Goal: Transaction & Acquisition: Purchase product/service

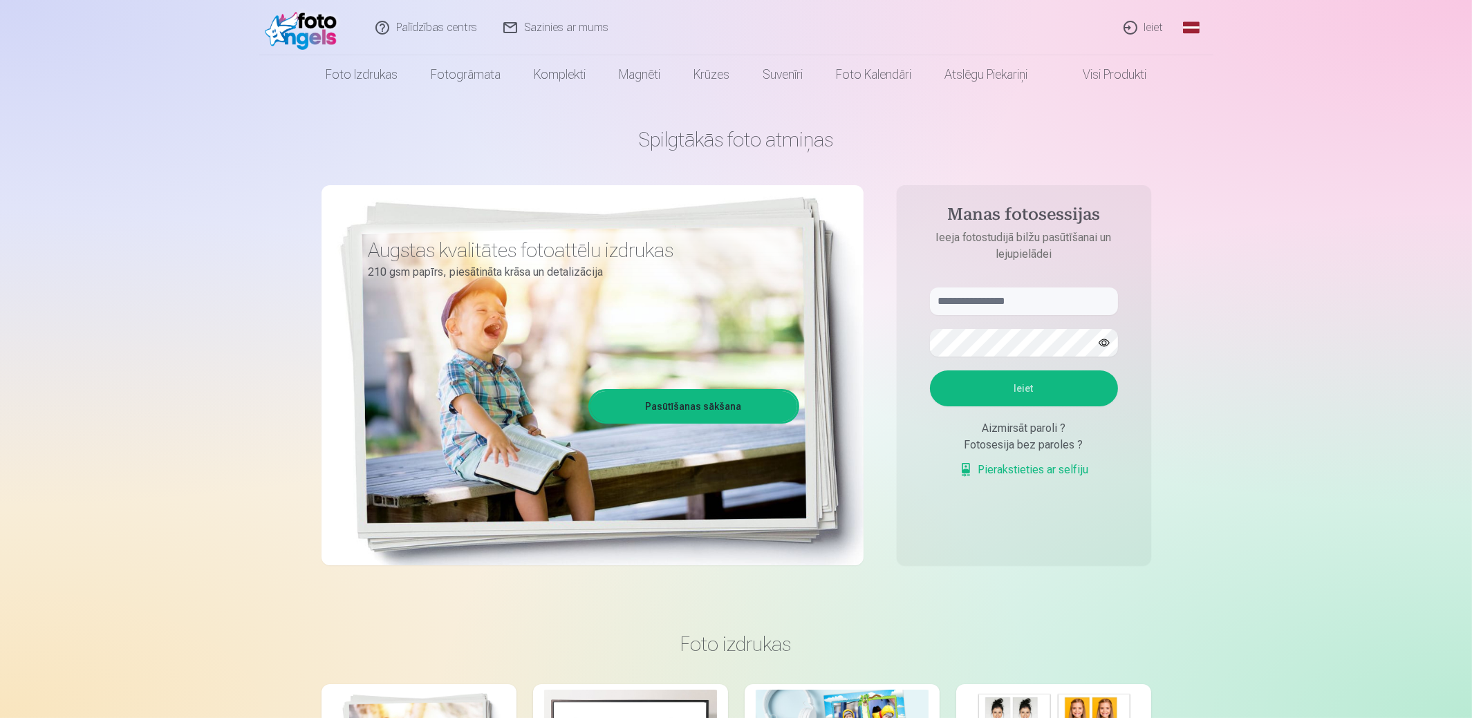
click at [1153, 29] on link "Ieiet" at bounding box center [1144, 27] width 66 height 55
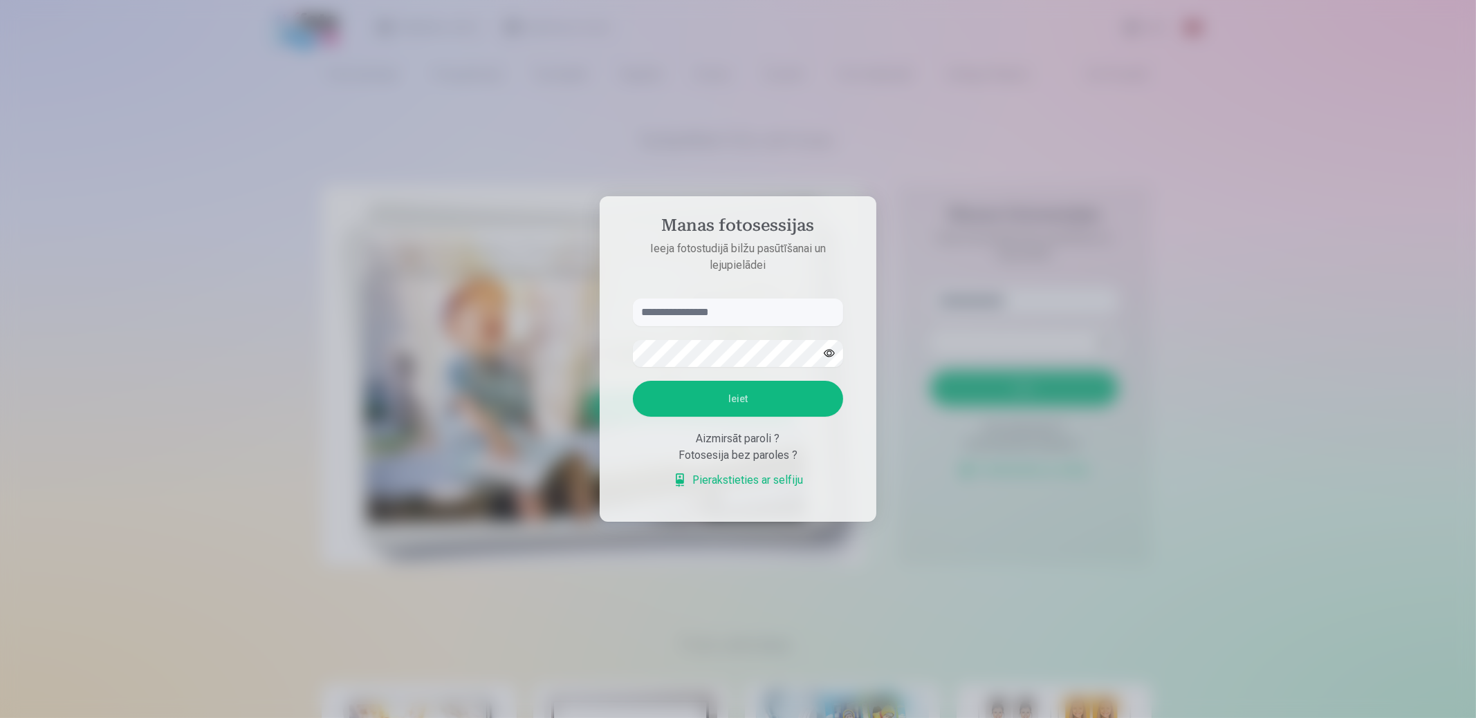
click at [698, 319] on input "text" at bounding box center [738, 313] width 210 height 28
type input "**********"
click at [782, 404] on button "Ieiet" at bounding box center [738, 399] width 210 height 36
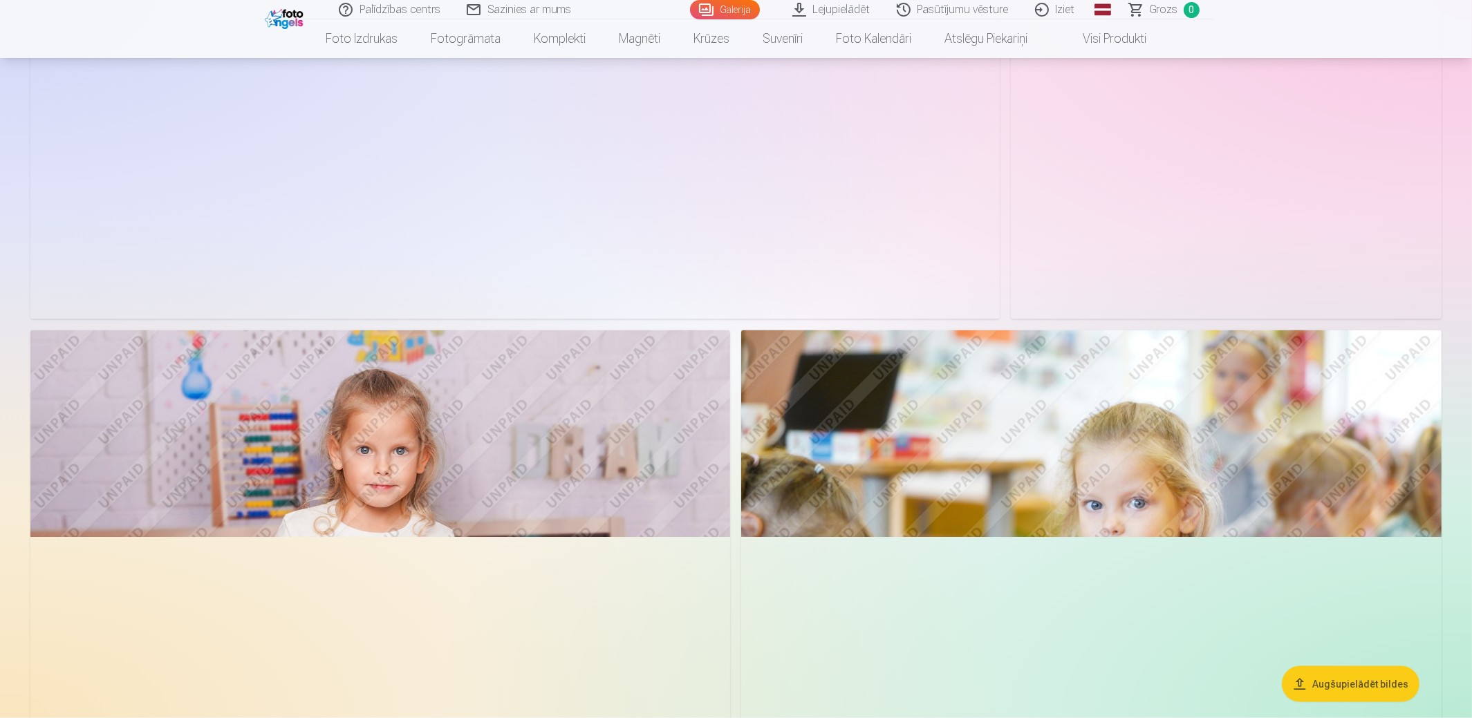
scroll to position [3319, 0]
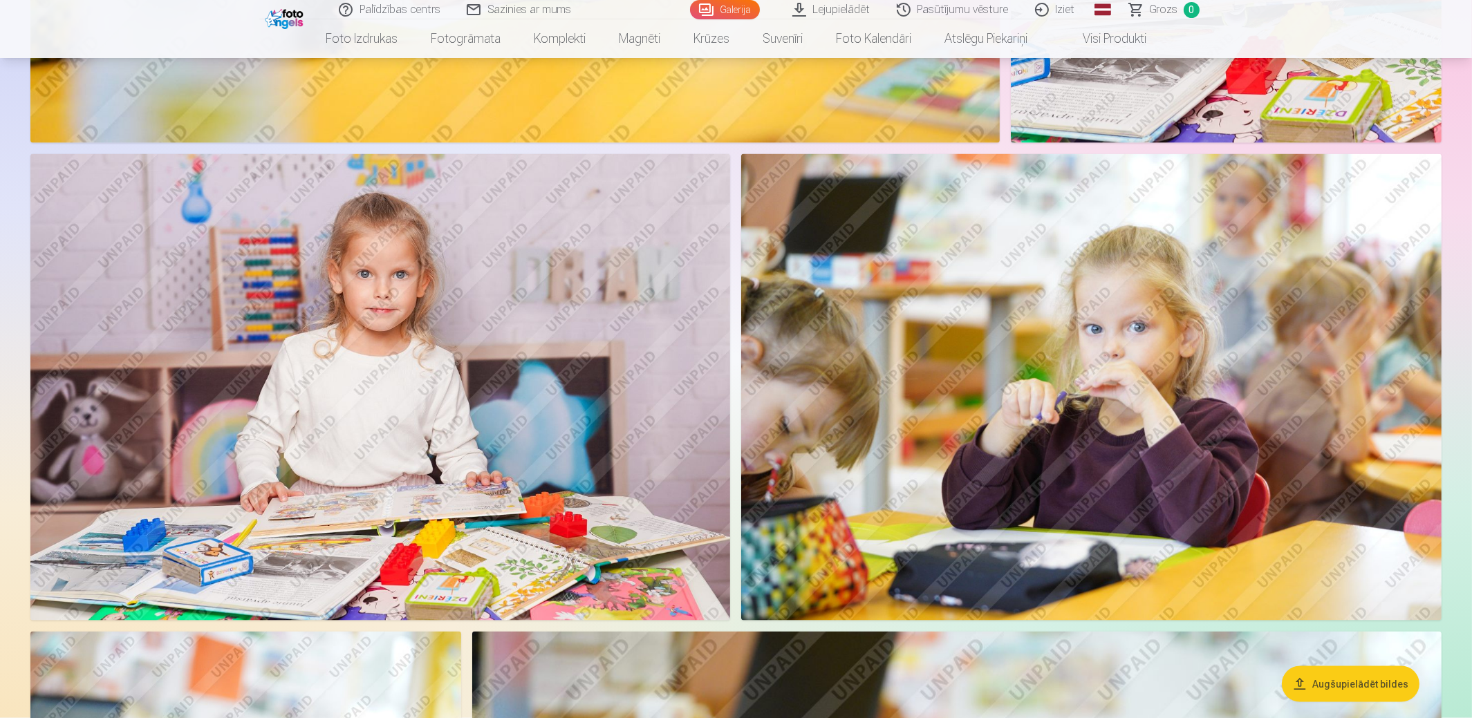
click at [1338, 673] on button "Augšupielādēt bildes" at bounding box center [1351, 684] width 138 height 36
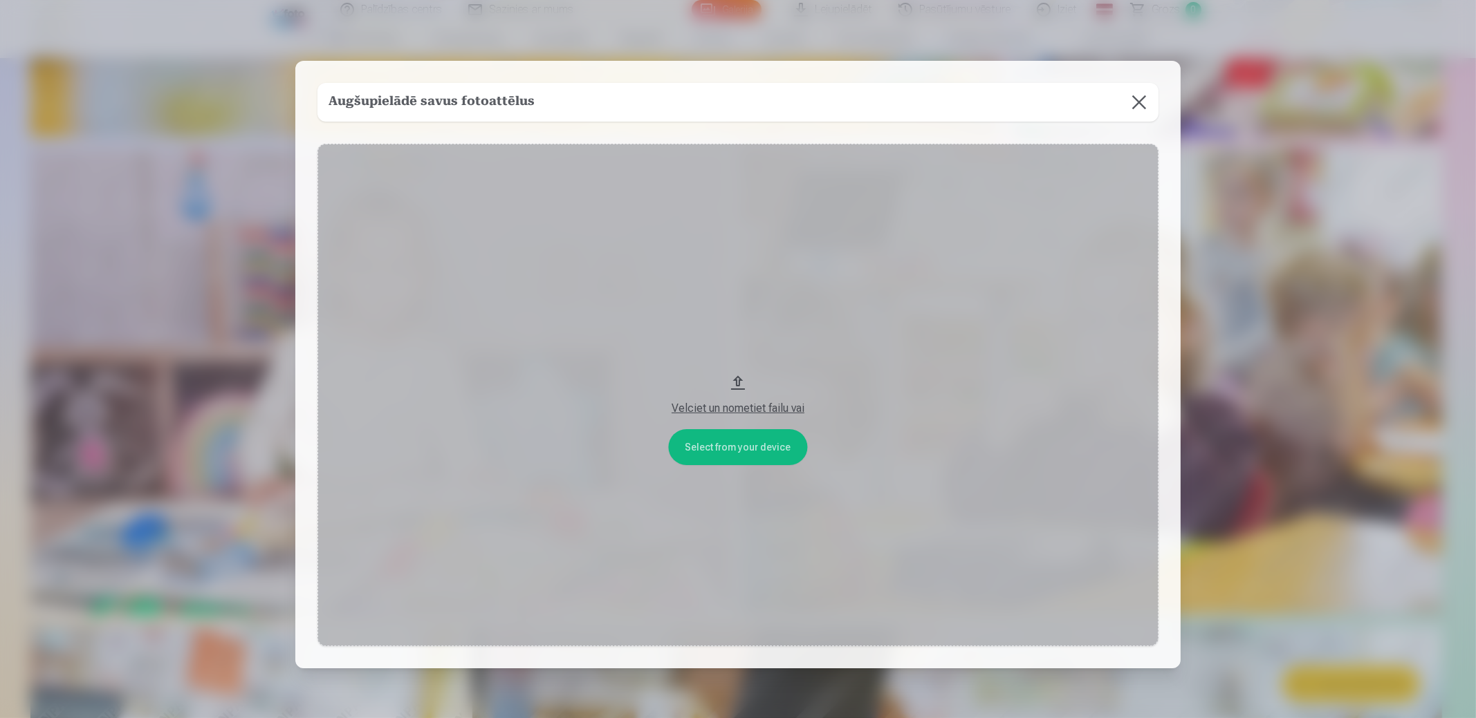
drag, startPoint x: 724, startPoint y: 409, endPoint x: 756, endPoint y: 353, distance: 63.8
click at [756, 353] on button "Velciet un nometiet failu vai" at bounding box center [737, 395] width 841 height 503
click at [736, 450] on button "Velciet un nometiet failu vai" at bounding box center [737, 395] width 841 height 503
drag, startPoint x: 745, startPoint y: 408, endPoint x: 947, endPoint y: 263, distance: 248.3
click at [947, 263] on button "Velciet un nometiet failu vai" at bounding box center [737, 395] width 841 height 503
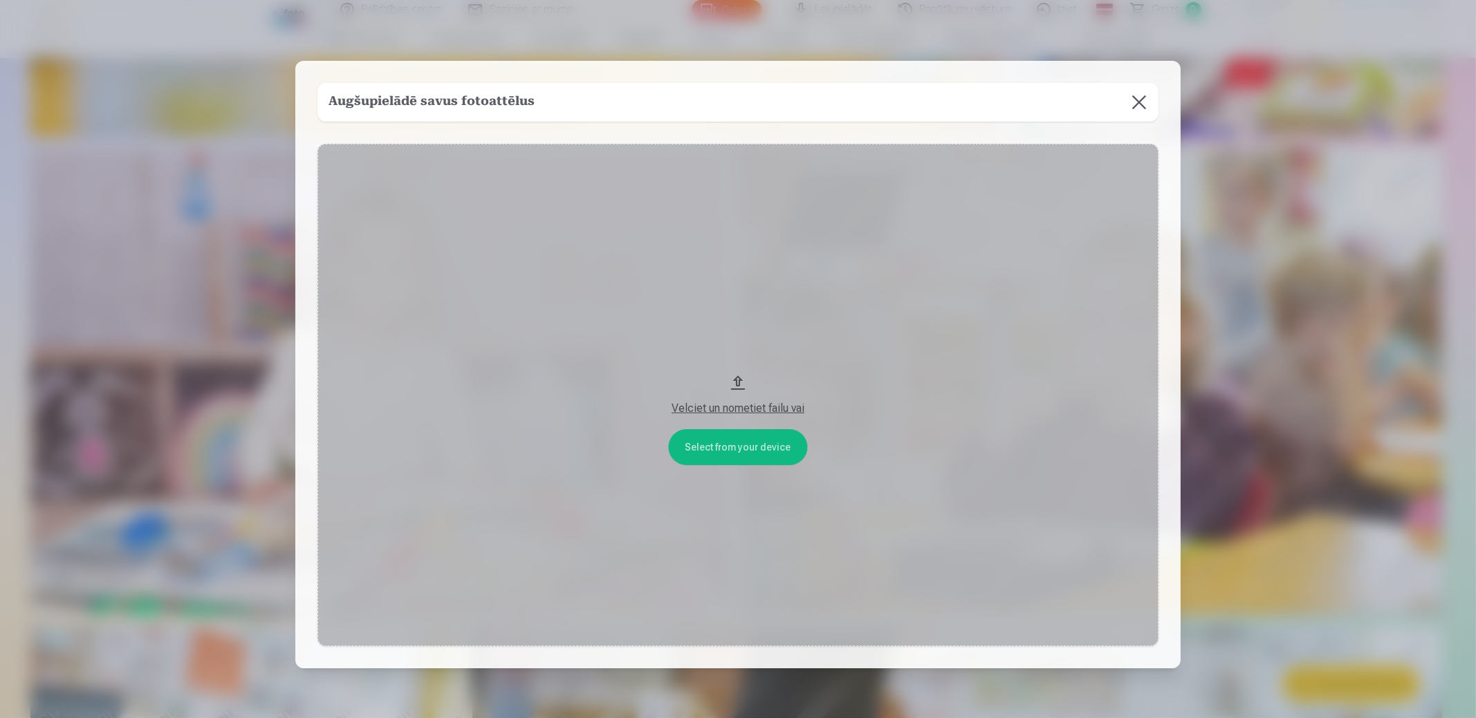
click at [1131, 102] on button at bounding box center [1138, 102] width 39 height 39
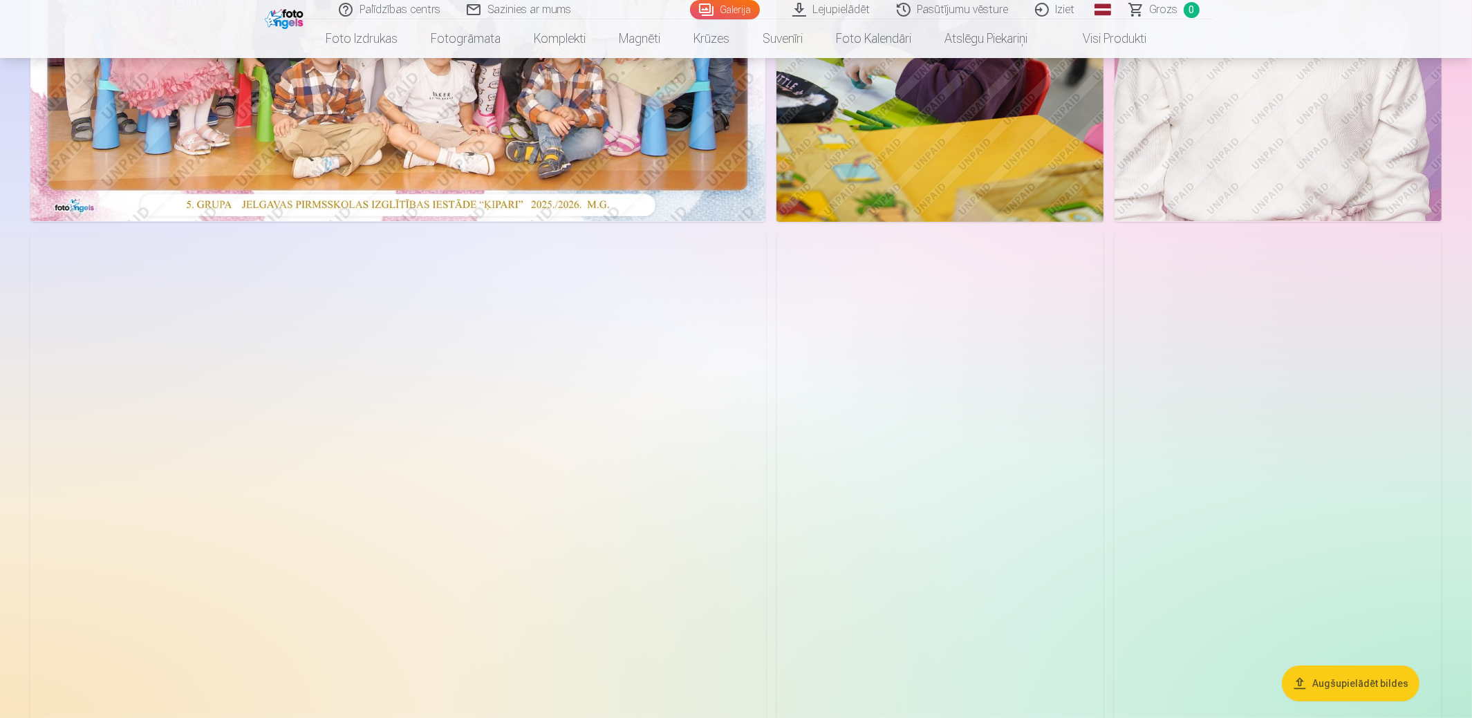
scroll to position [0, 0]
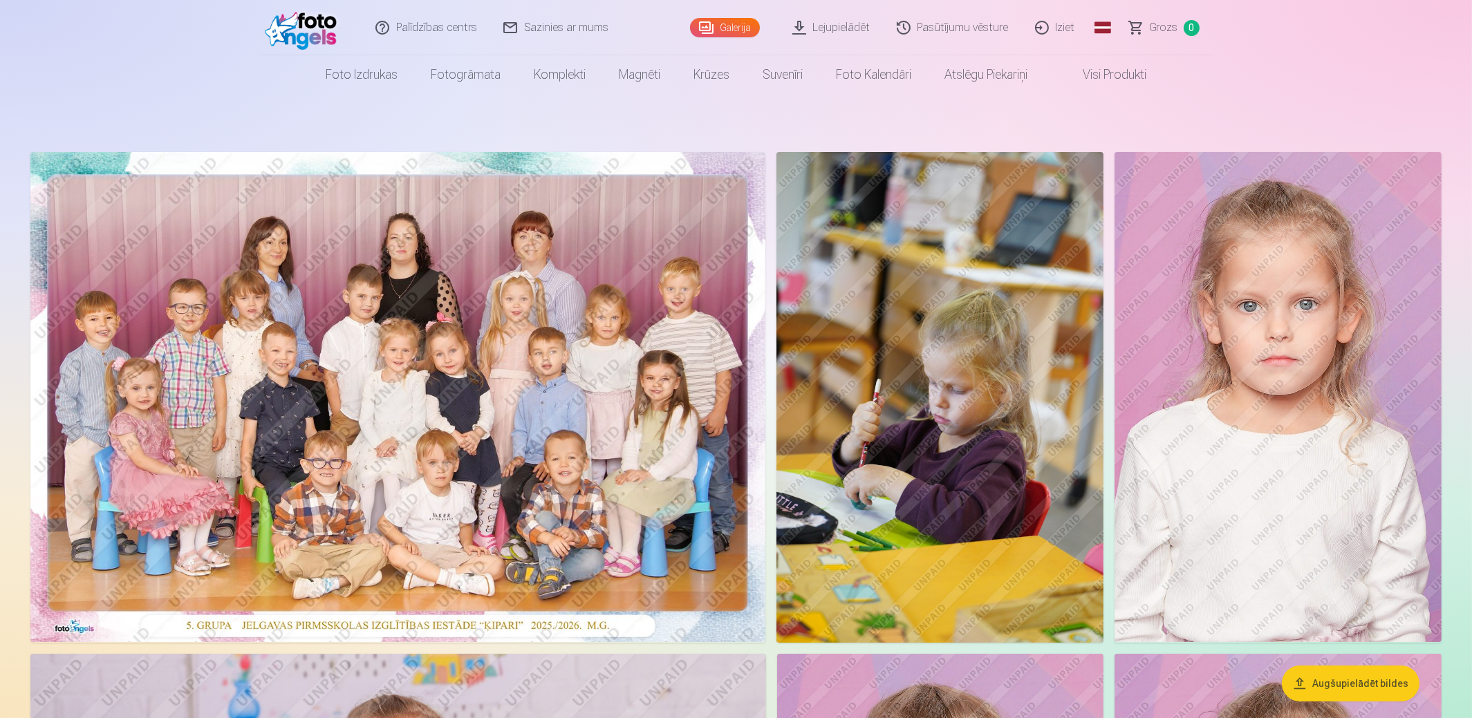
click at [420, 337] on img at bounding box center [397, 397] width 735 height 490
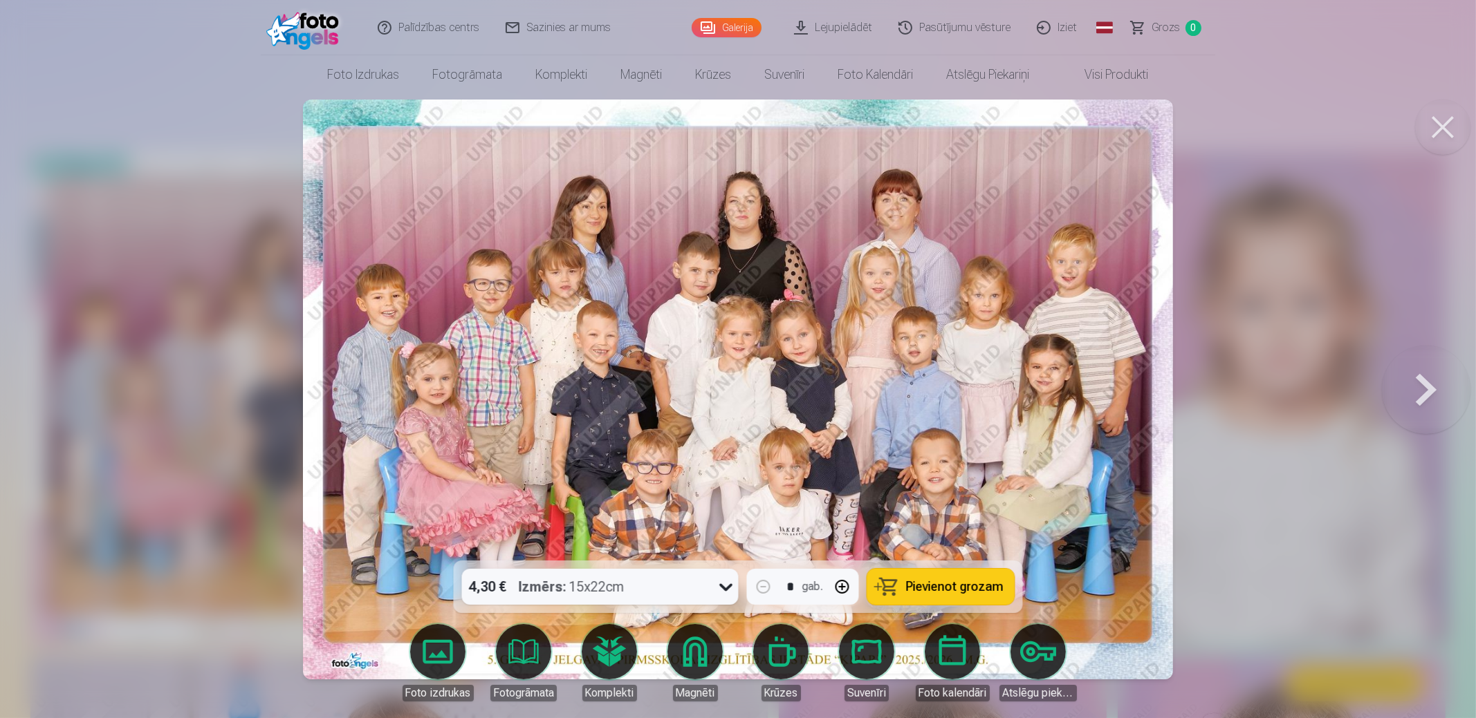
click at [1417, 393] on button at bounding box center [1426, 389] width 89 height 315
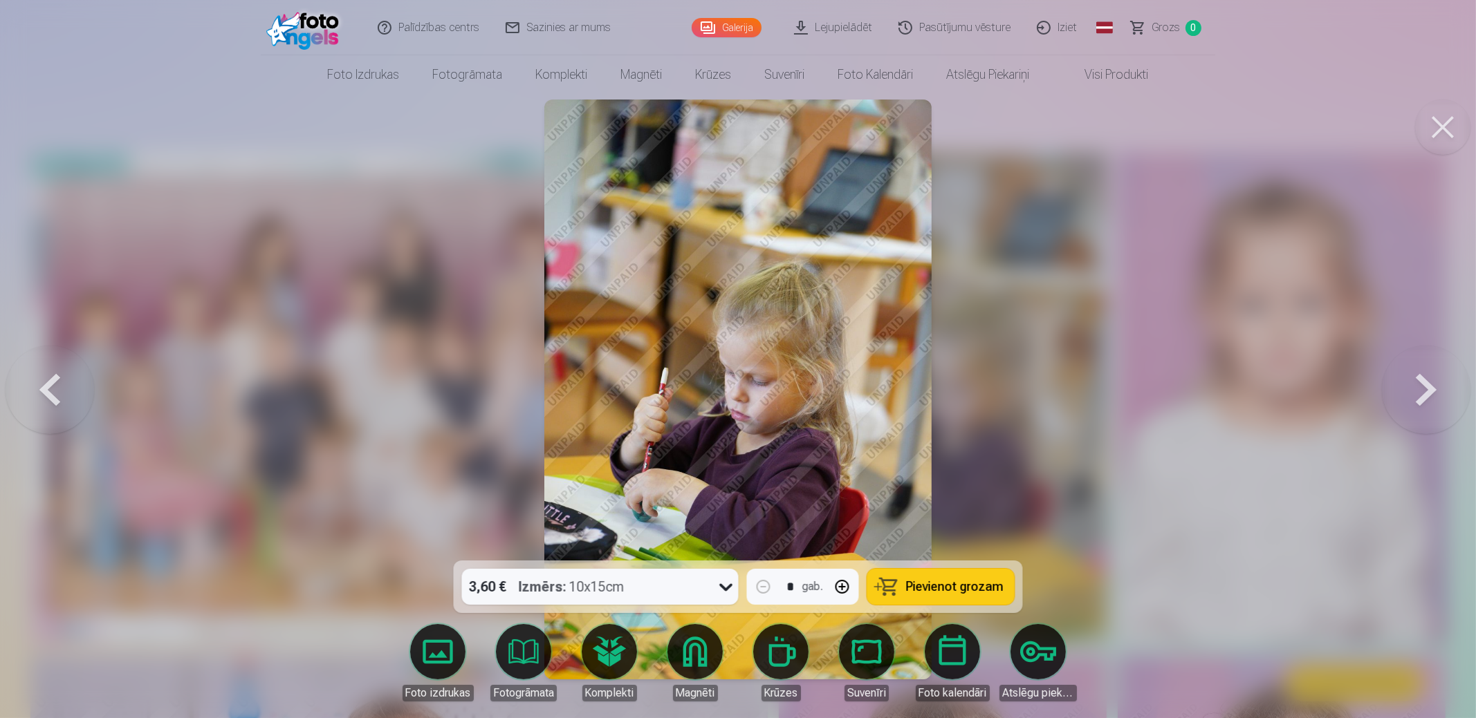
click at [1417, 393] on button at bounding box center [1426, 389] width 89 height 315
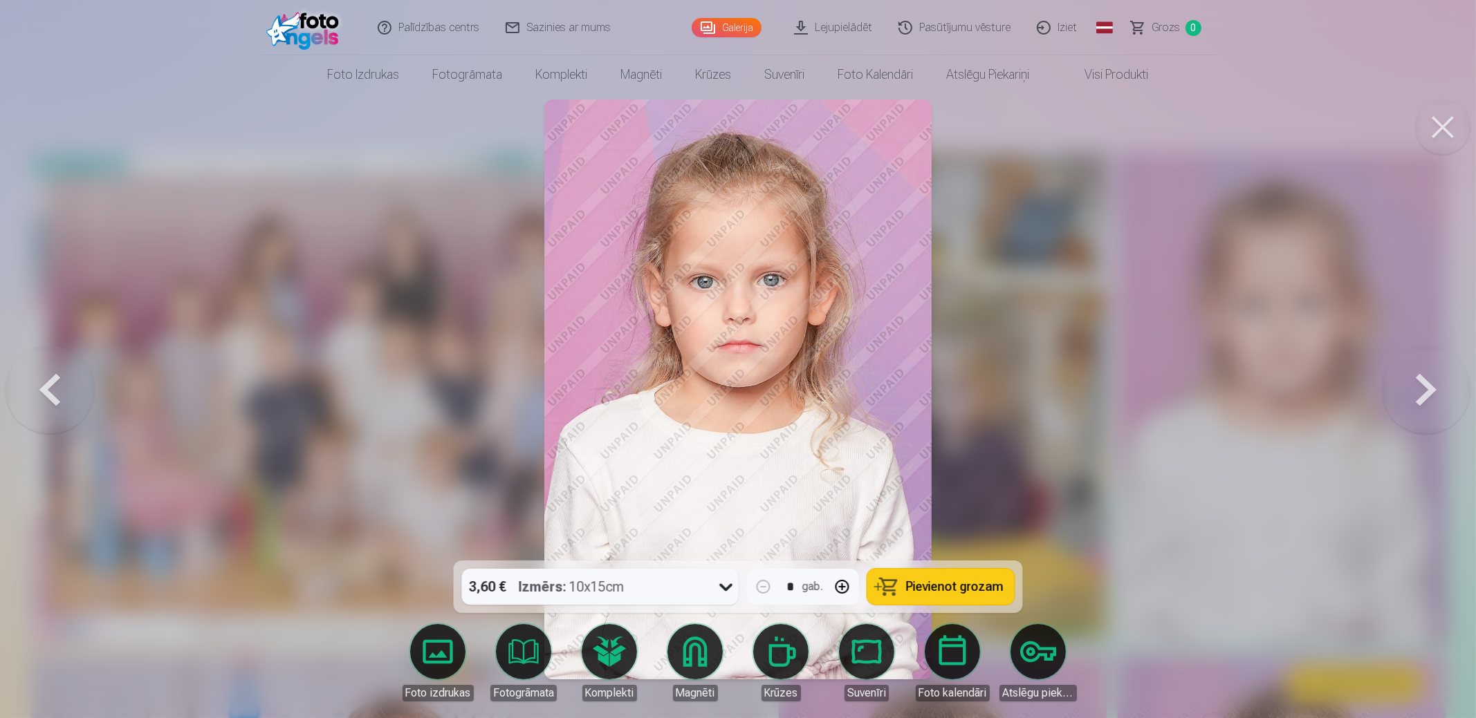
click at [1417, 393] on button at bounding box center [1426, 389] width 89 height 315
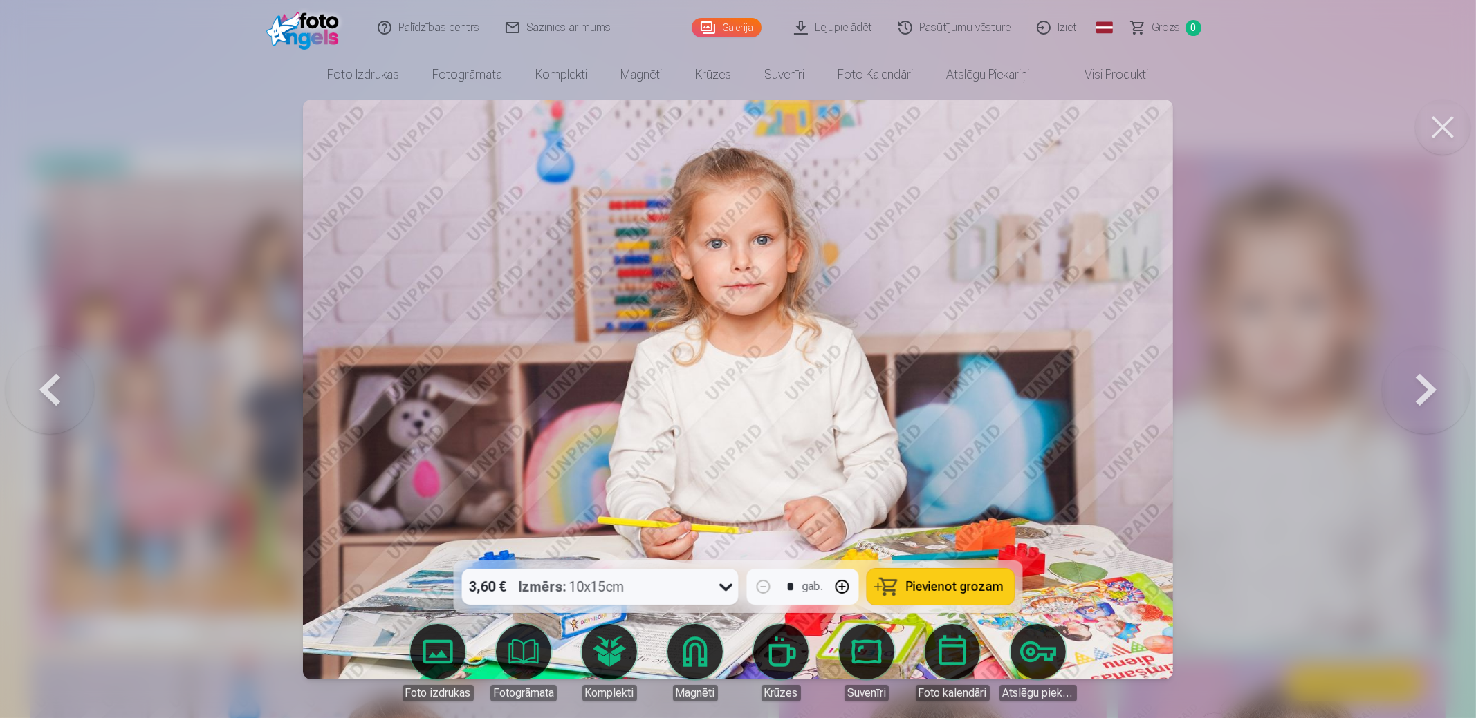
click at [49, 402] on button at bounding box center [50, 389] width 89 height 315
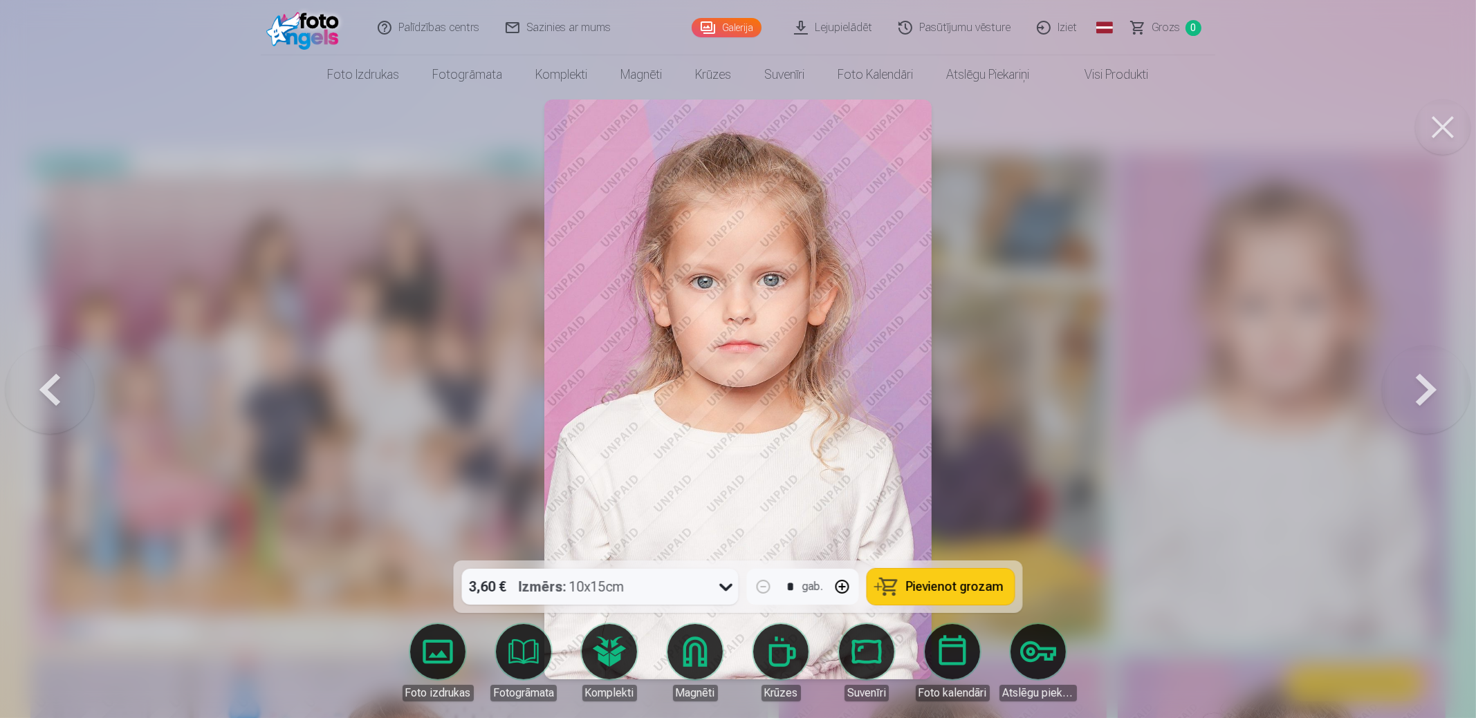
click at [1439, 401] on button at bounding box center [1426, 389] width 89 height 315
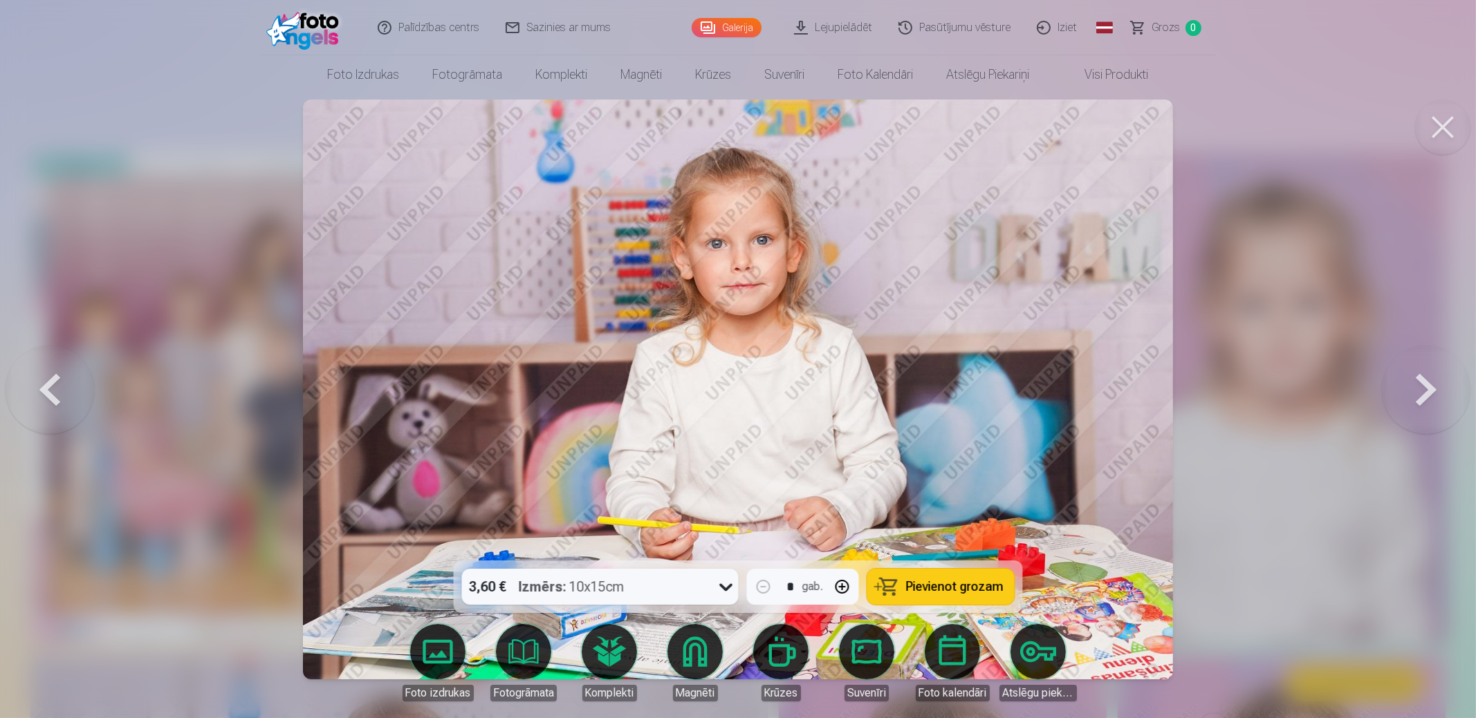
click at [1445, 396] on button at bounding box center [1426, 389] width 89 height 315
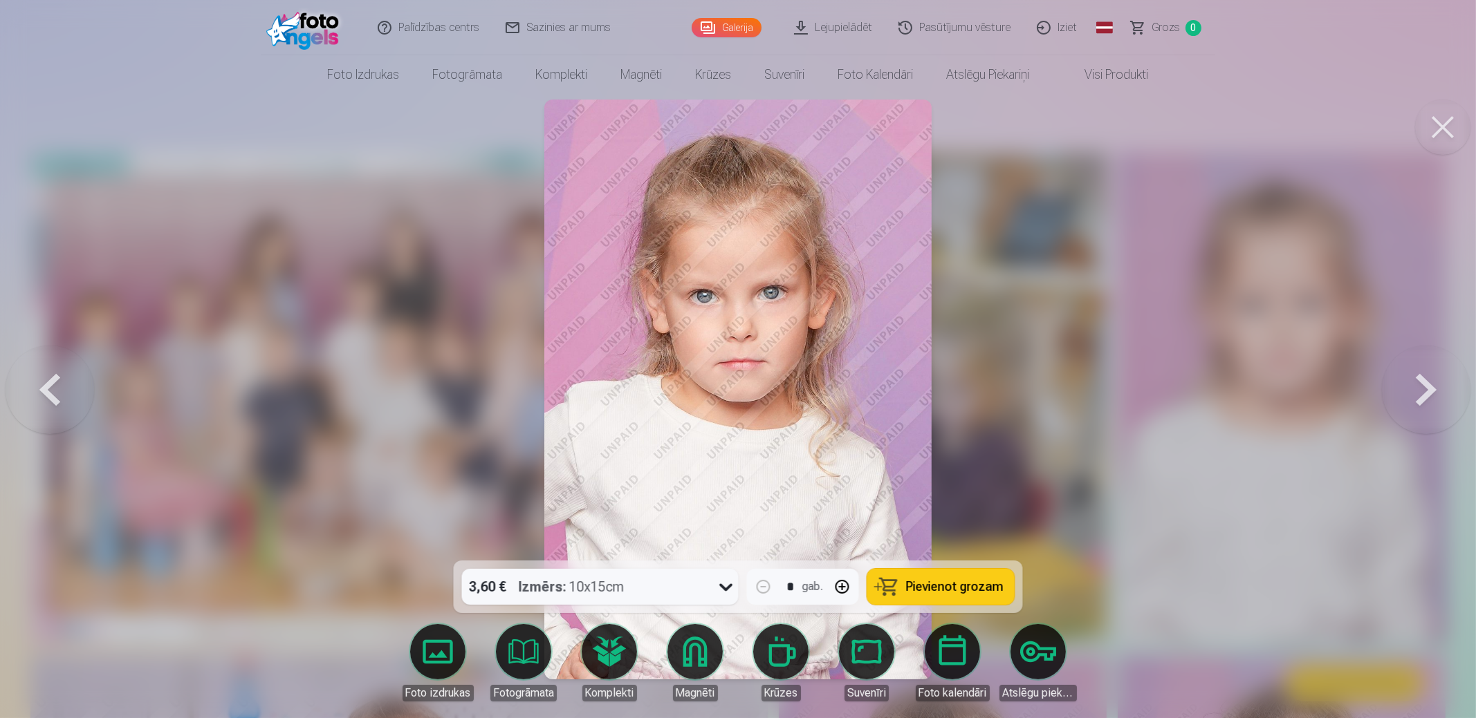
click at [1440, 394] on button at bounding box center [1426, 389] width 89 height 315
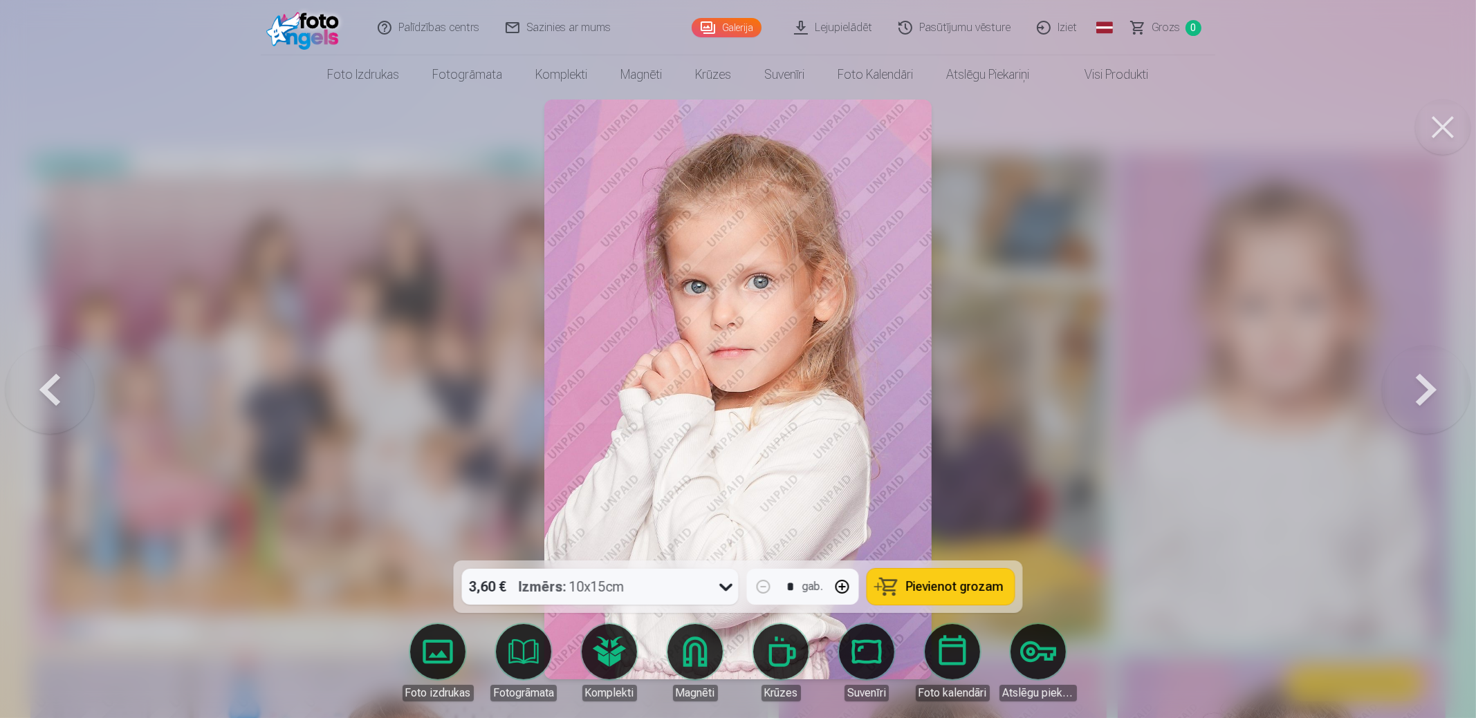
click at [1435, 393] on button at bounding box center [1426, 389] width 89 height 315
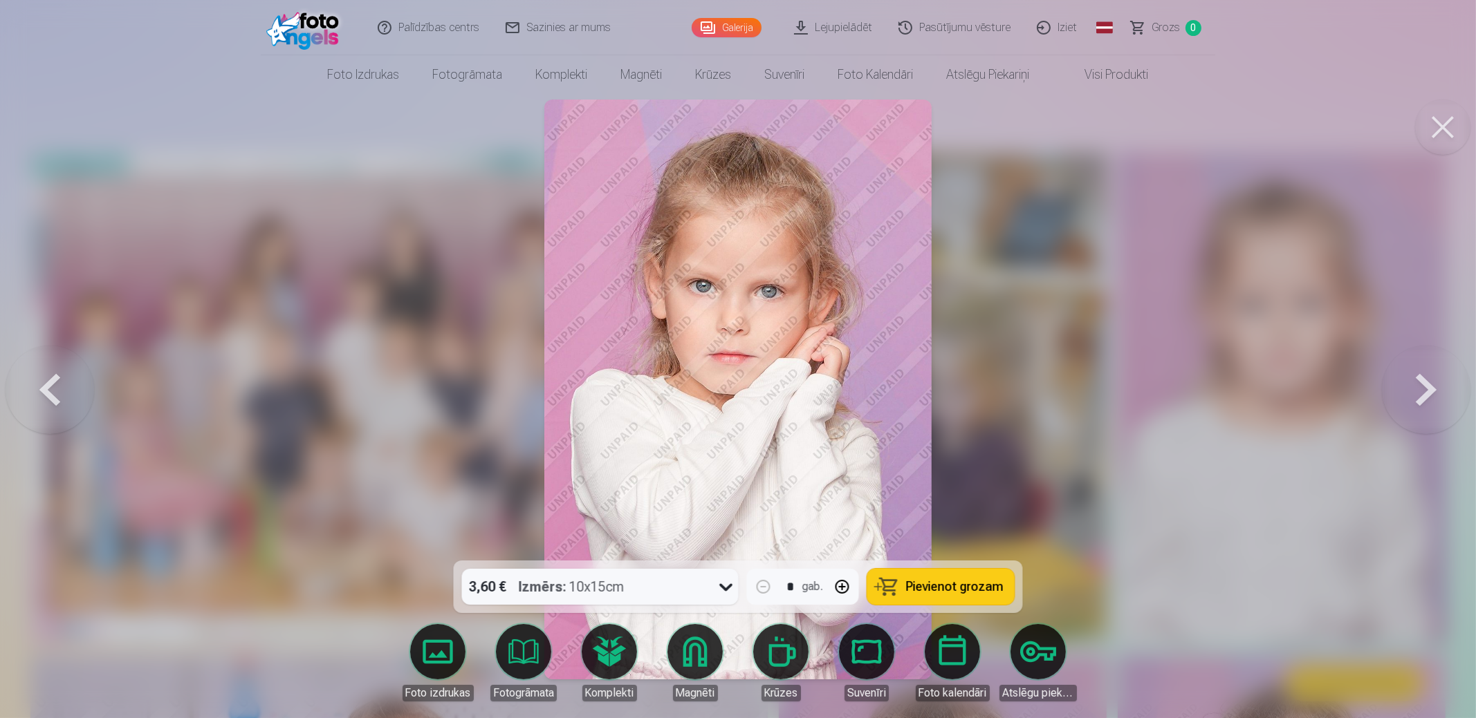
click at [1437, 390] on button at bounding box center [1426, 389] width 89 height 315
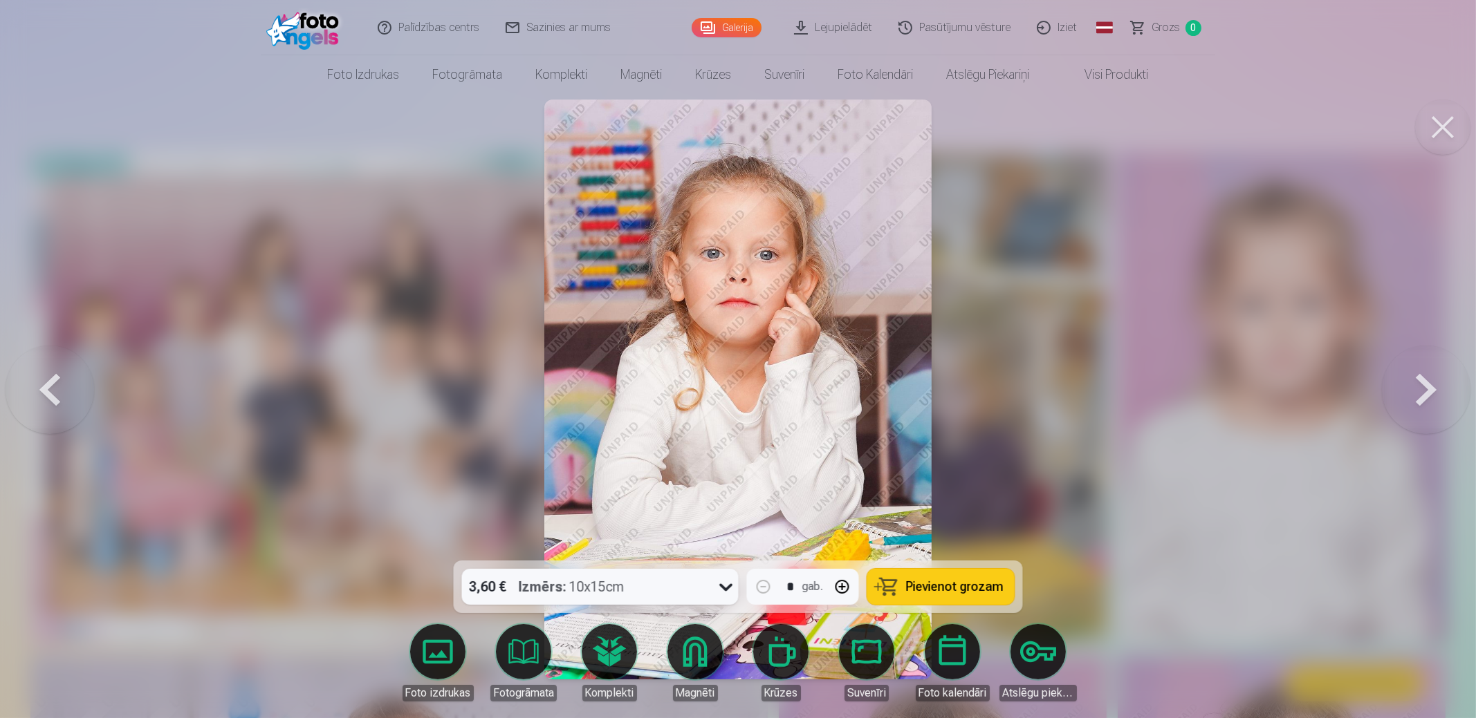
click at [1421, 394] on button at bounding box center [1426, 389] width 89 height 315
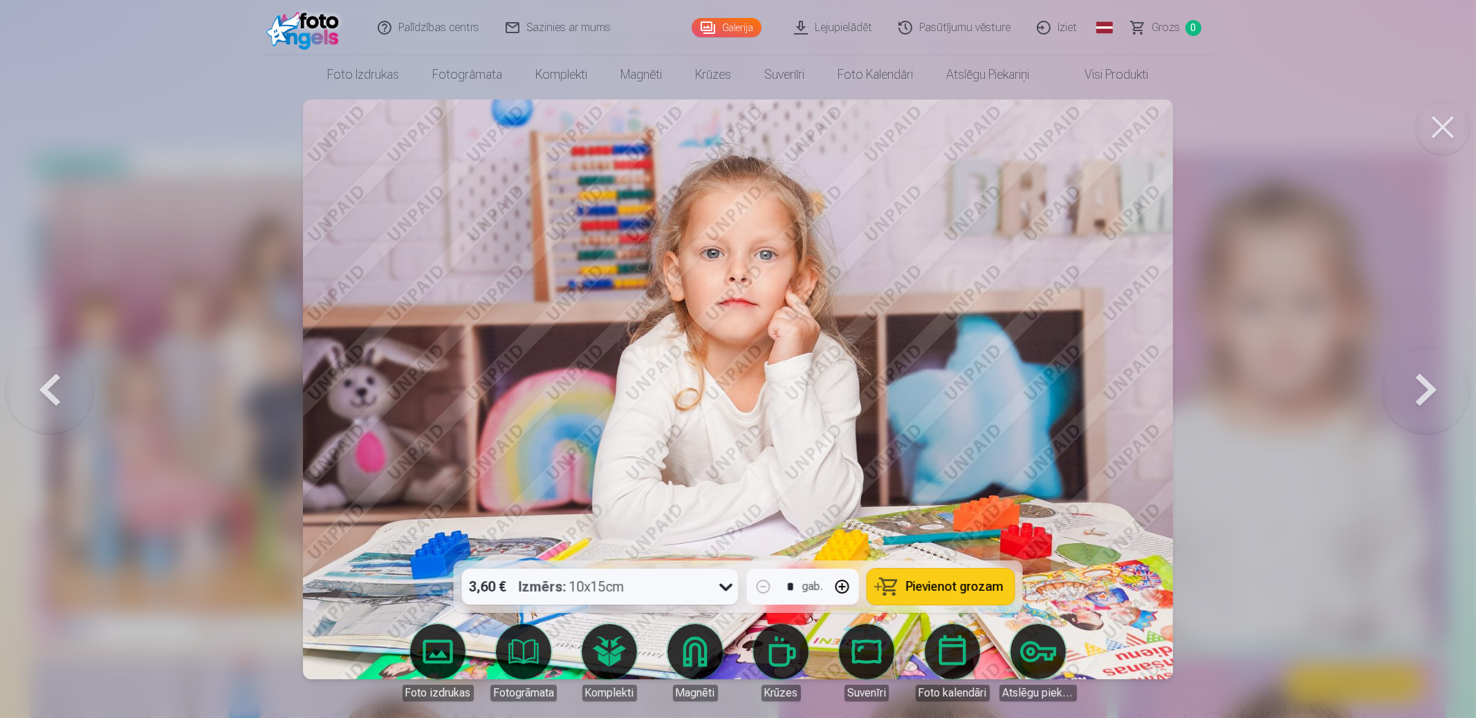
click at [1411, 391] on button at bounding box center [1426, 389] width 89 height 315
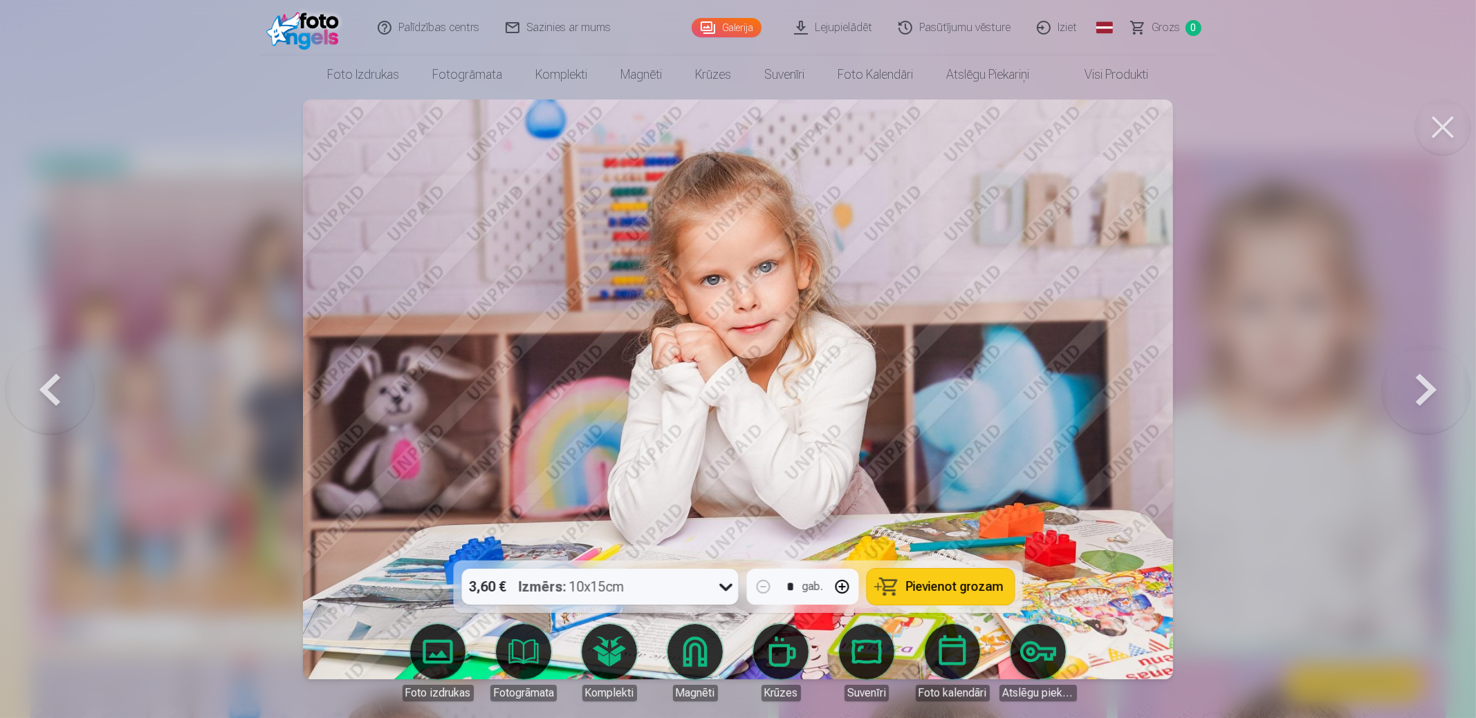
click at [1418, 398] on button at bounding box center [1426, 389] width 89 height 315
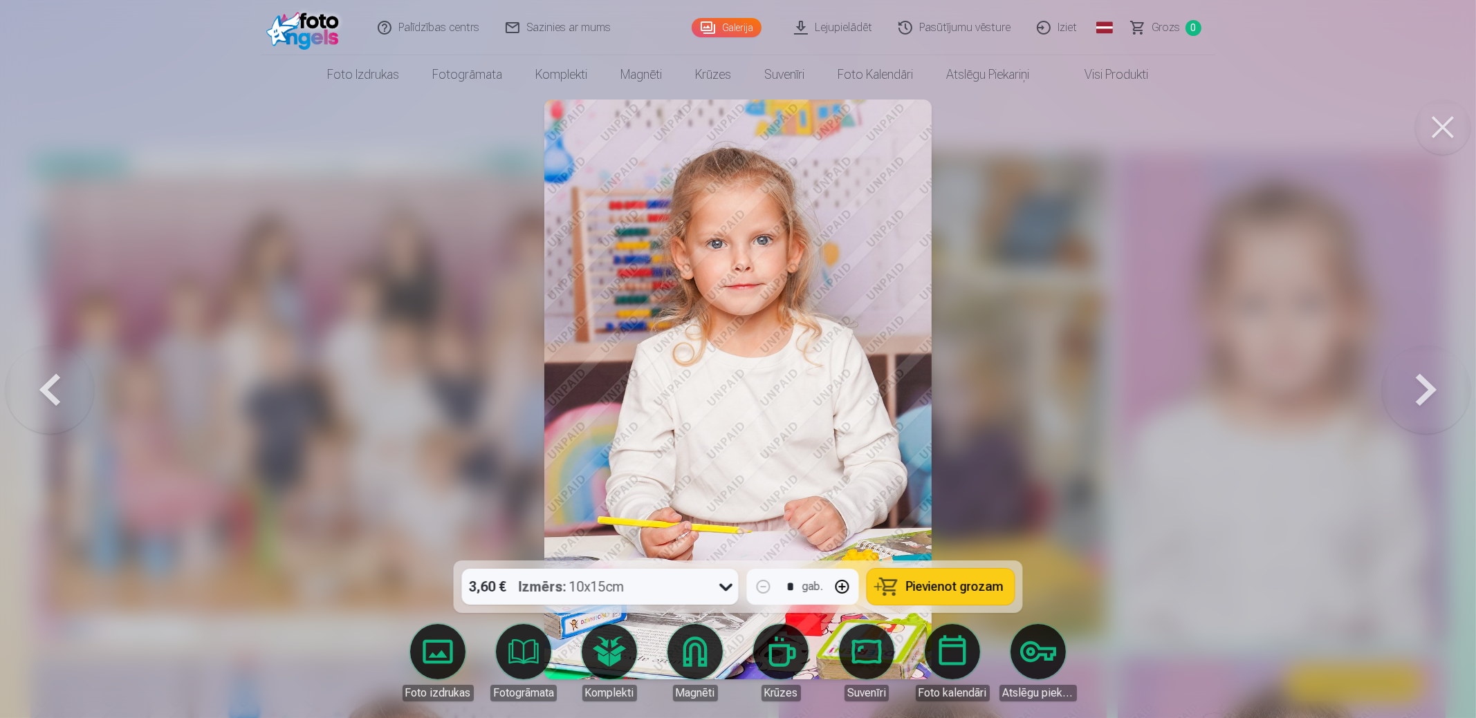
click at [1400, 396] on button at bounding box center [1426, 389] width 89 height 315
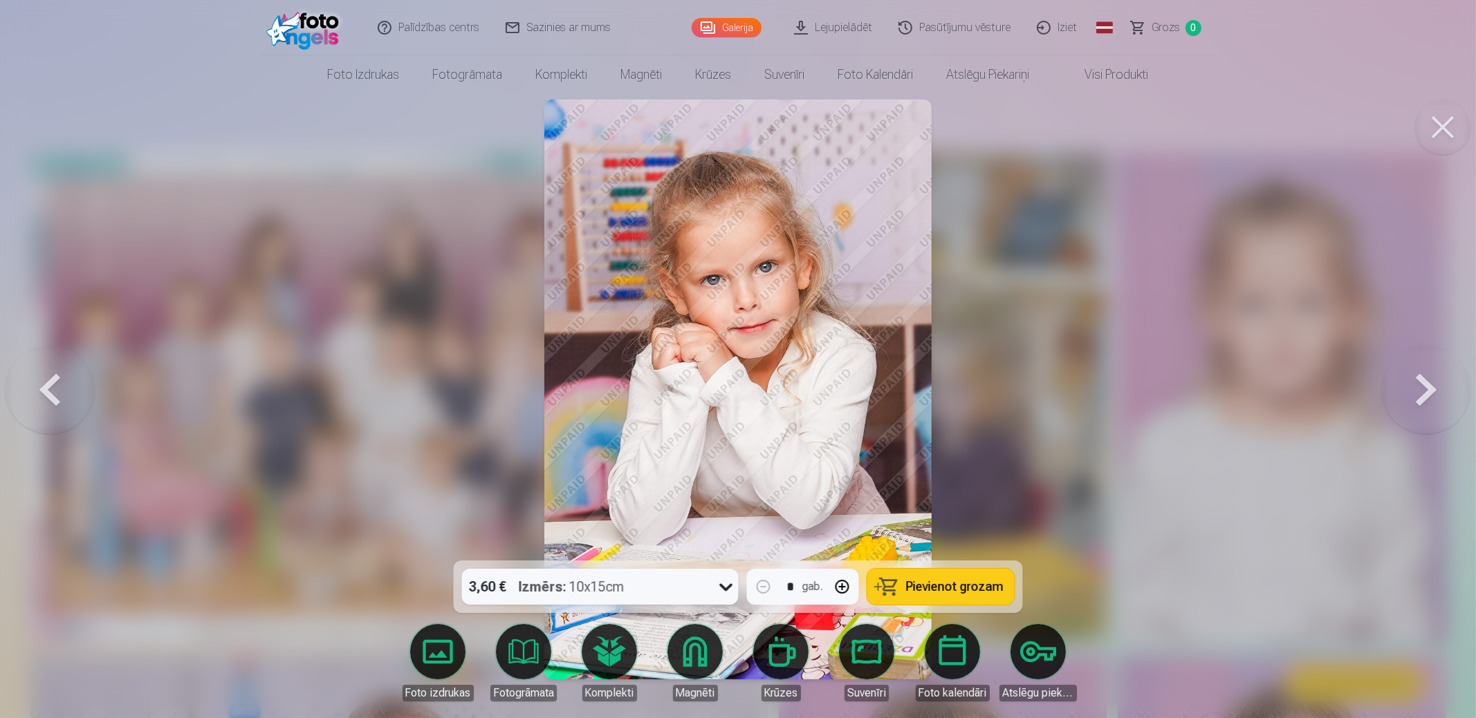
click at [1401, 396] on button at bounding box center [1426, 389] width 89 height 315
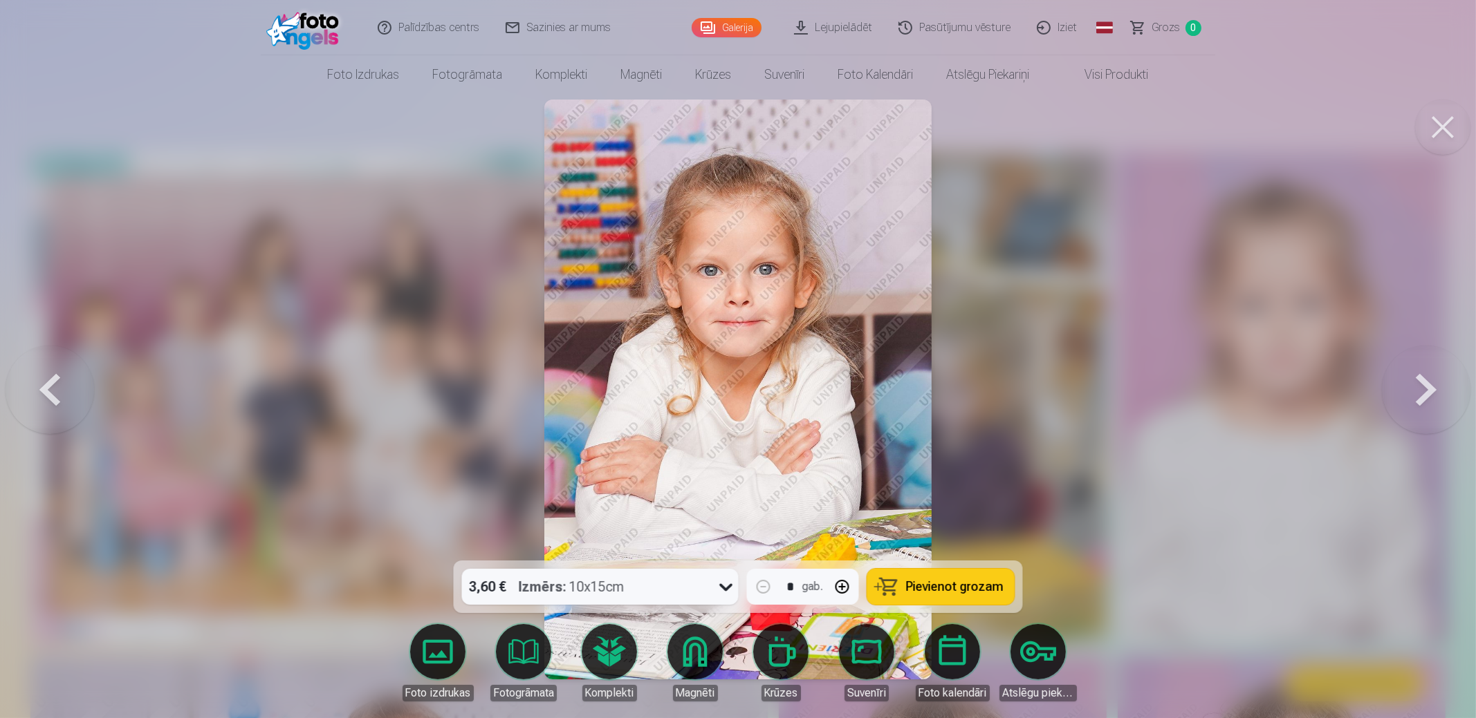
click at [1402, 396] on button at bounding box center [1426, 389] width 89 height 315
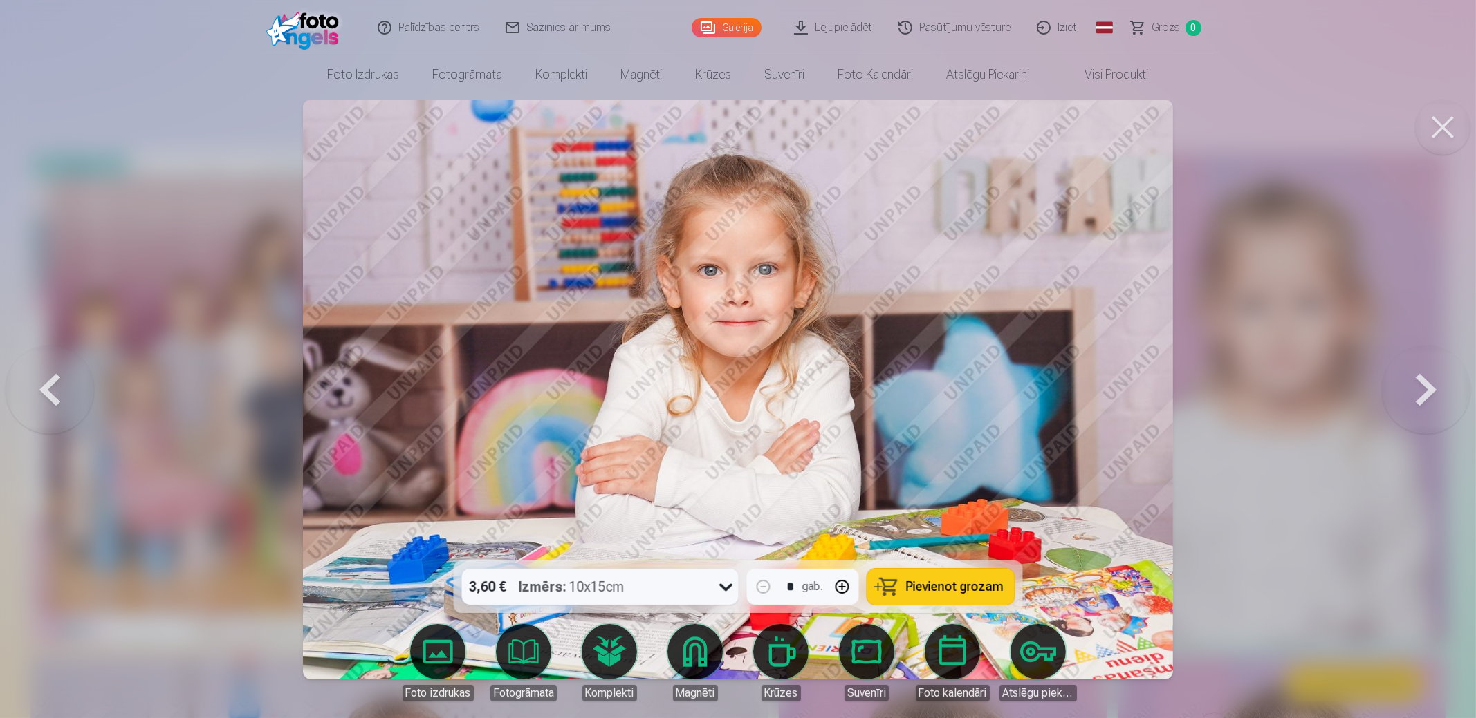
click at [1424, 389] on button at bounding box center [1426, 389] width 89 height 315
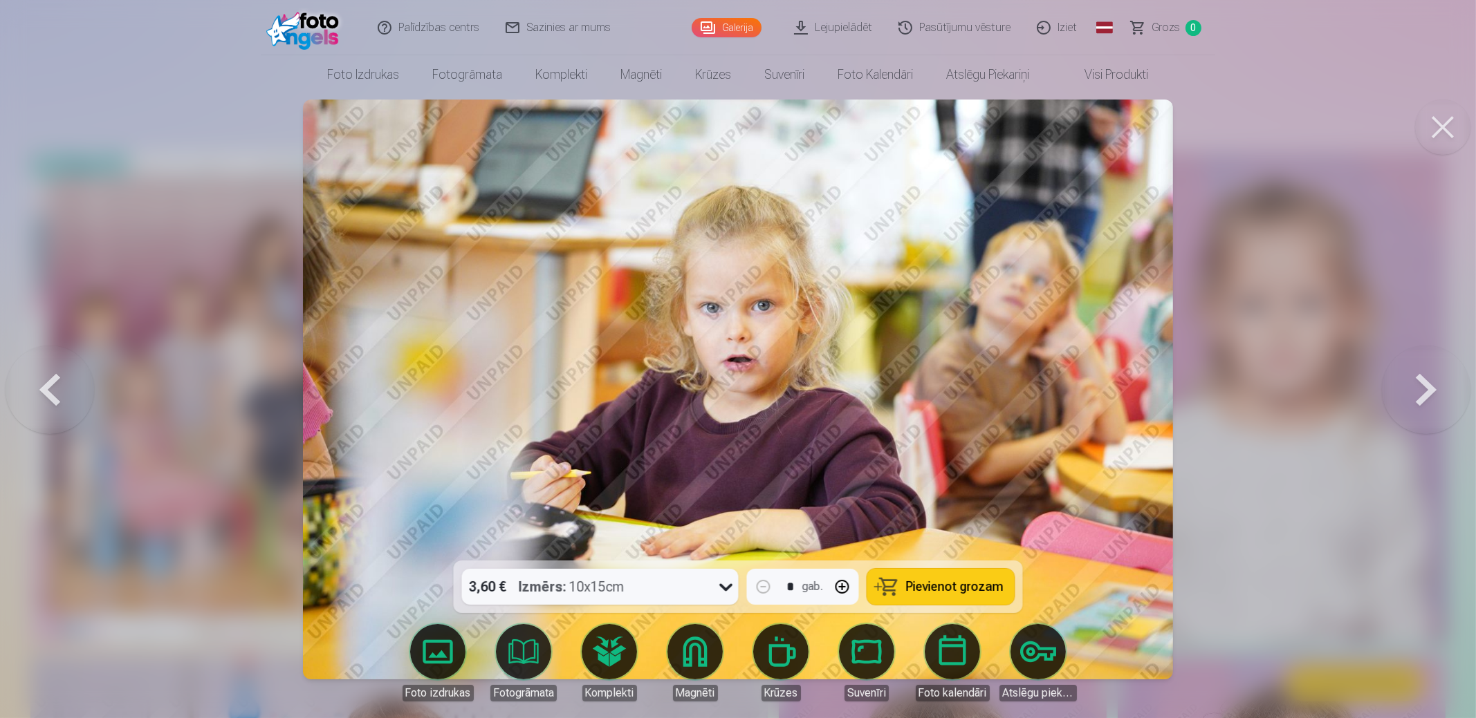
click at [1413, 399] on button at bounding box center [1426, 389] width 89 height 315
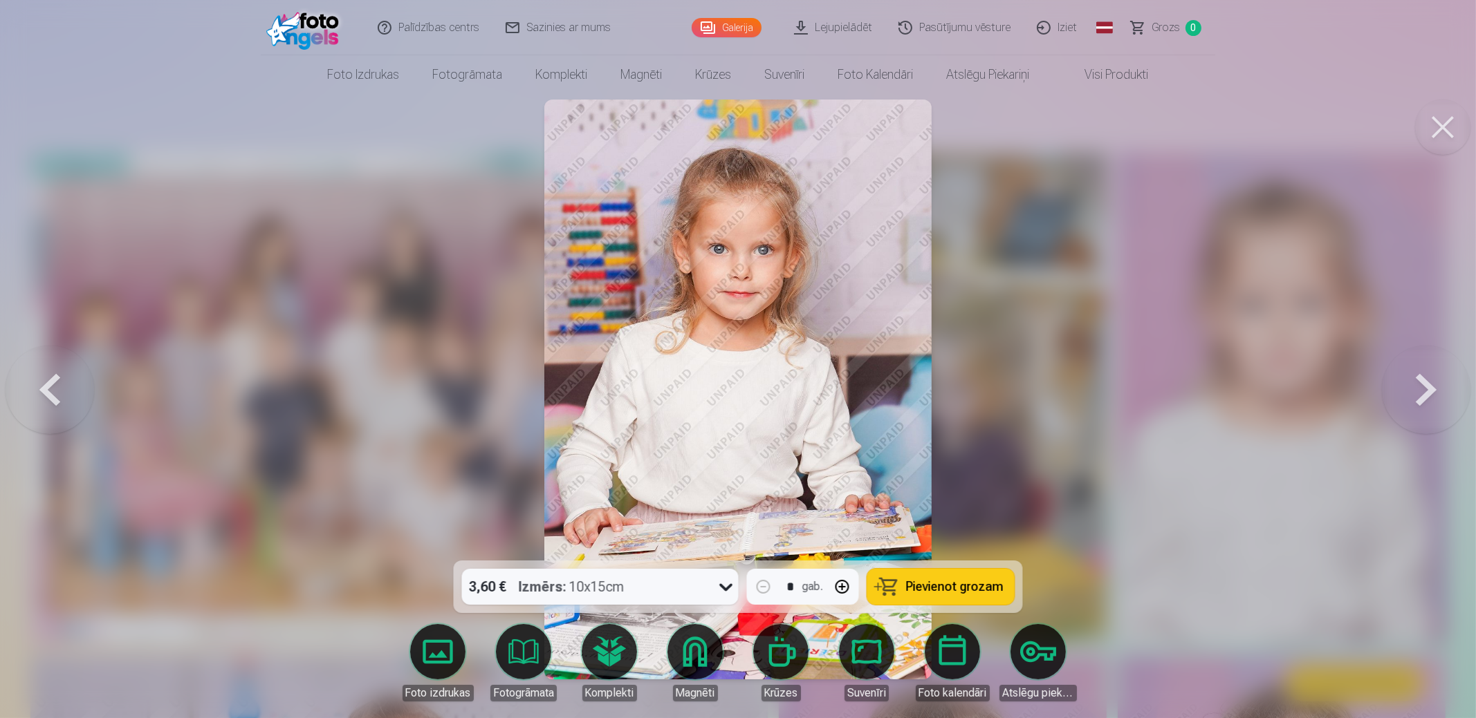
click at [1417, 395] on button at bounding box center [1426, 389] width 89 height 315
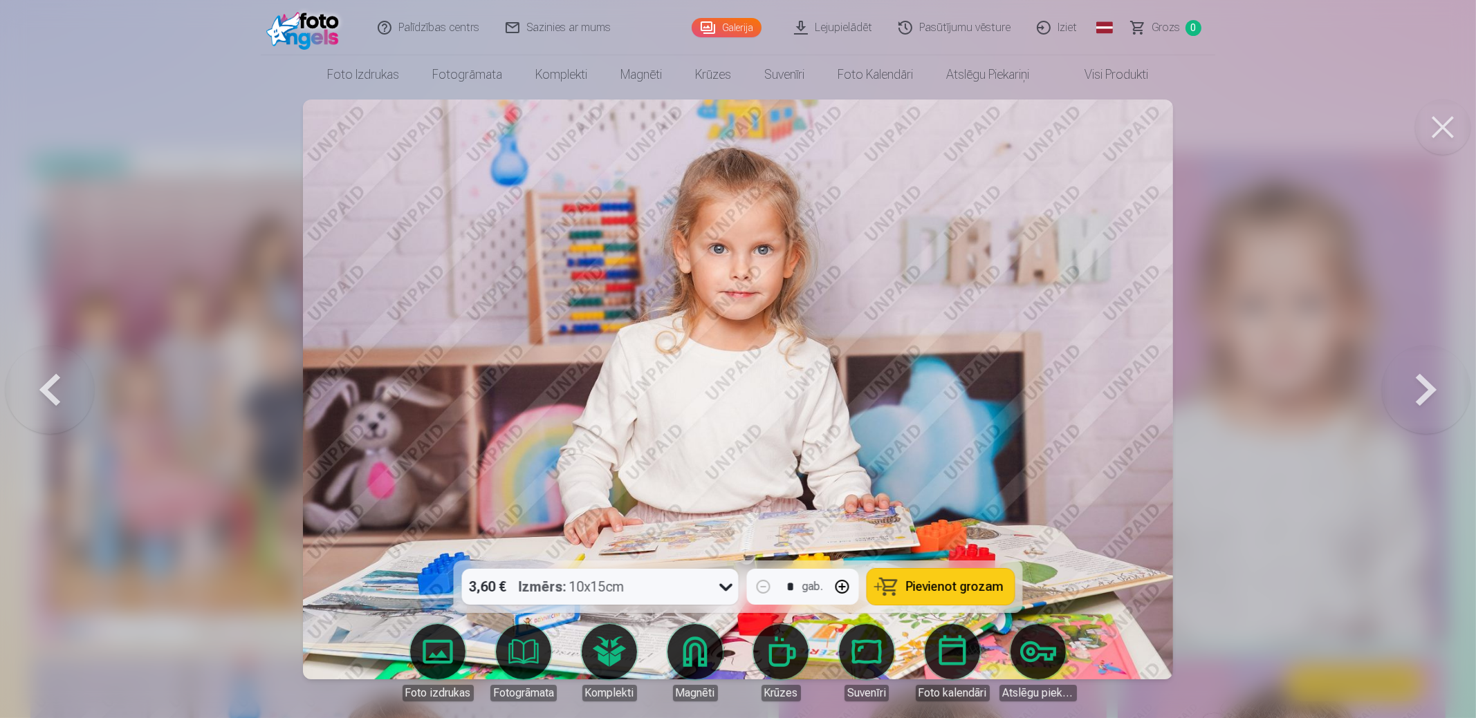
click at [1415, 395] on button at bounding box center [1426, 389] width 89 height 315
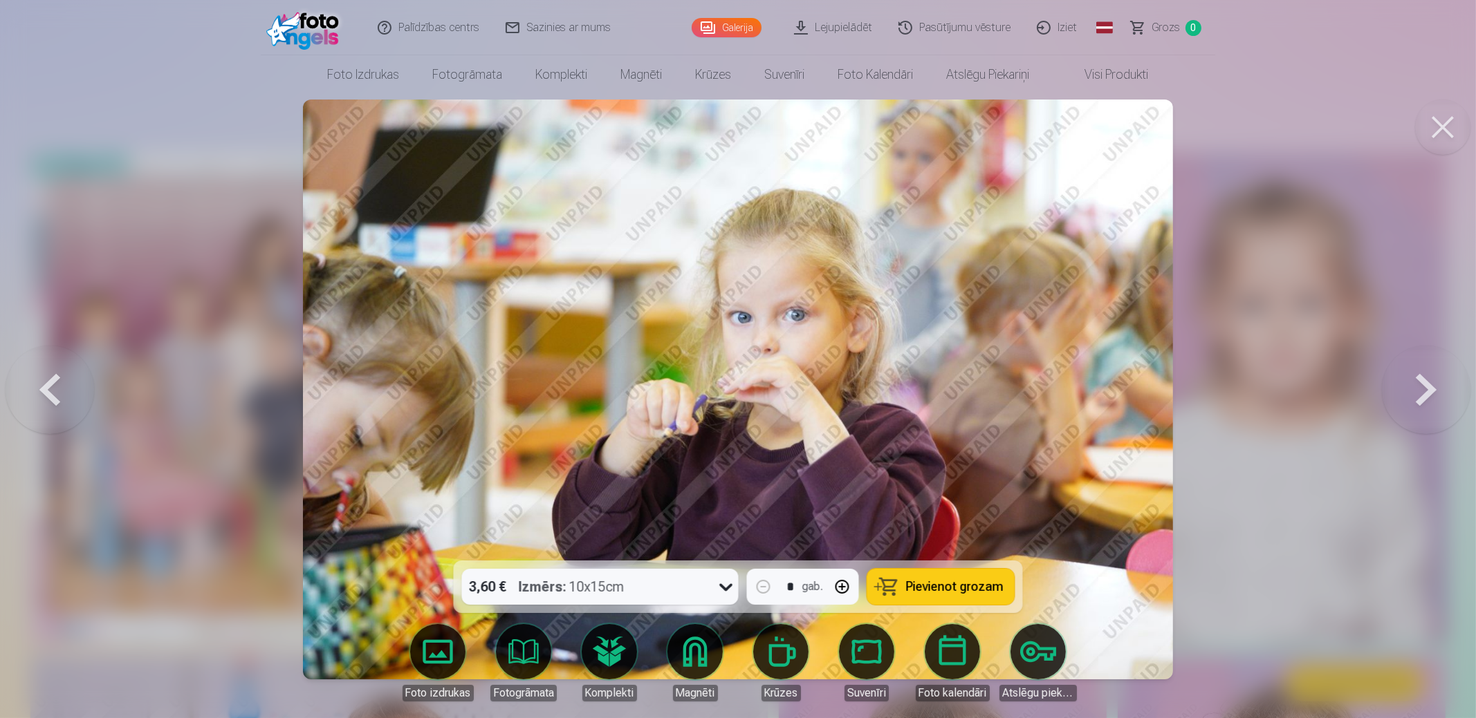
click at [1416, 393] on button at bounding box center [1426, 389] width 89 height 315
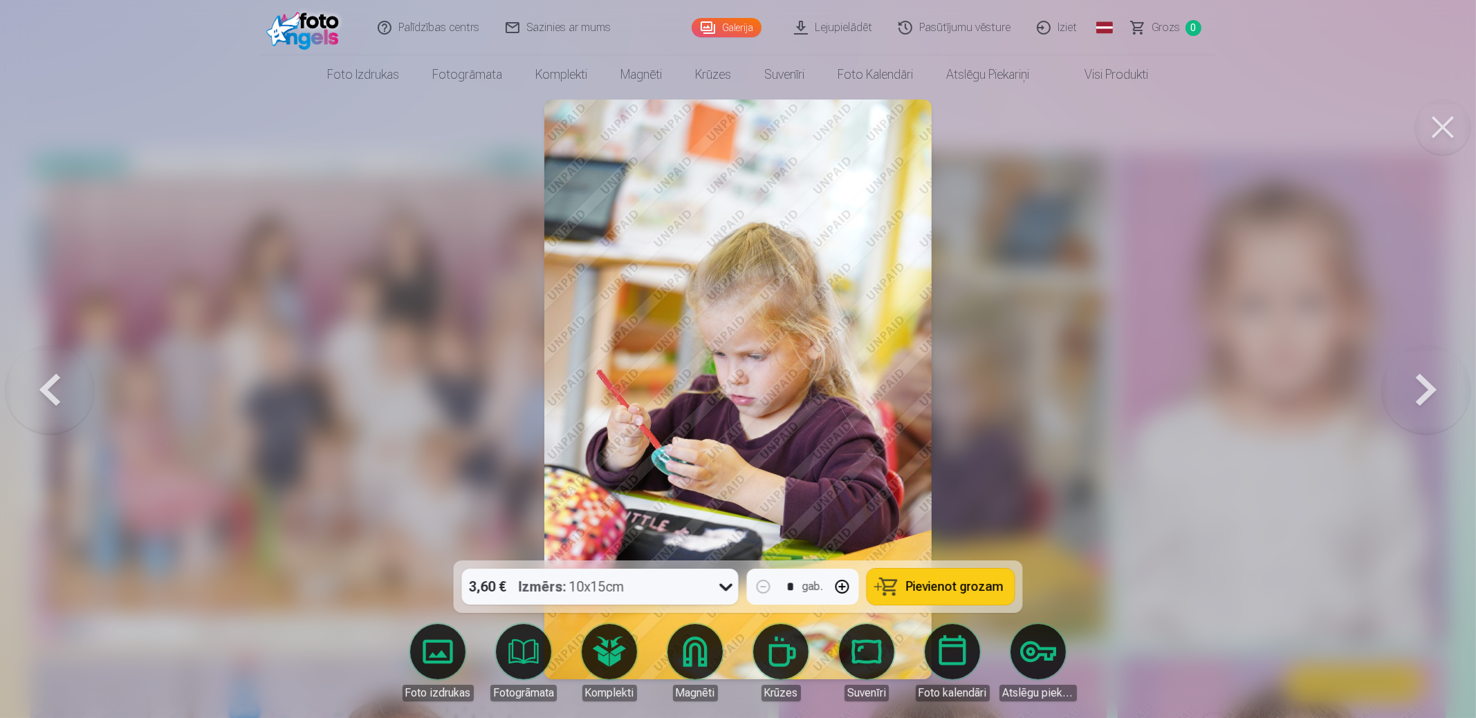
click at [1435, 393] on button at bounding box center [1426, 389] width 89 height 315
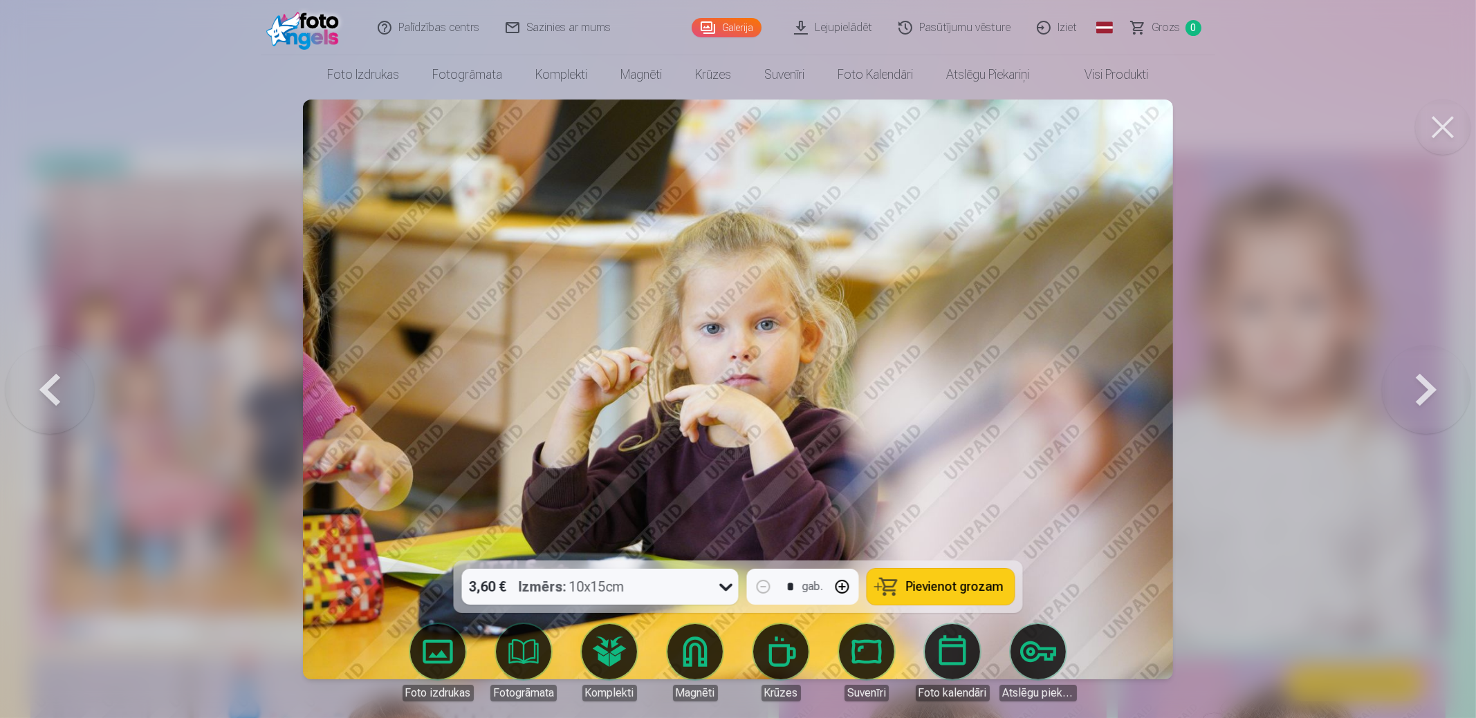
click at [1422, 394] on button at bounding box center [1426, 389] width 89 height 315
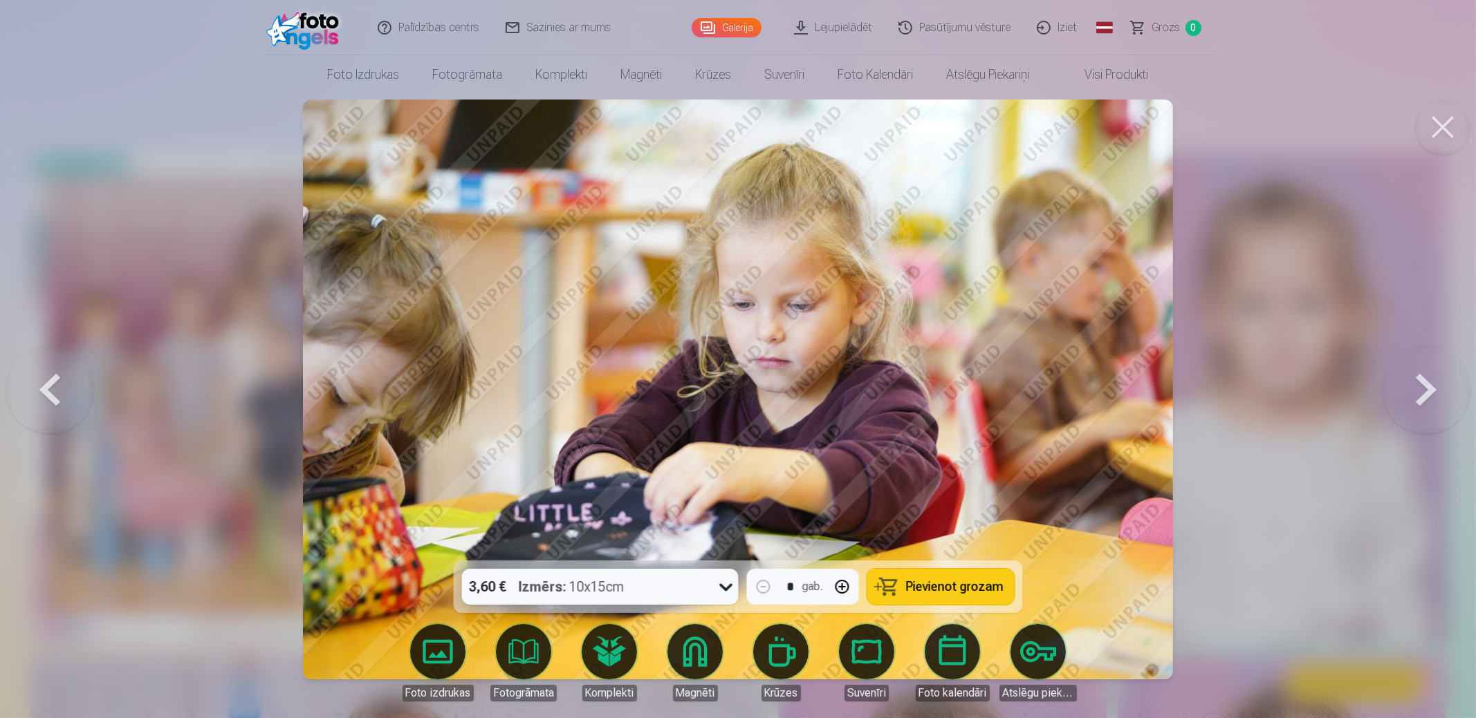
click at [1420, 383] on button at bounding box center [1426, 389] width 89 height 315
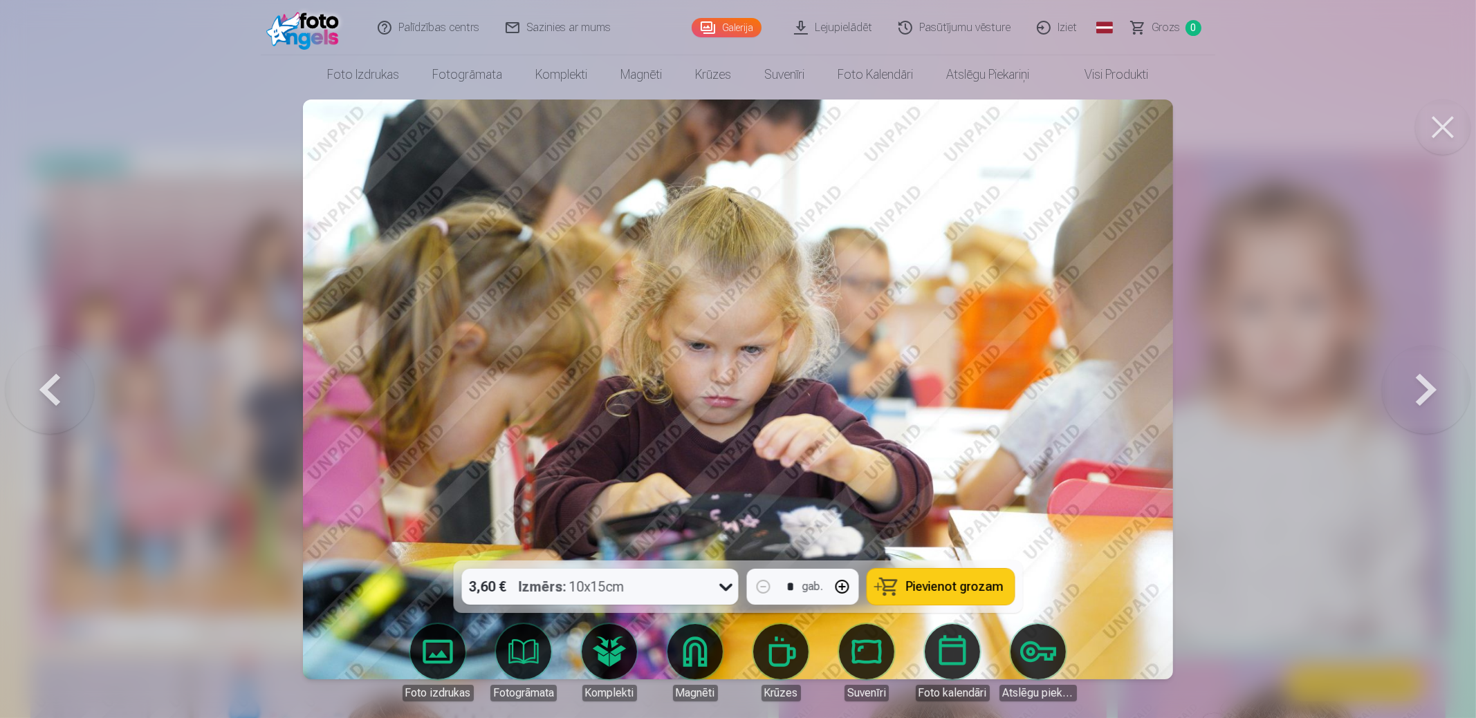
click at [1423, 382] on button at bounding box center [1426, 389] width 89 height 315
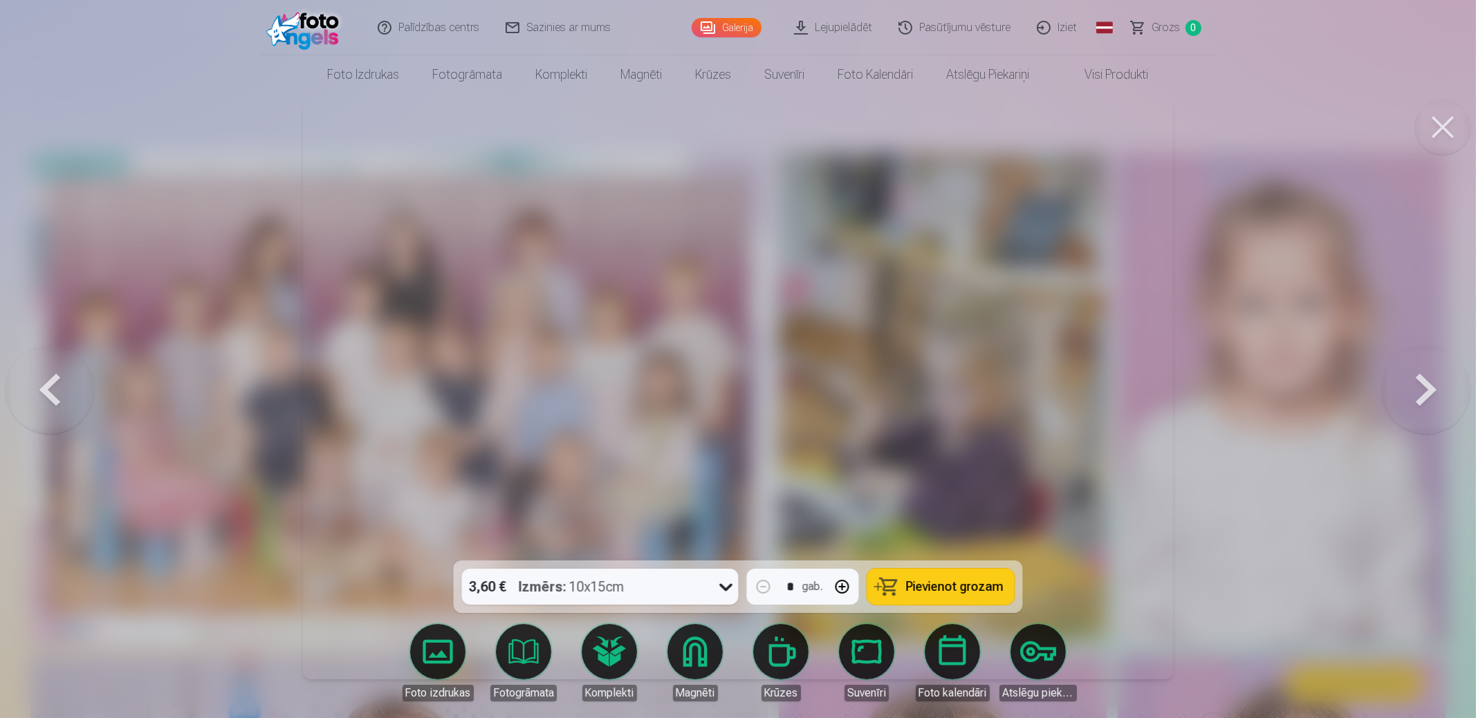
click at [1424, 382] on button at bounding box center [1426, 389] width 89 height 315
click at [1440, 393] on button at bounding box center [1426, 389] width 89 height 315
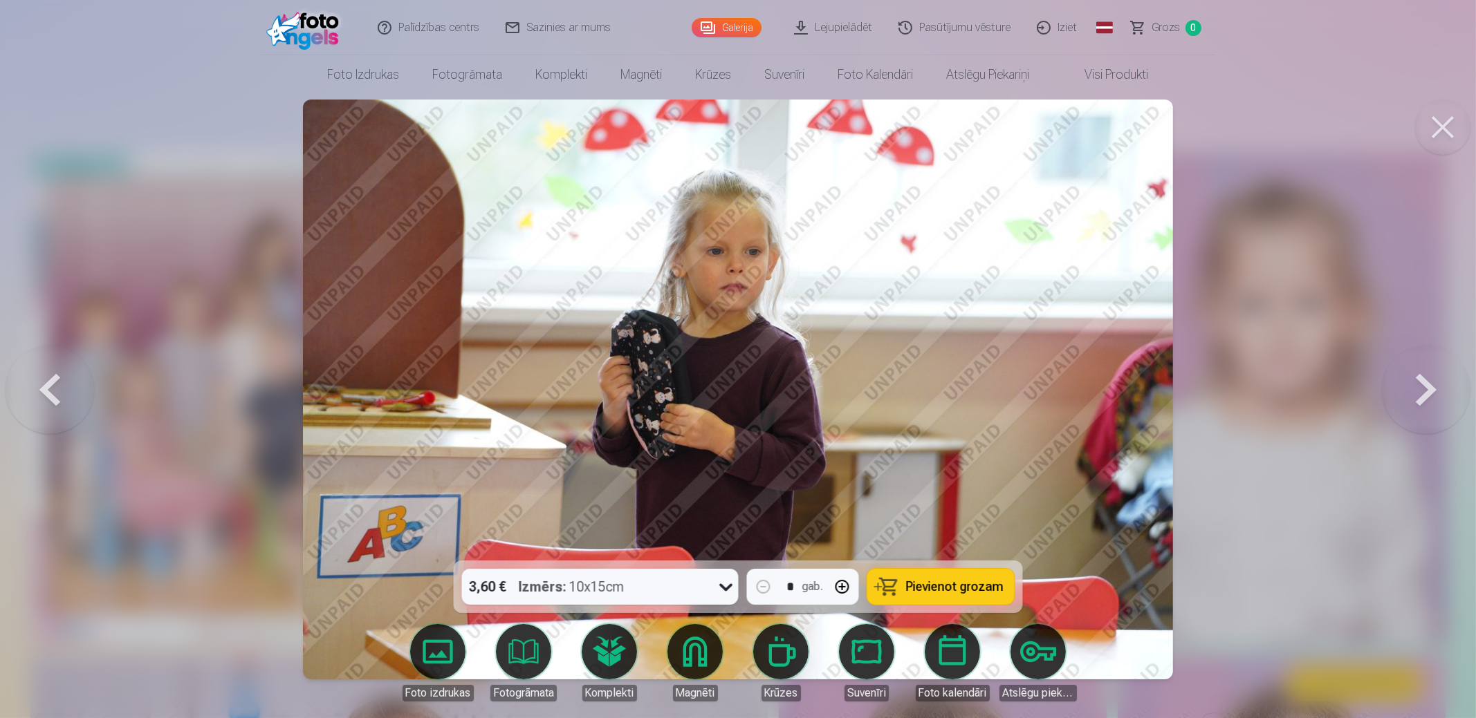
click at [1399, 414] on button at bounding box center [1426, 389] width 89 height 315
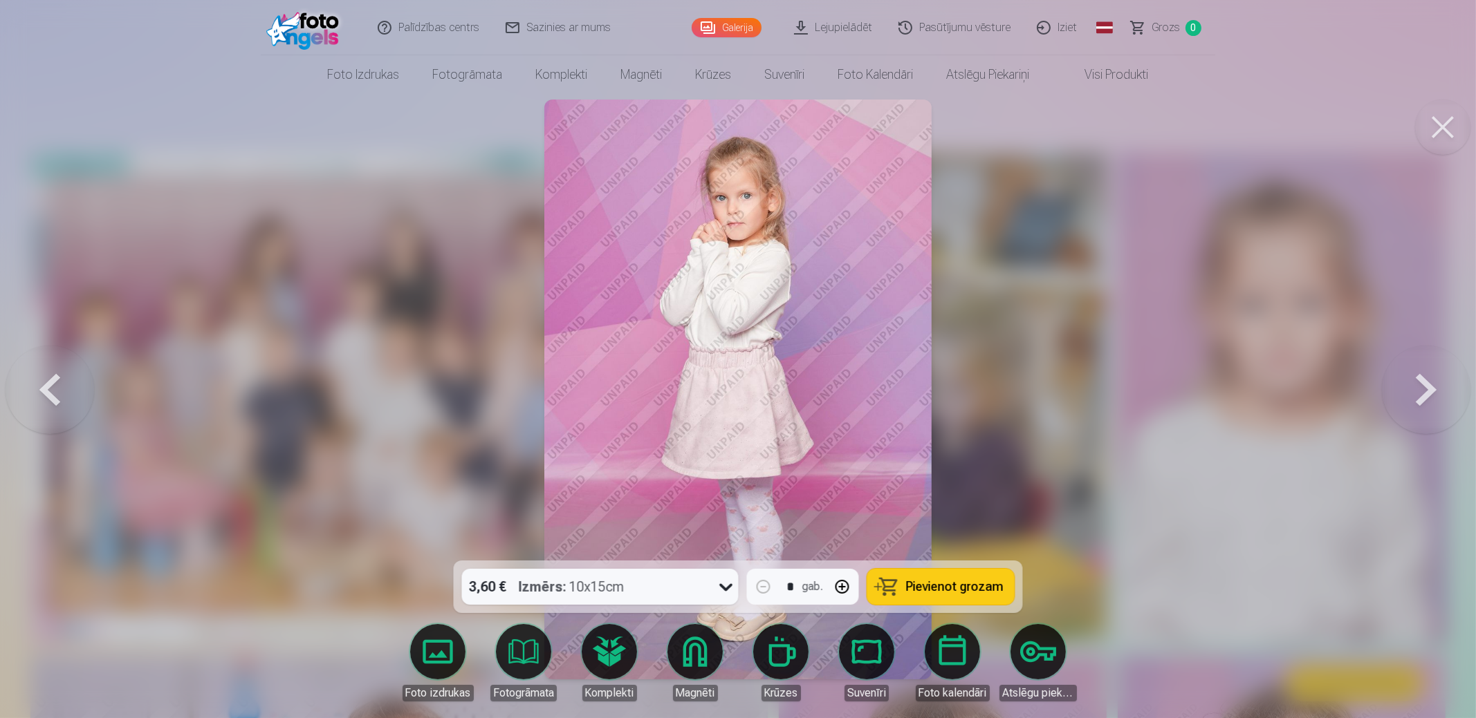
click at [1437, 390] on button at bounding box center [1426, 389] width 89 height 315
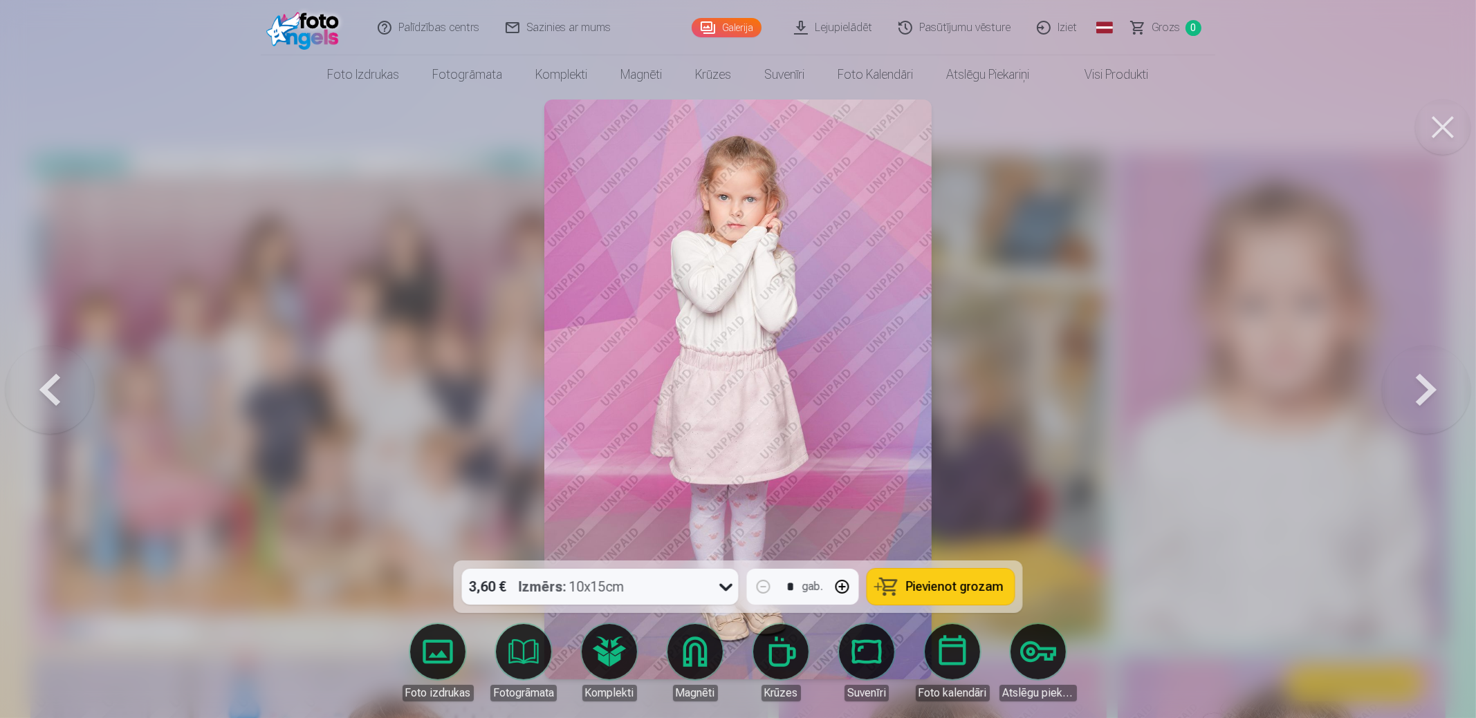
click at [1402, 387] on button at bounding box center [1426, 389] width 89 height 315
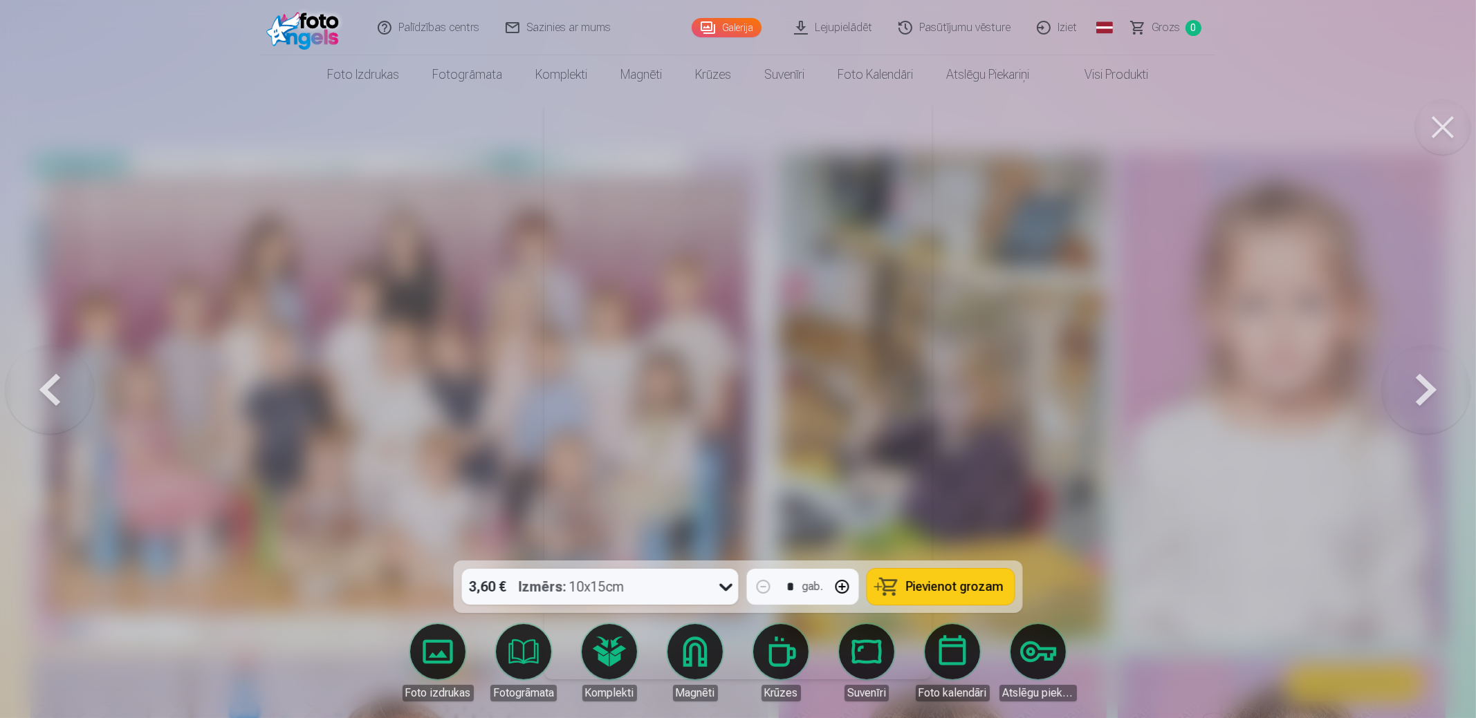
click at [1450, 397] on button at bounding box center [1426, 389] width 89 height 315
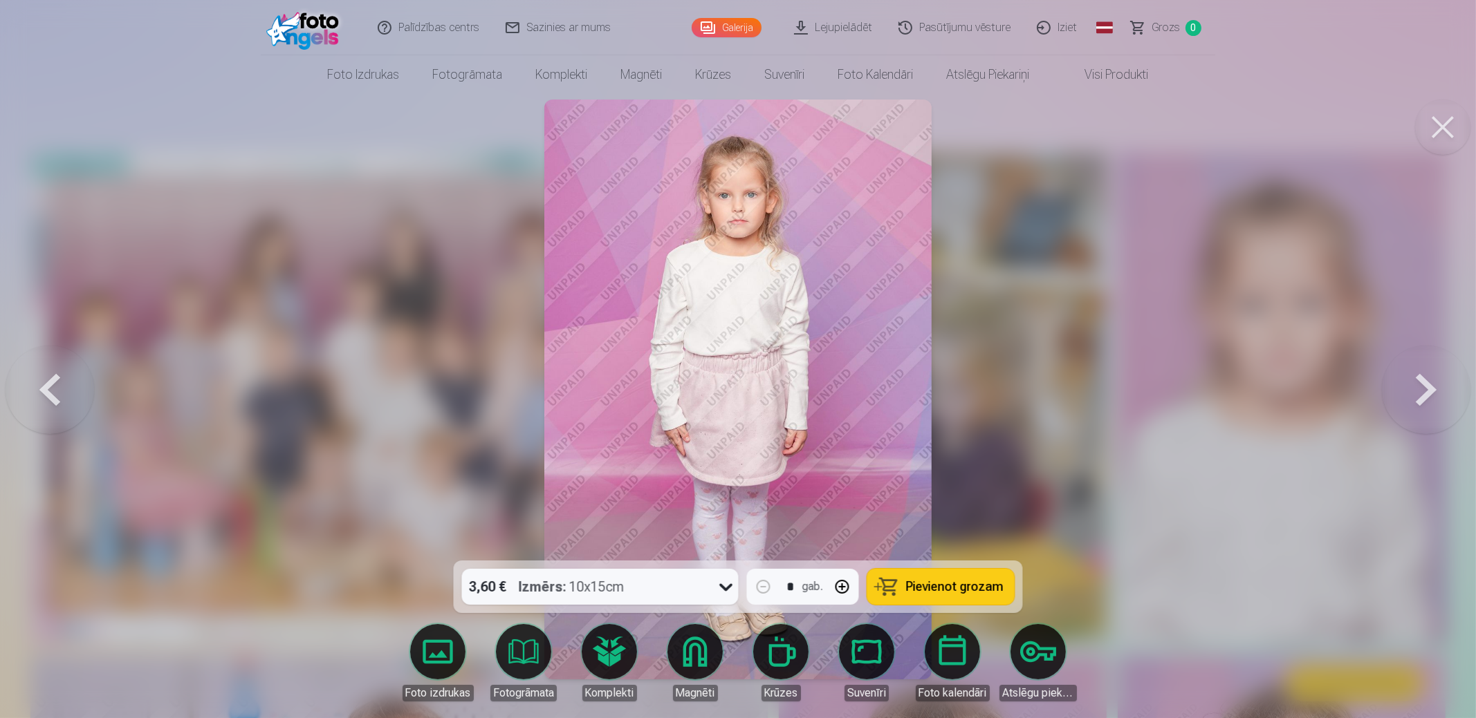
click at [1449, 397] on button at bounding box center [1426, 389] width 89 height 315
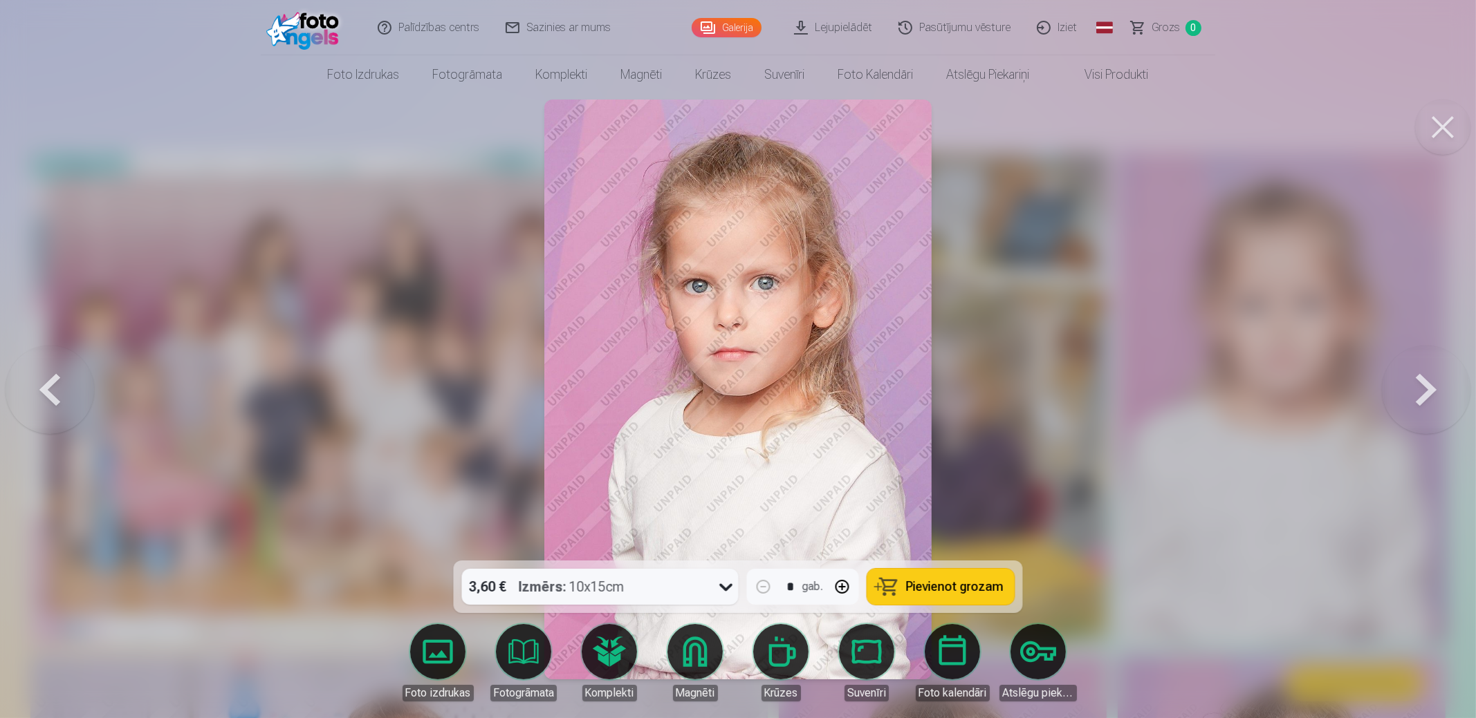
click at [1429, 400] on button at bounding box center [1426, 389] width 89 height 315
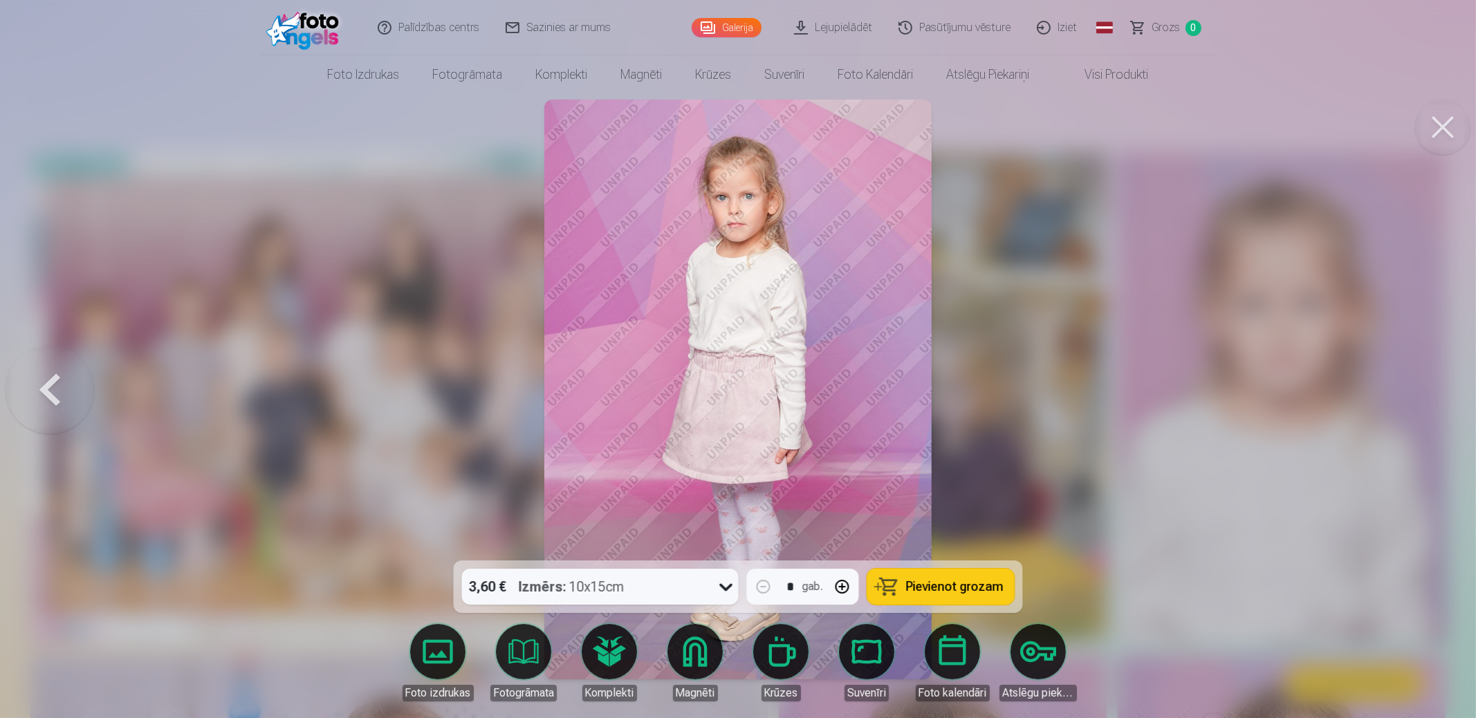
click at [1429, 400] on div at bounding box center [738, 359] width 1476 height 718
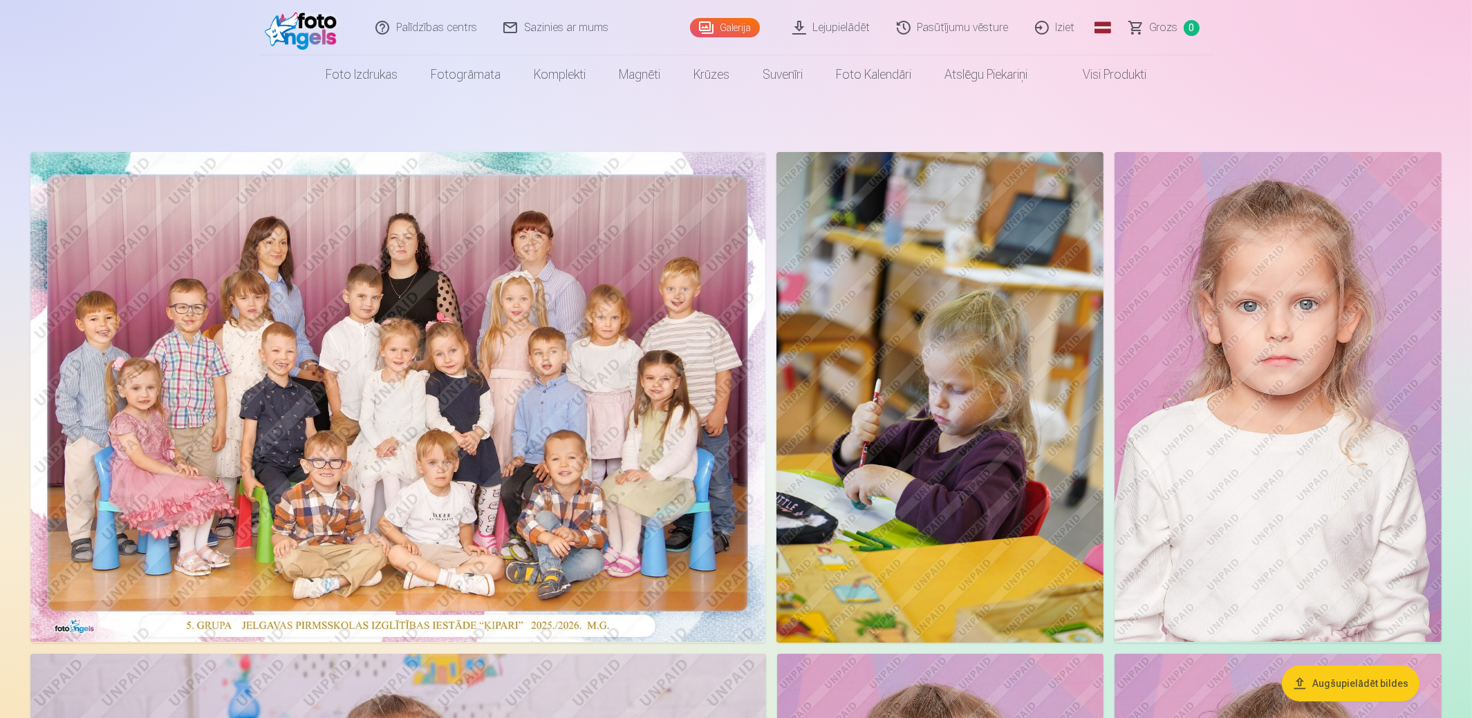
click at [919, 413] on img at bounding box center [939, 397] width 327 height 491
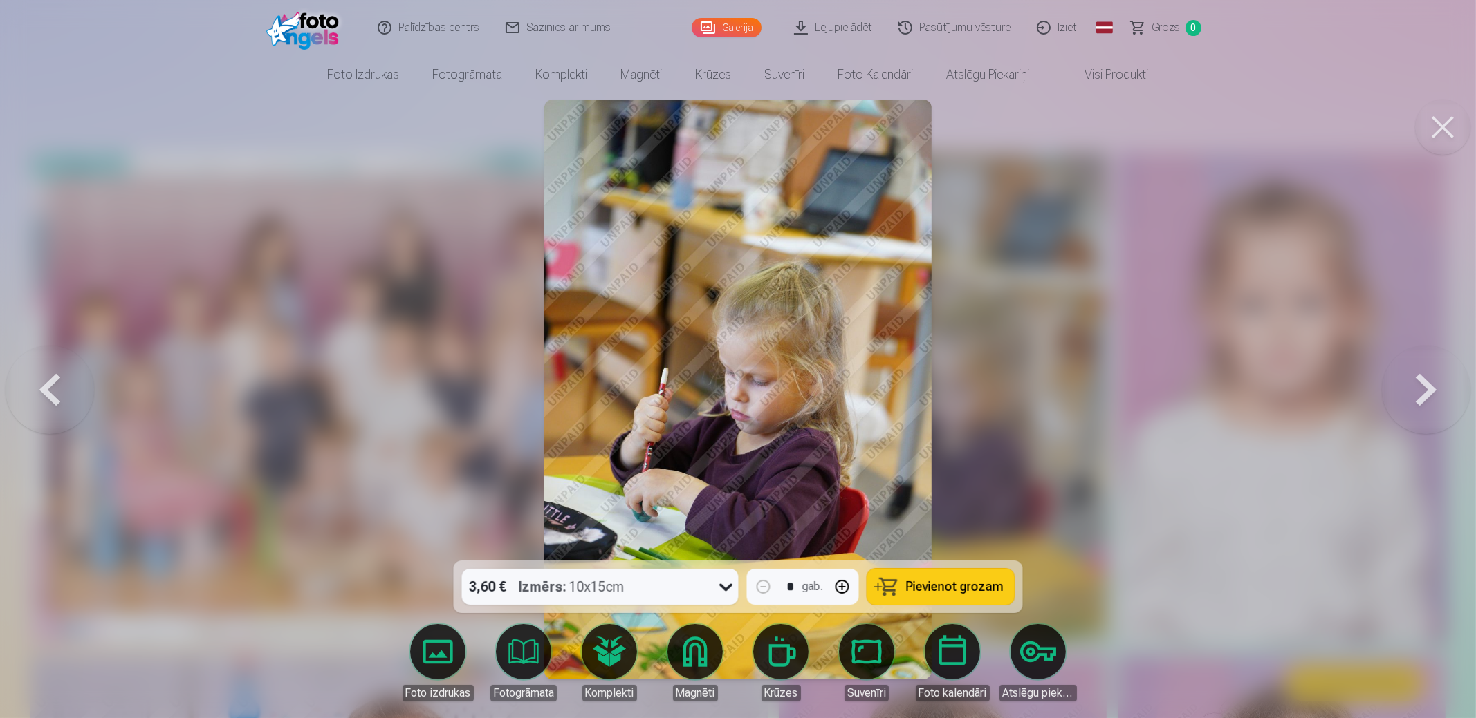
click at [438, 657] on link "Foto izdrukas" at bounding box center [437, 662] width 77 height 77
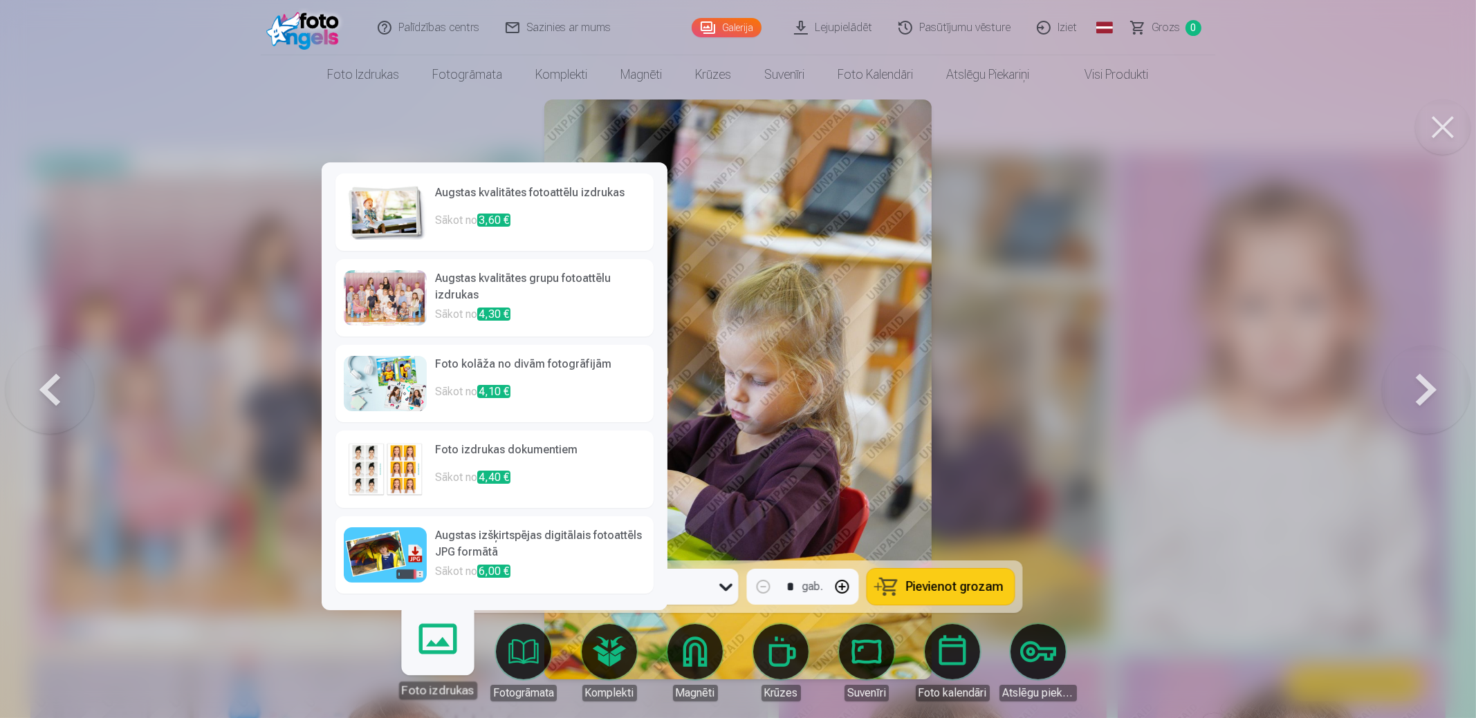
click at [521, 644] on body "Palīdzības centrs Sazinies ar mums Galerija Lejupielādēt Pasūtījumu vēsture Izi…" at bounding box center [738, 359] width 1476 height 718
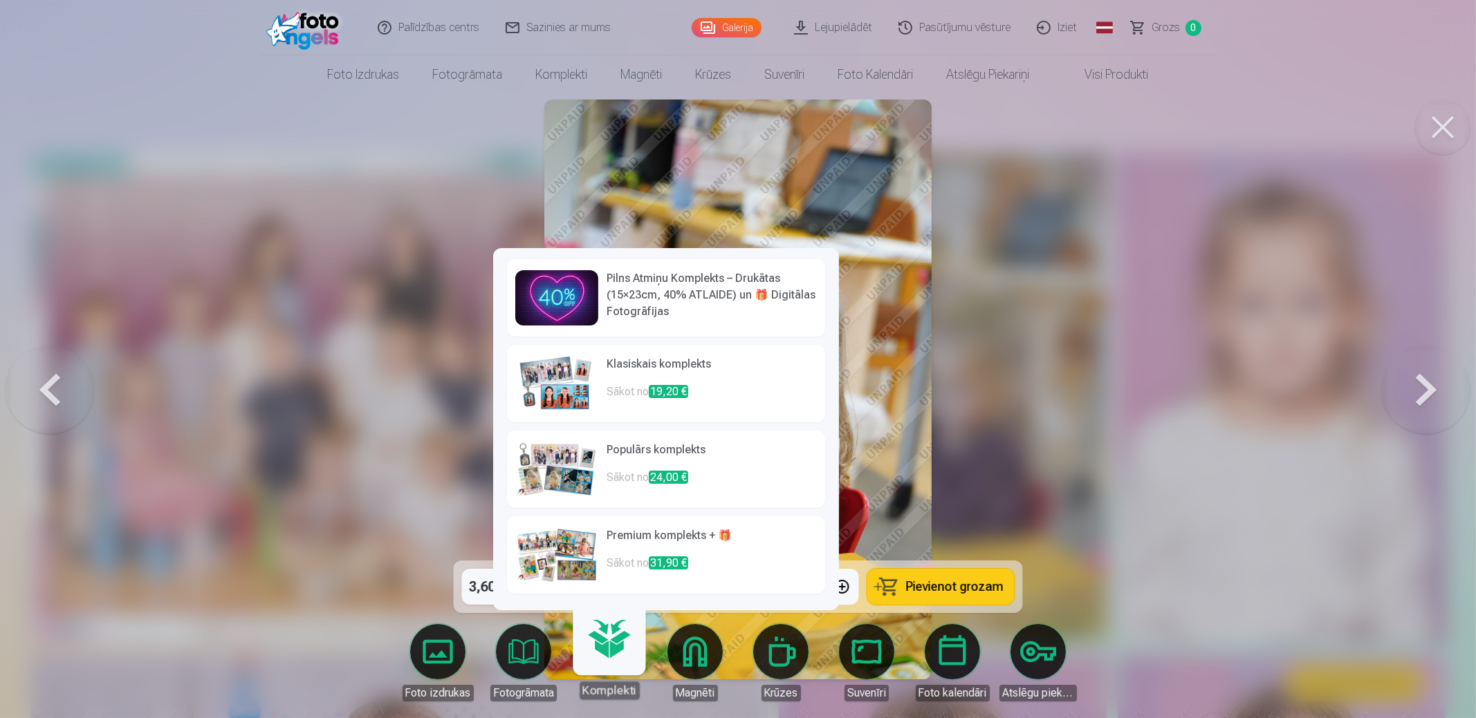
click at [604, 636] on link "Komplekti" at bounding box center [608, 657] width 85 height 85
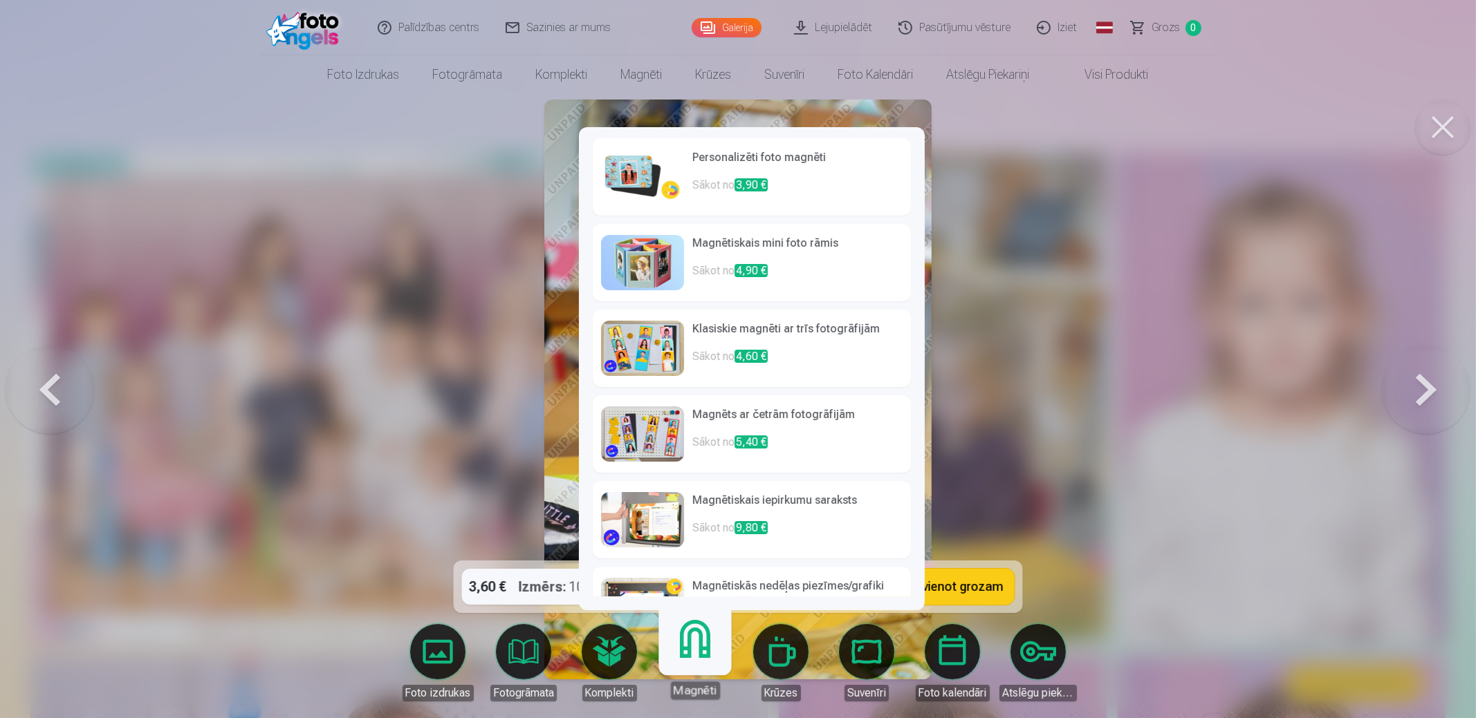
click at [698, 646] on body "Palīdzības centrs Sazinies ar mums Galerija Lejupielādēt Pasūtījumu vēsture Izi…" at bounding box center [738, 359] width 1476 height 718
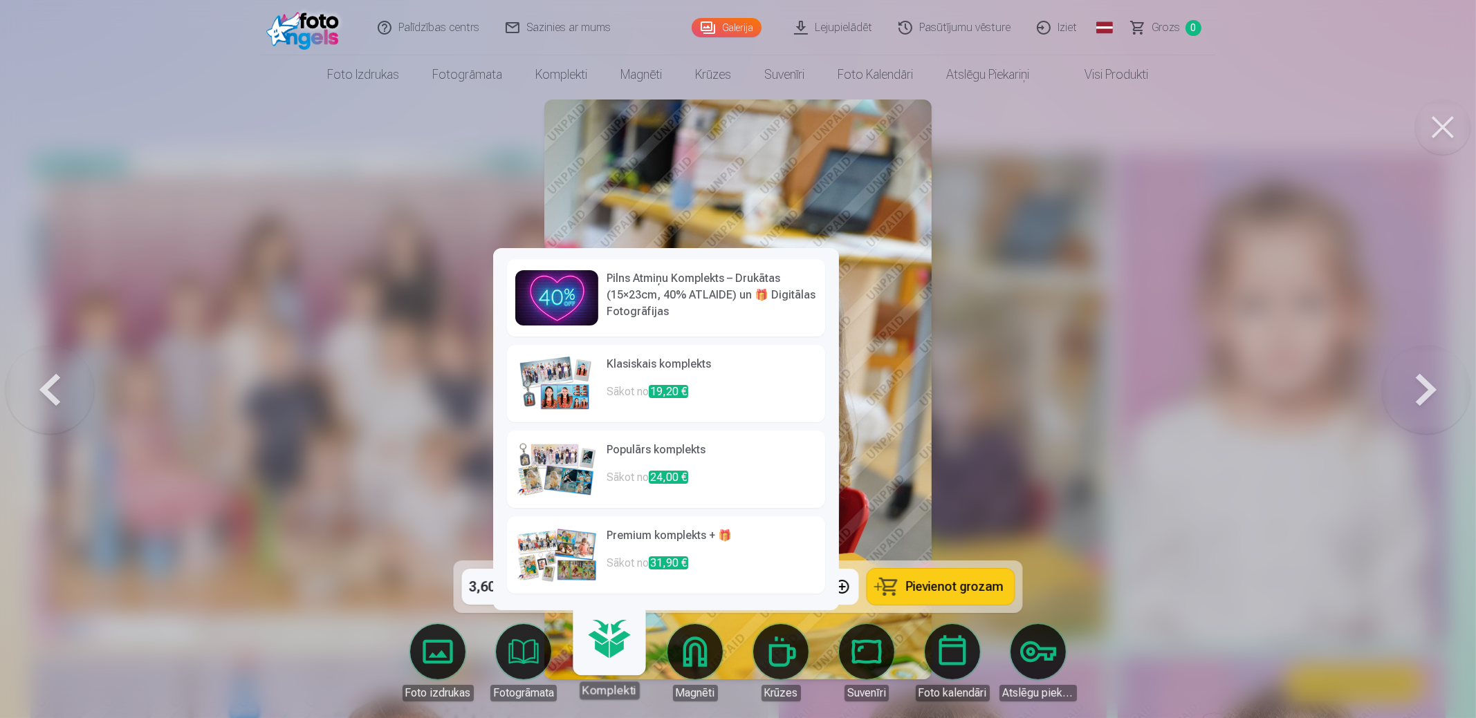
click at [606, 380] on link "Klasiskais komplekts Sākot no 19,20 €" at bounding box center [666, 383] width 318 height 77
click at [598, 467] on link "Populārs komplekts Sākot no 24,00 €" at bounding box center [666, 469] width 318 height 77
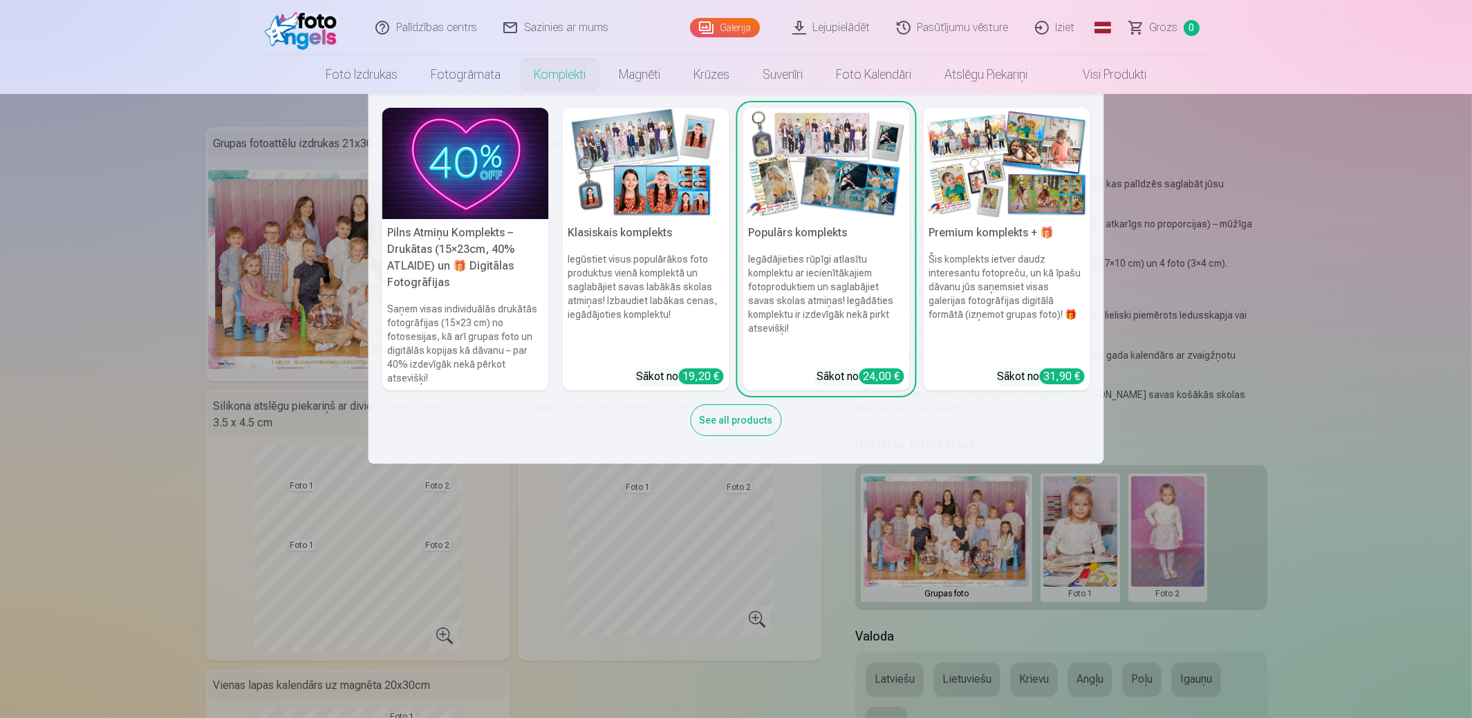
click at [555, 77] on link "Komplekti" at bounding box center [559, 74] width 85 height 39
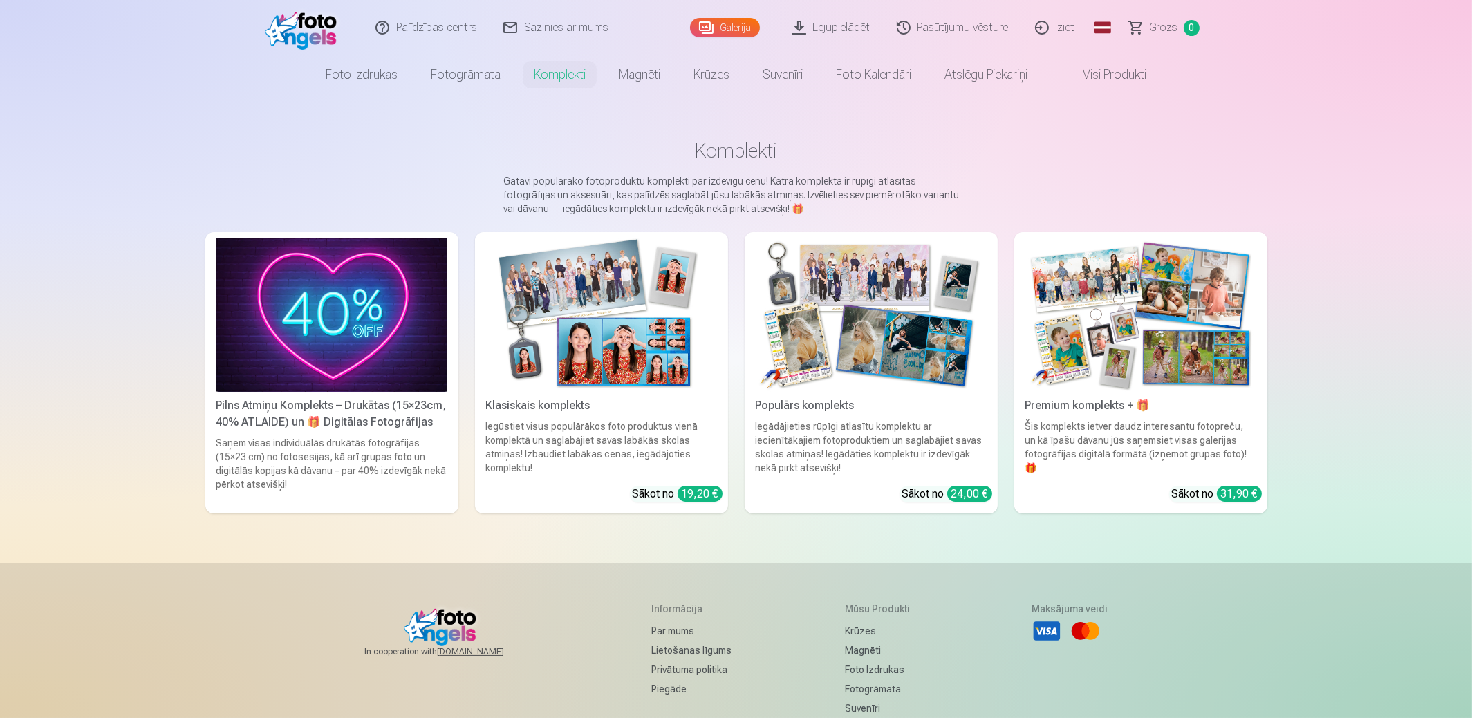
click at [1141, 335] on img at bounding box center [1140, 315] width 231 height 154
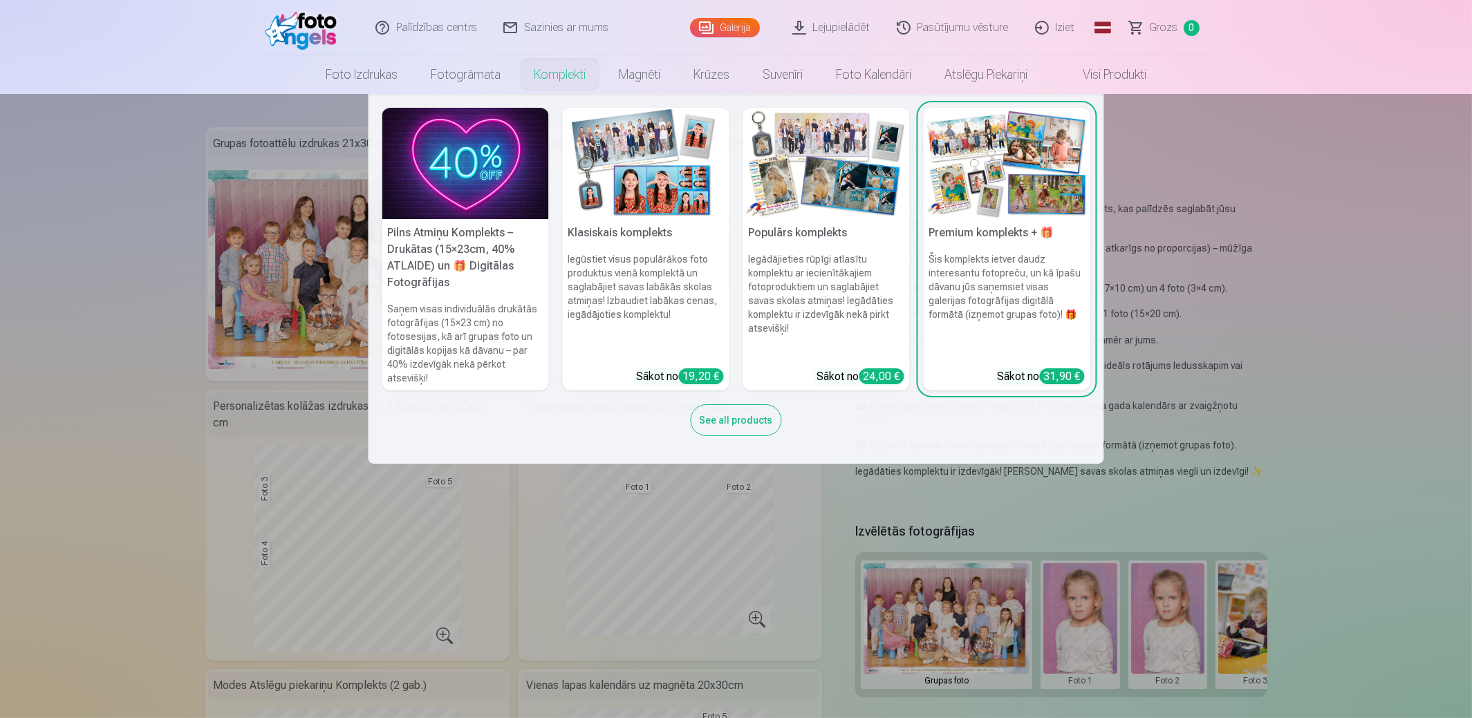
click at [553, 70] on link "Komplekti" at bounding box center [559, 74] width 85 height 39
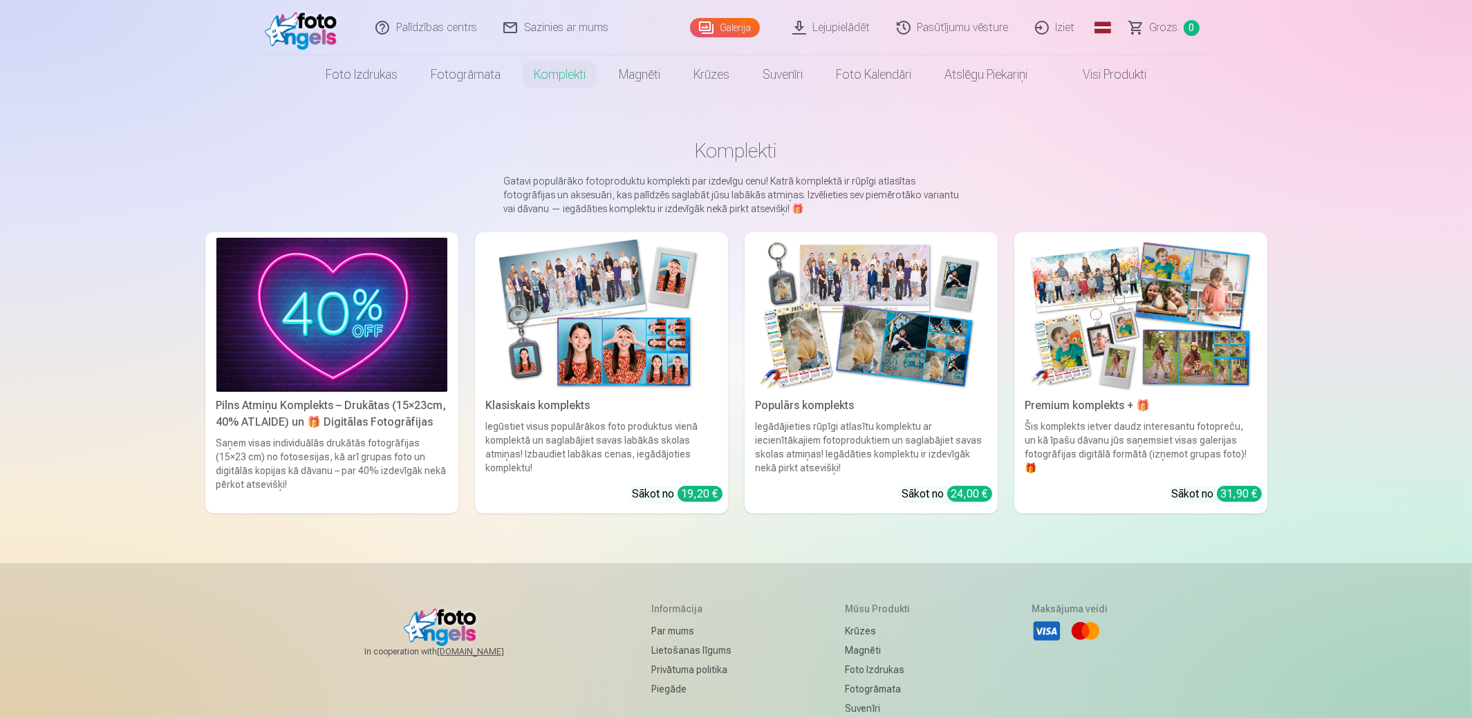
click at [655, 395] on link "Klasiskais komplekts Iegūstiet visus populārākos foto produktus vienā komplektā…" at bounding box center [601, 372] width 253 height 281
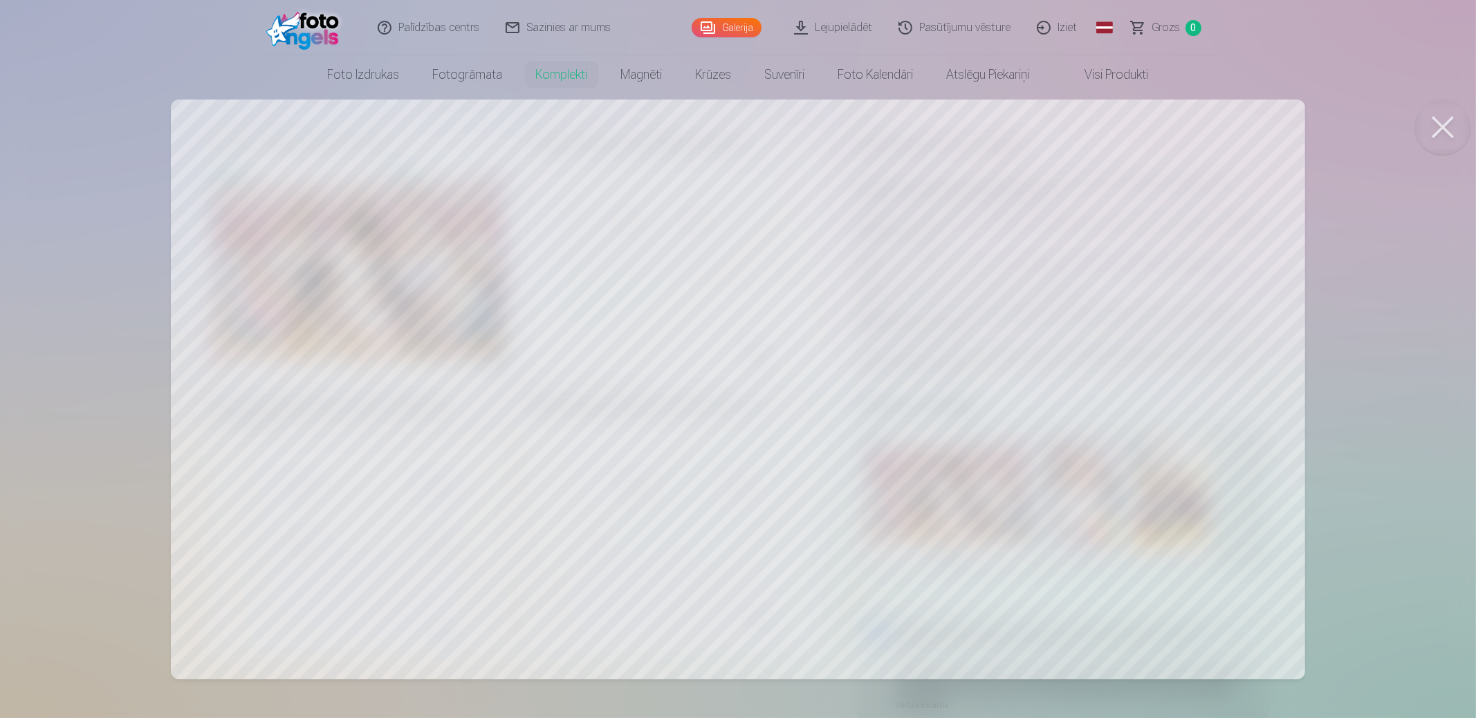
click at [1444, 116] on button at bounding box center [1442, 127] width 55 height 55
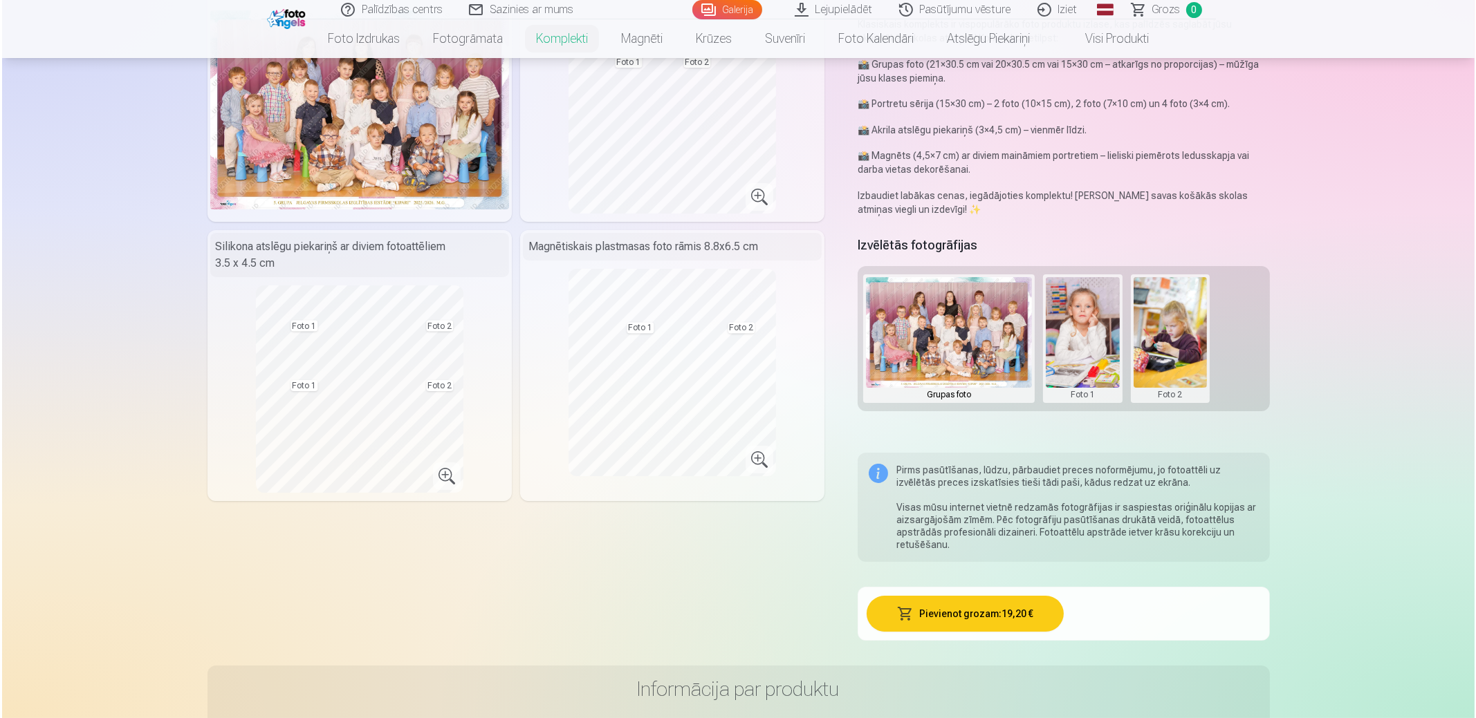
scroll to position [138, 0]
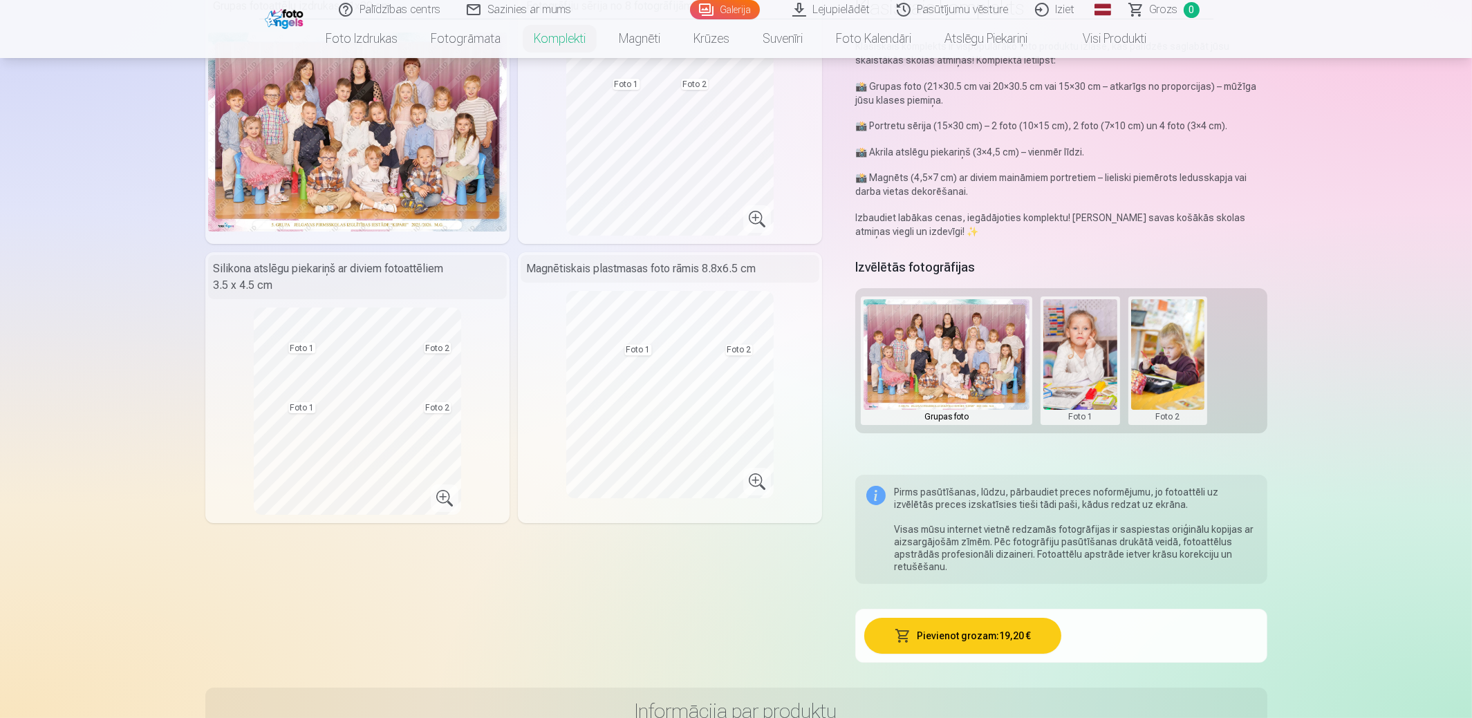
click at [1160, 368] on button at bounding box center [1168, 360] width 74 height 123
click at [1077, 369] on div at bounding box center [736, 359] width 1472 height 718
click at [1080, 369] on button at bounding box center [1080, 360] width 74 height 123
click at [1077, 358] on button "Nomainiet foto" at bounding box center [1080, 360] width 113 height 39
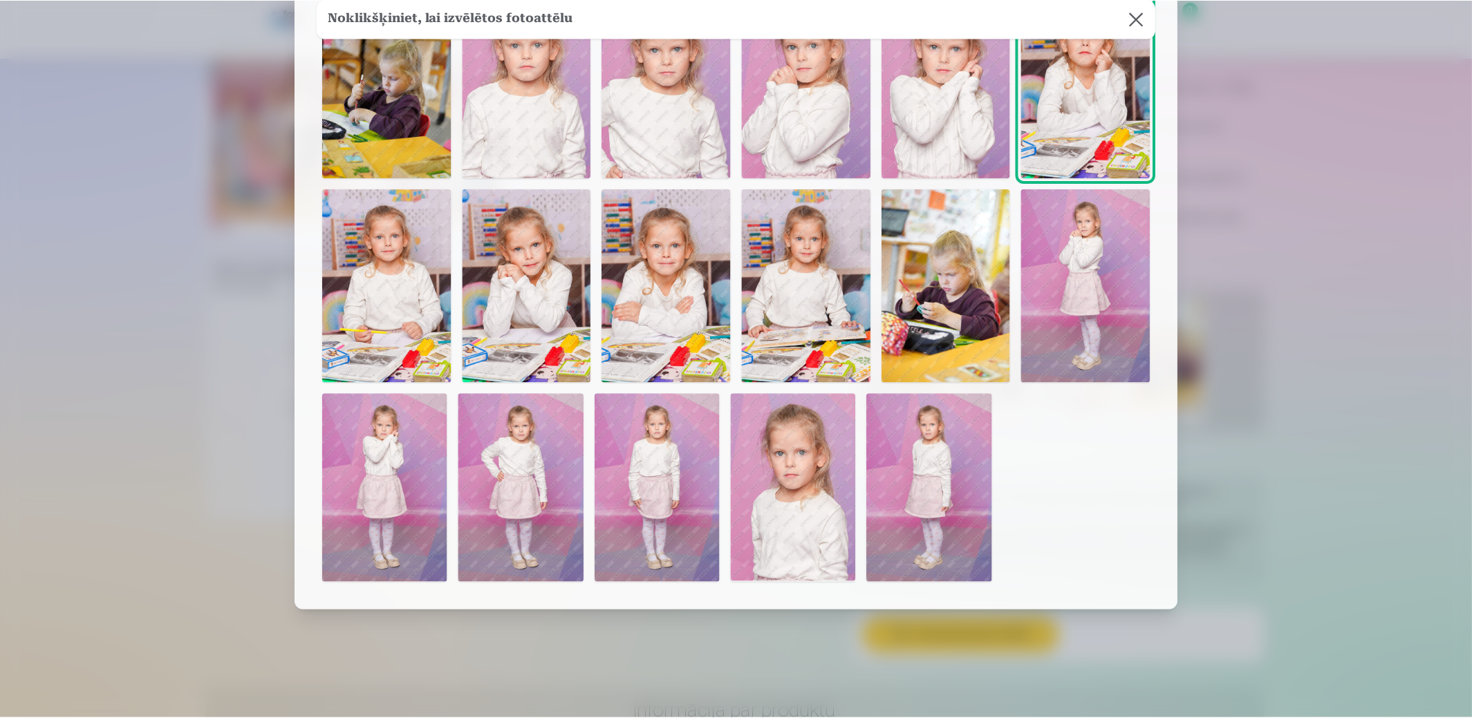
scroll to position [133, 0]
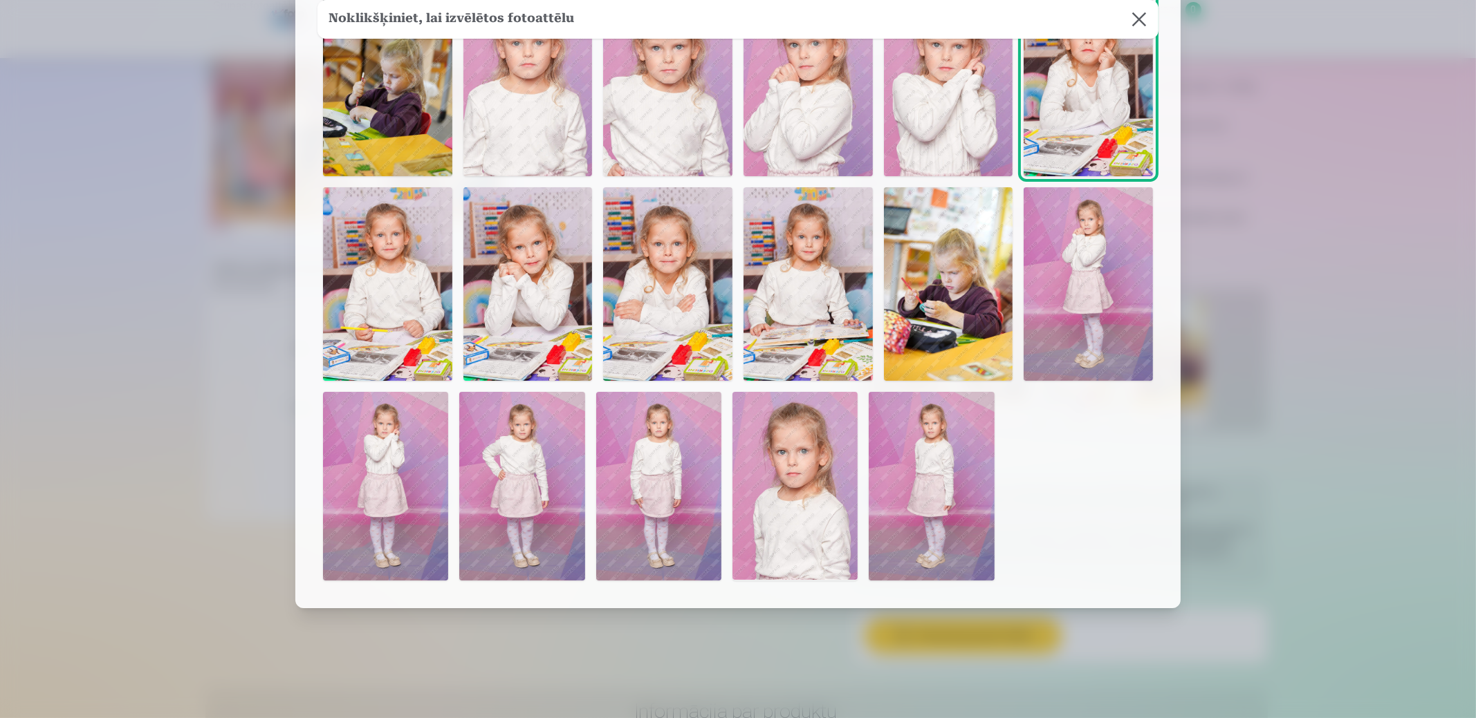
click at [1089, 272] on img at bounding box center [1087, 284] width 129 height 194
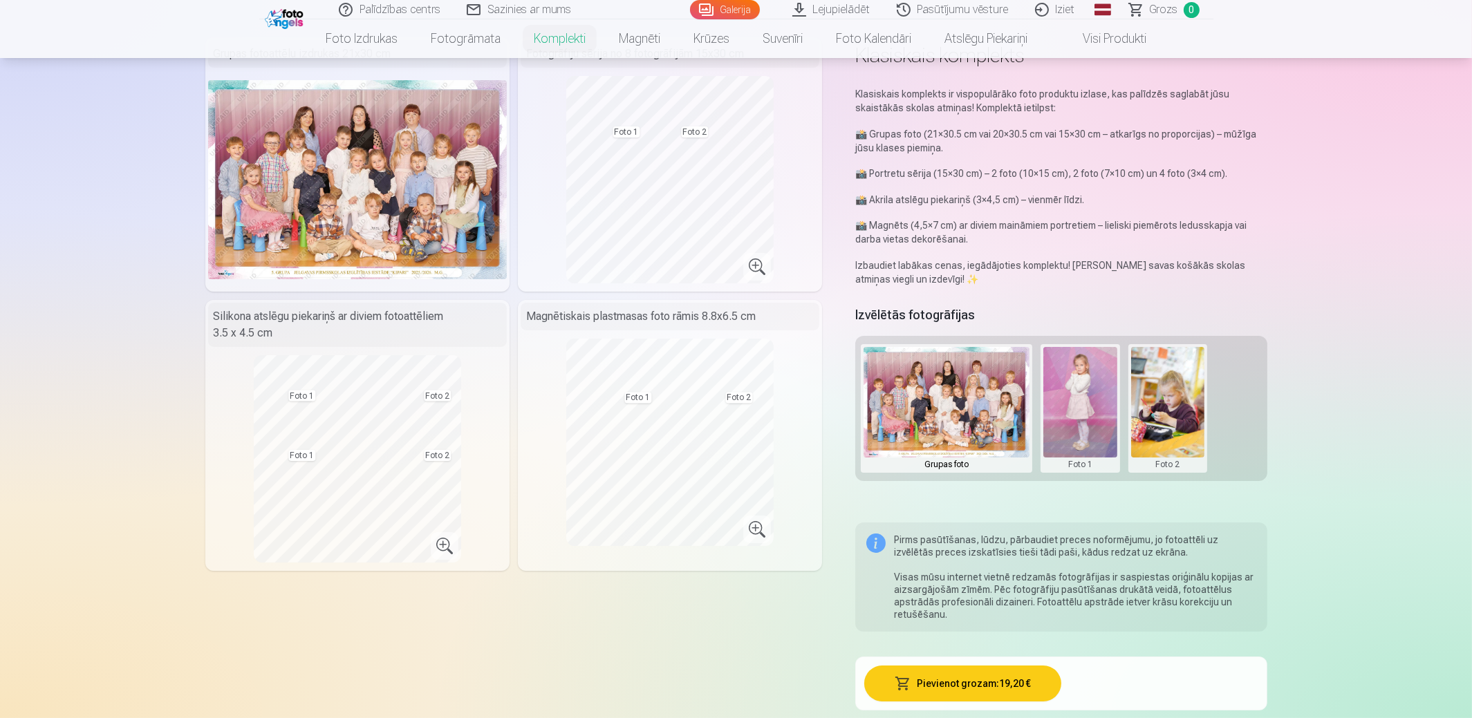
scroll to position [68, 0]
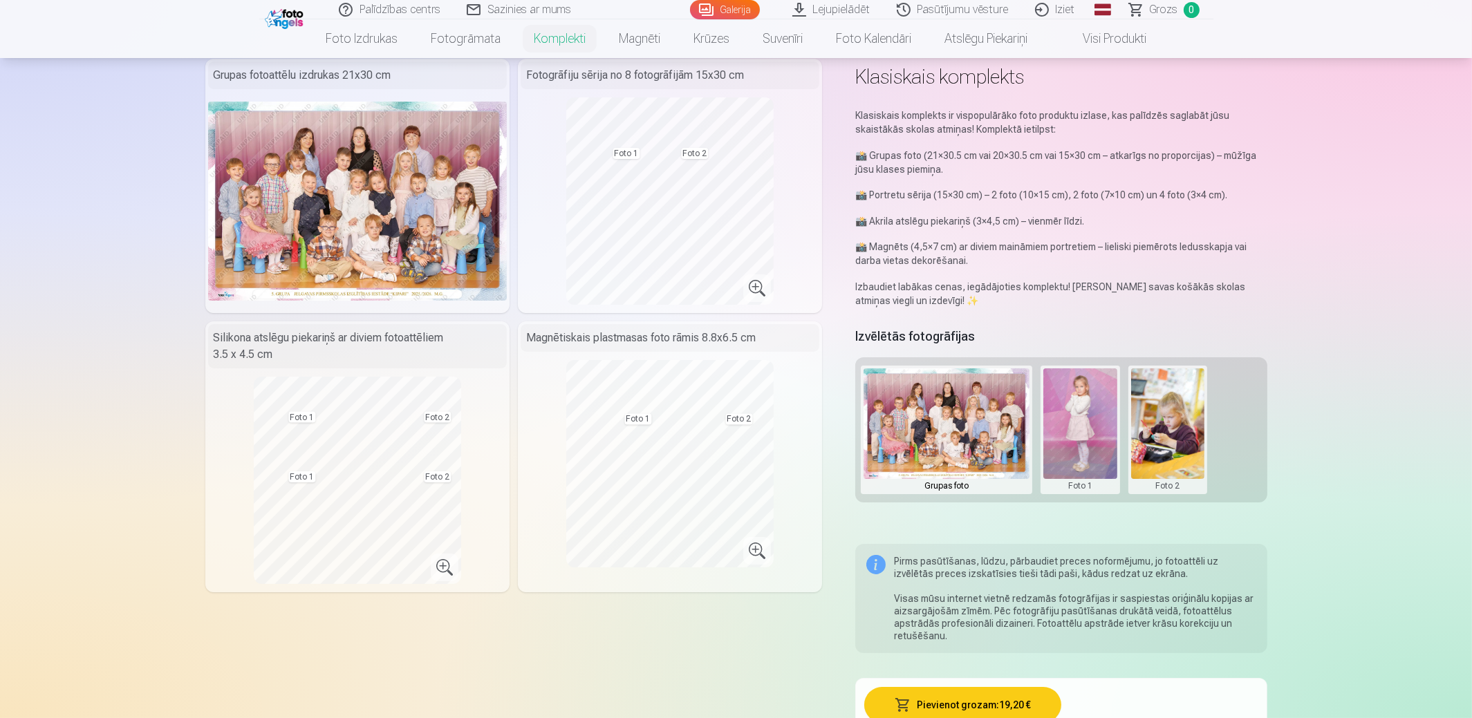
click at [1169, 440] on button at bounding box center [1168, 430] width 74 height 123
click at [1169, 433] on button "Nomainiet foto" at bounding box center [1167, 429] width 113 height 39
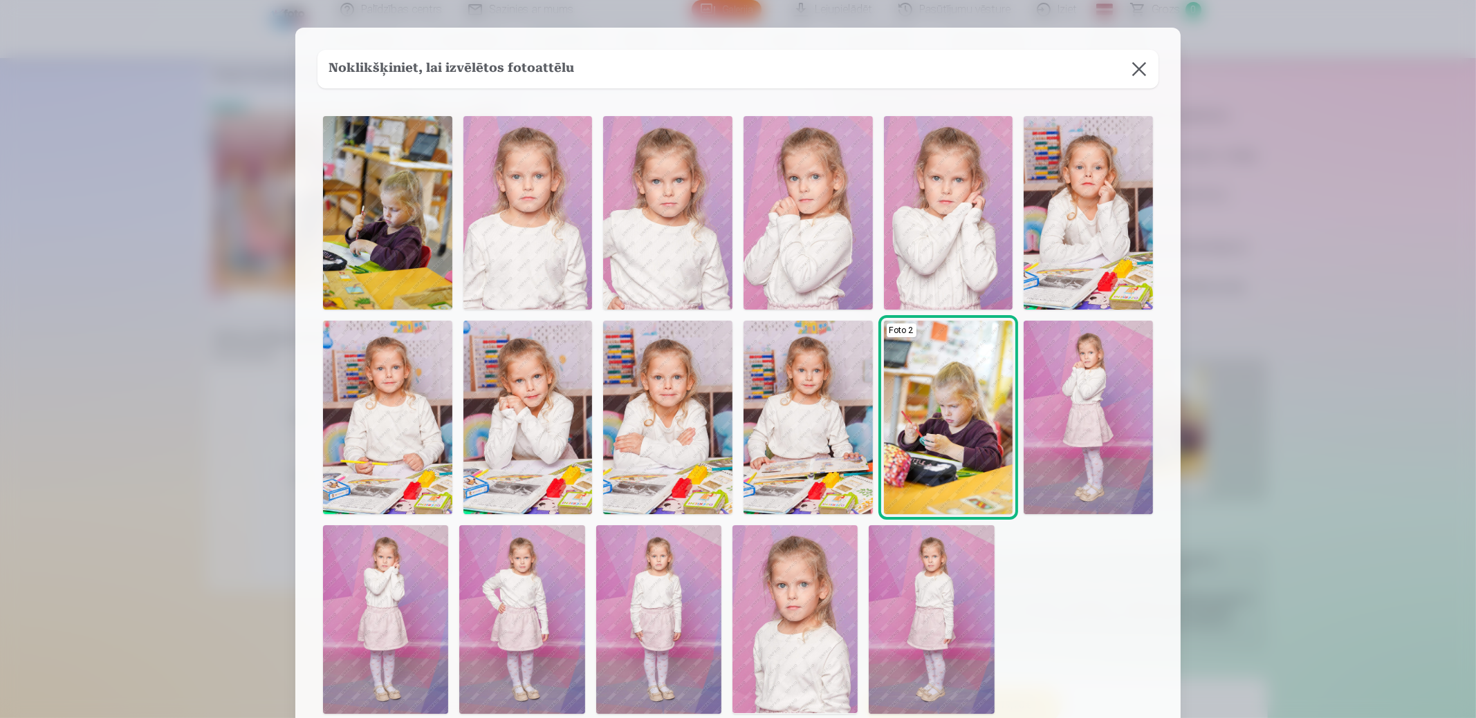
click at [797, 218] on img at bounding box center [807, 213] width 129 height 194
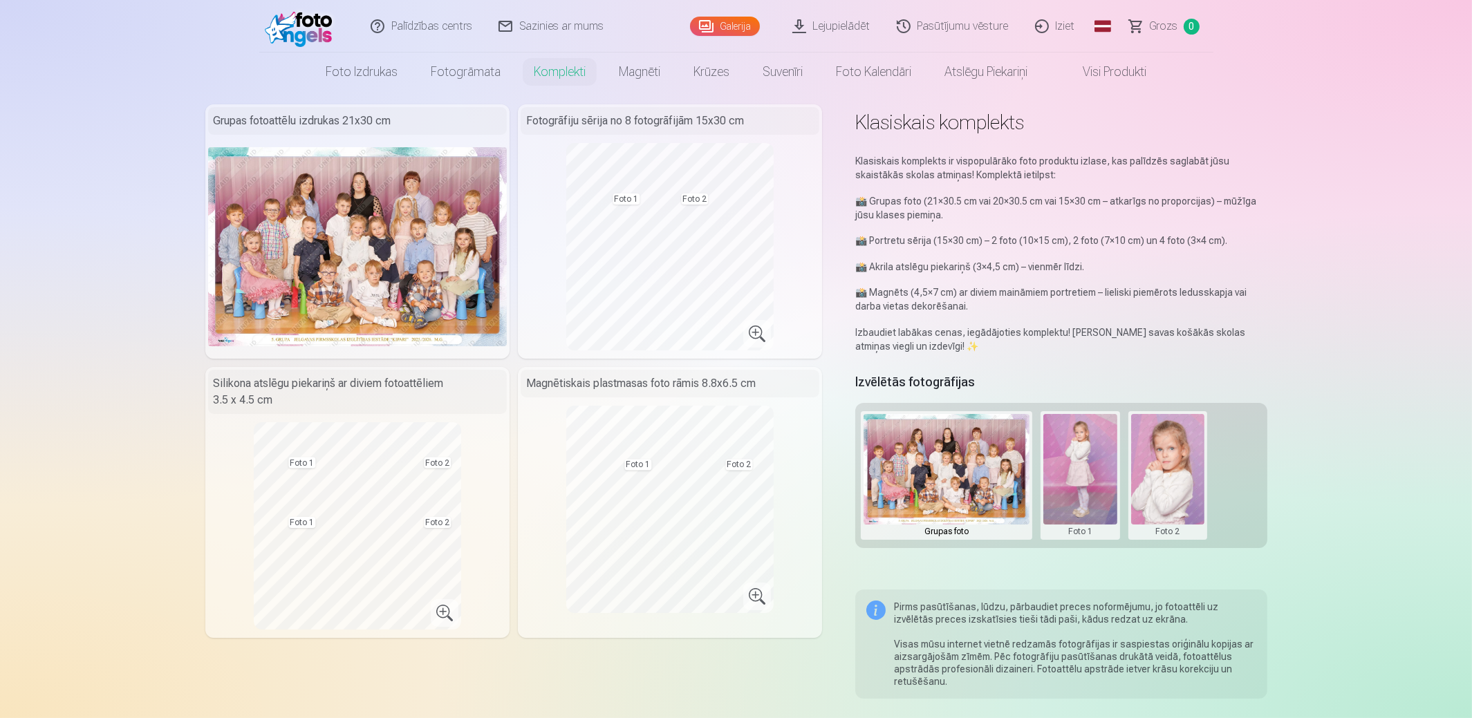
scroll to position [0, 0]
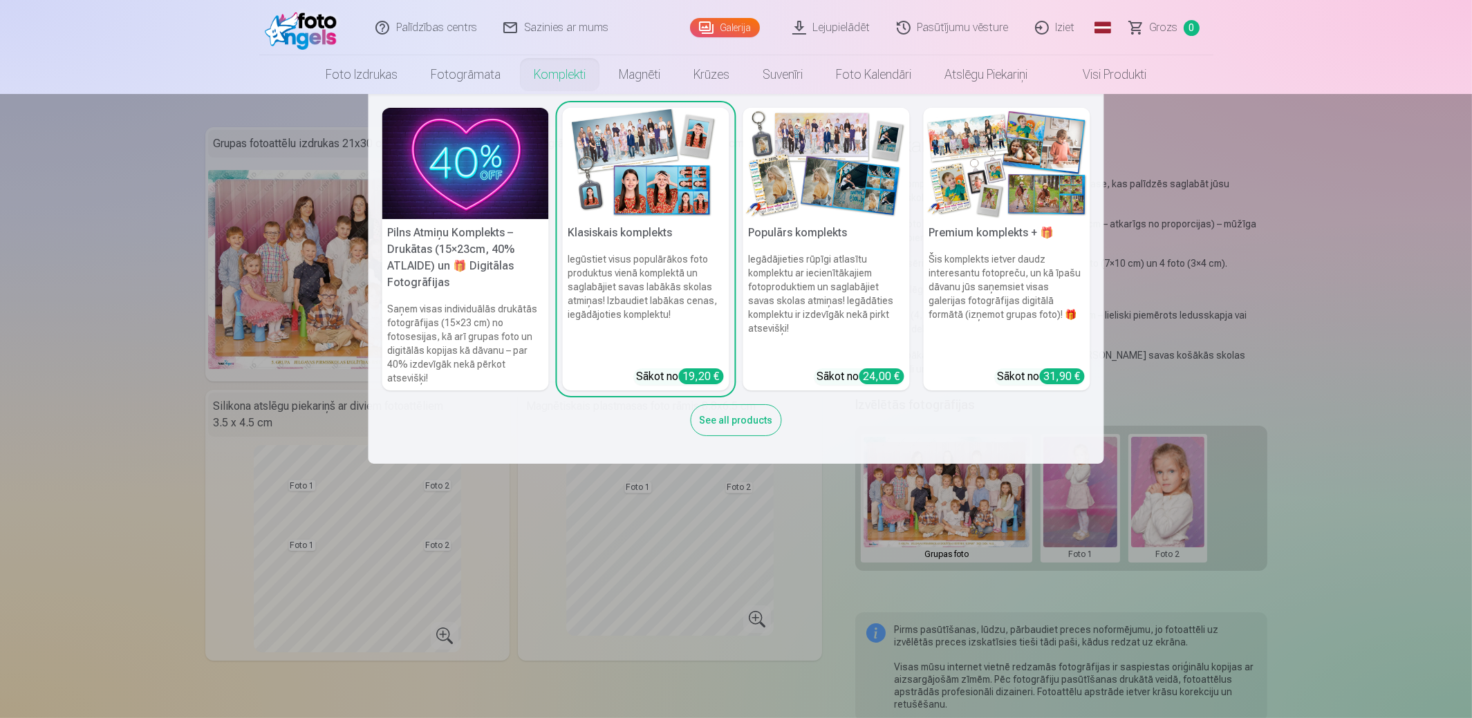
click at [823, 195] on img at bounding box center [826, 163] width 167 height 111
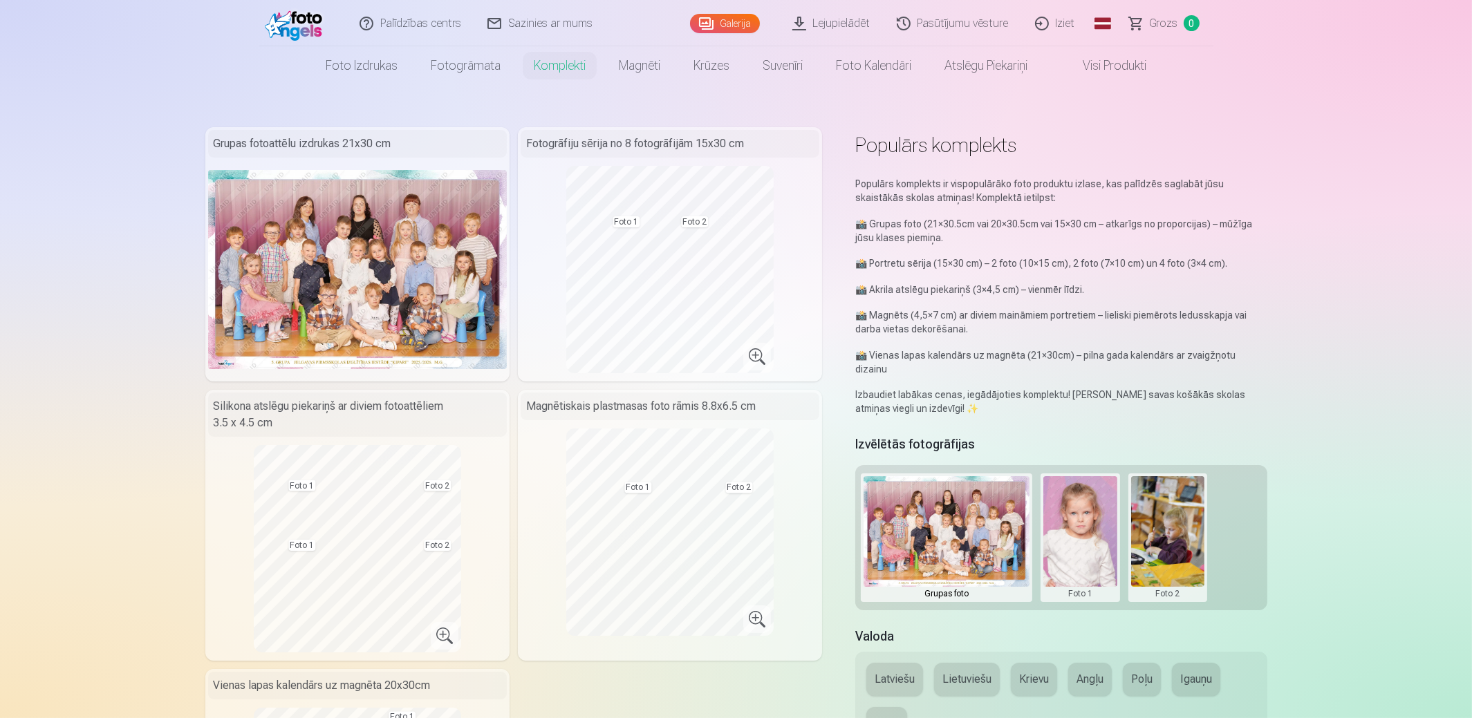
scroll to position [207, 0]
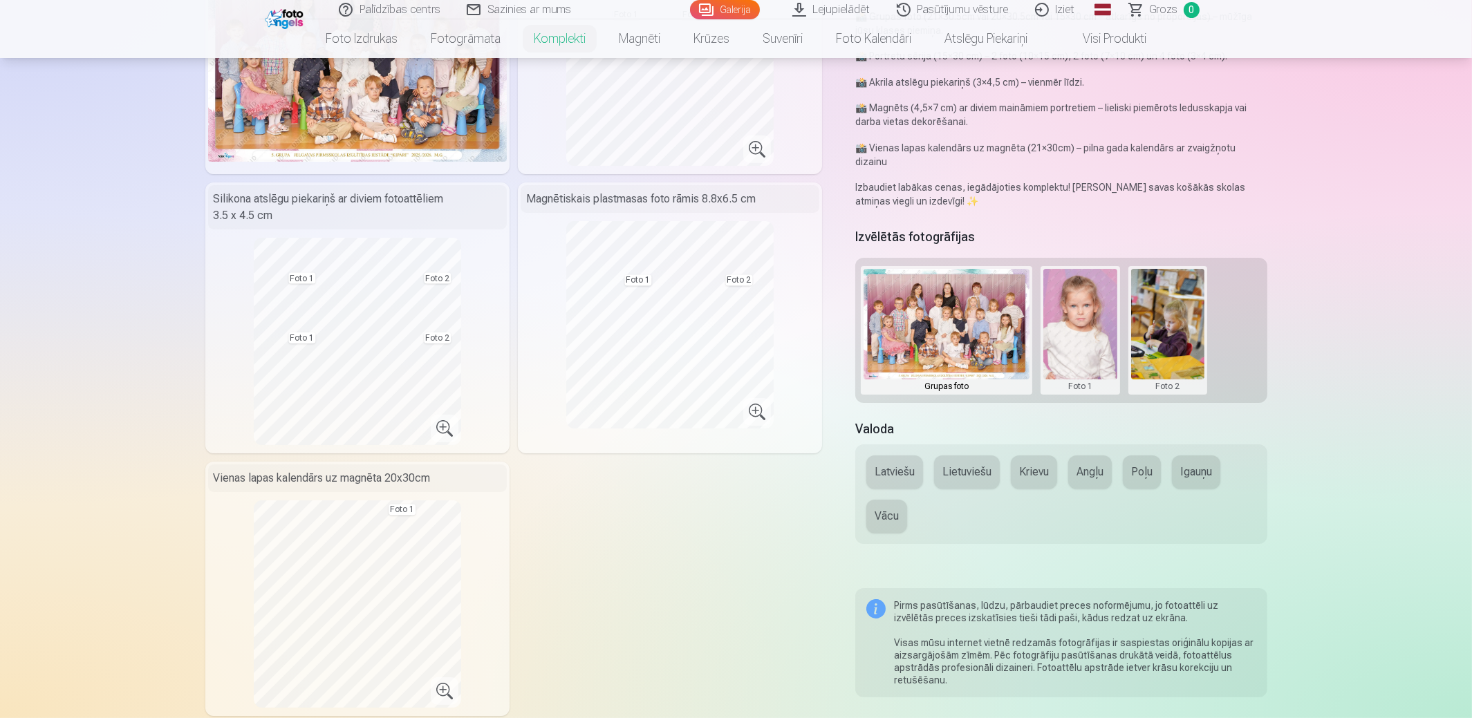
click at [1084, 297] on button at bounding box center [1080, 330] width 74 height 123
click at [1088, 317] on button "Nomainiet foto" at bounding box center [1080, 316] width 113 height 39
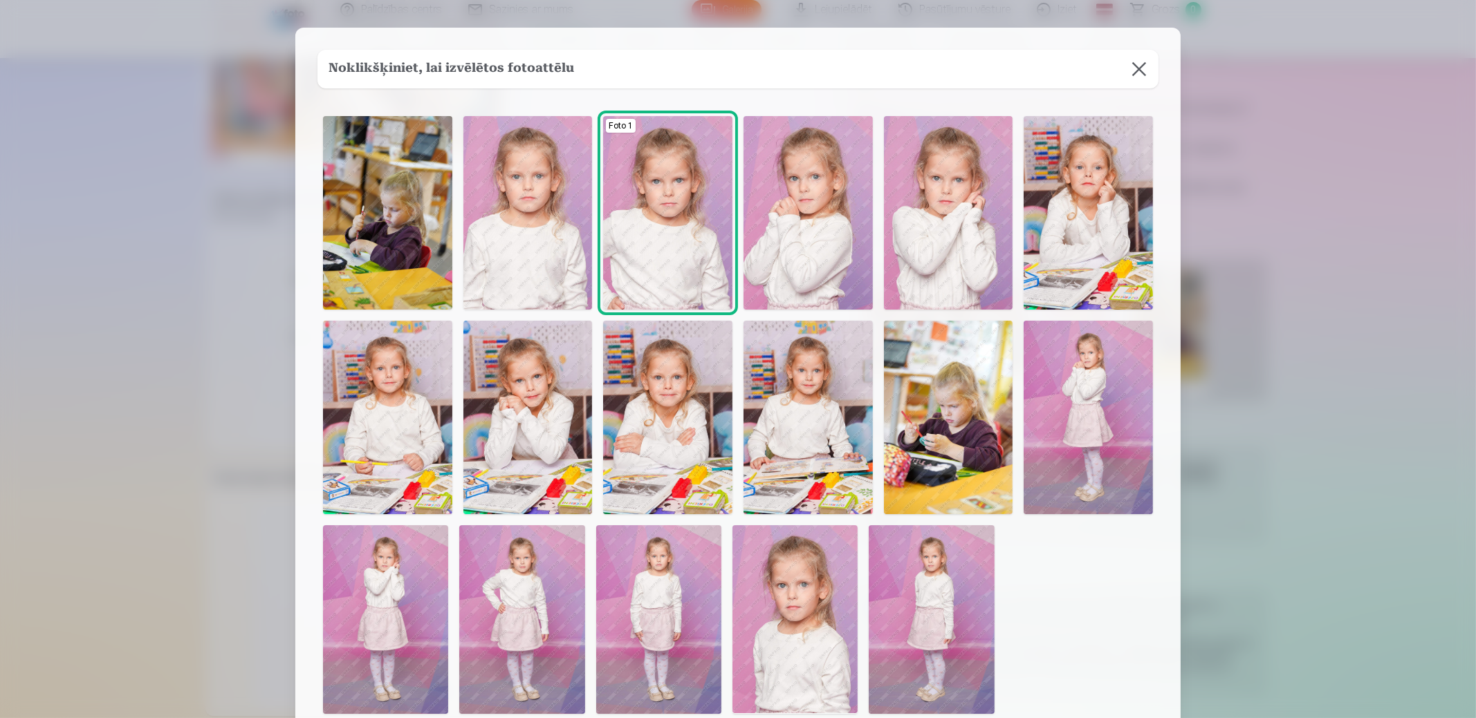
click at [1091, 437] on img at bounding box center [1087, 418] width 129 height 194
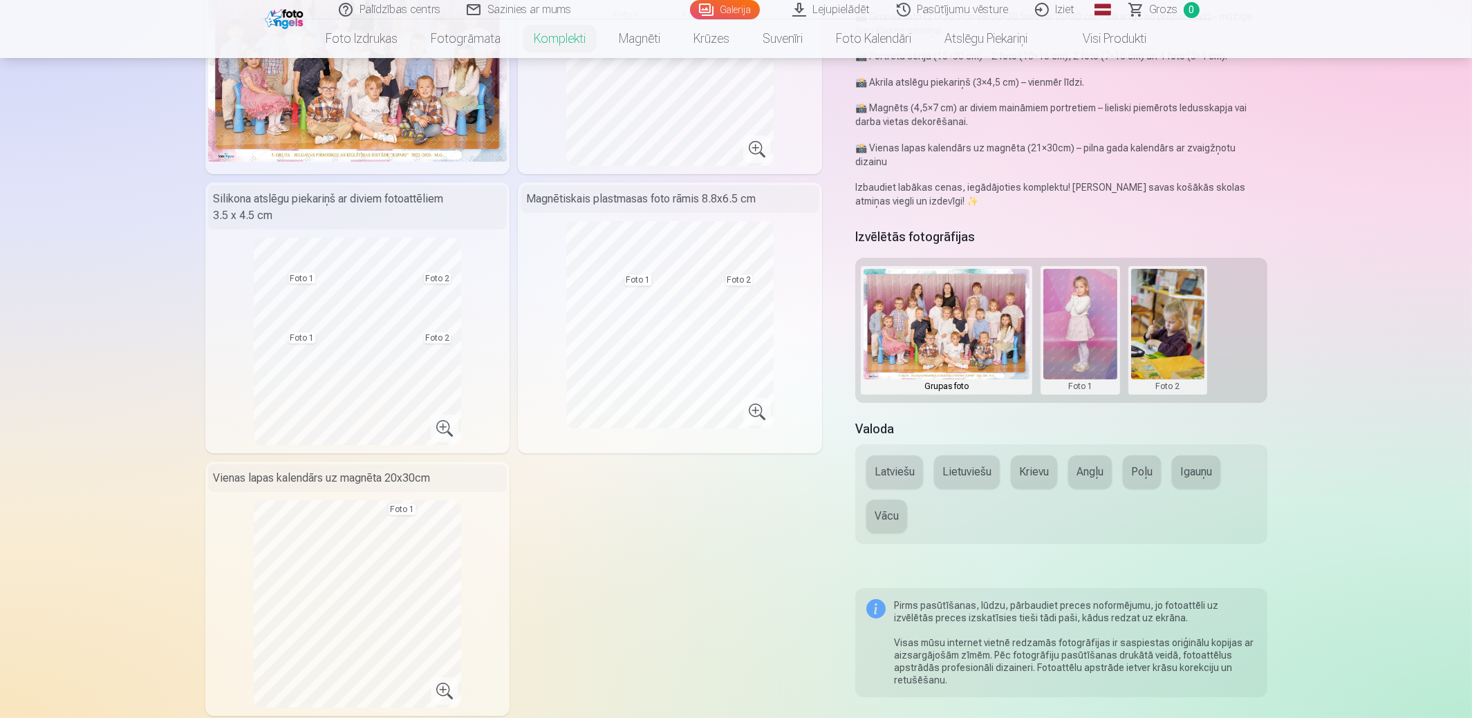
click at [1163, 303] on button at bounding box center [1168, 330] width 74 height 123
click at [1170, 318] on button "Nomainiet foto" at bounding box center [1167, 316] width 113 height 39
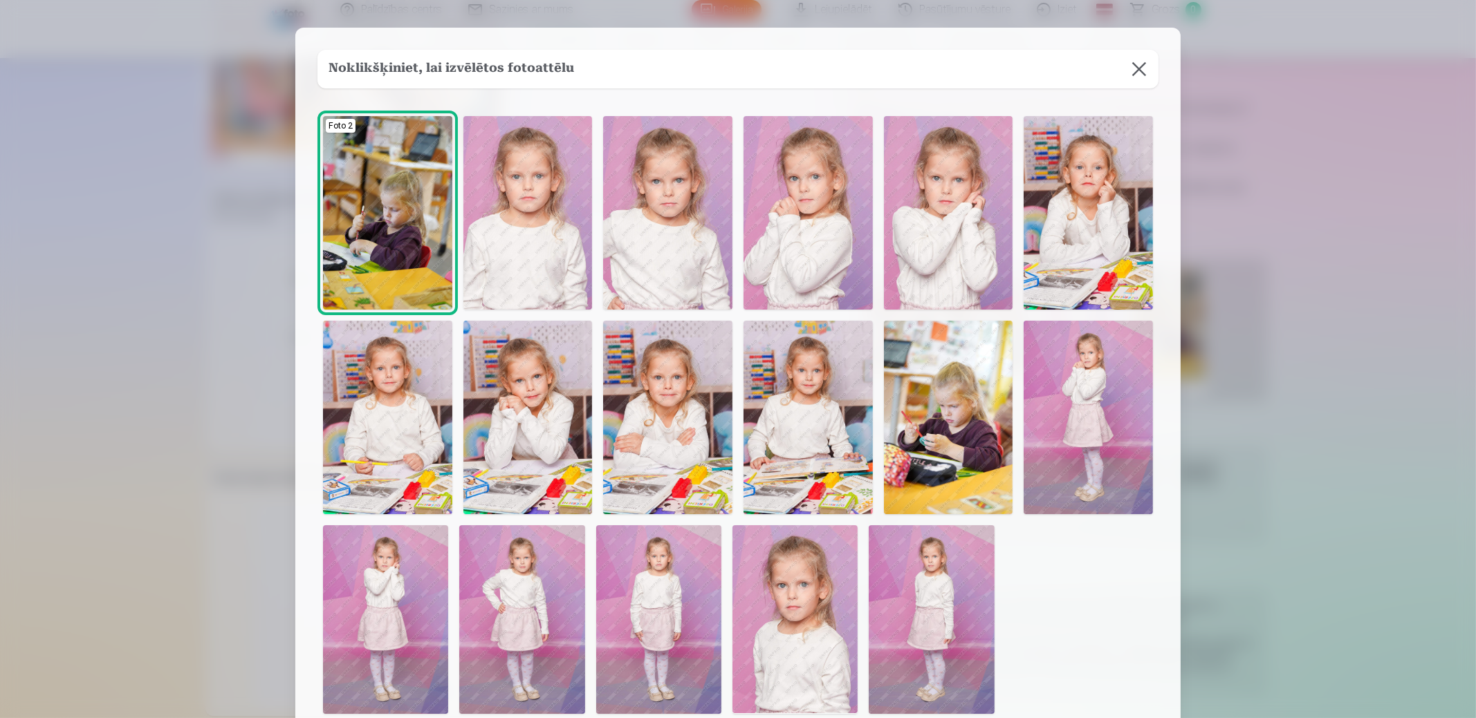
click at [806, 182] on img at bounding box center [807, 213] width 129 height 194
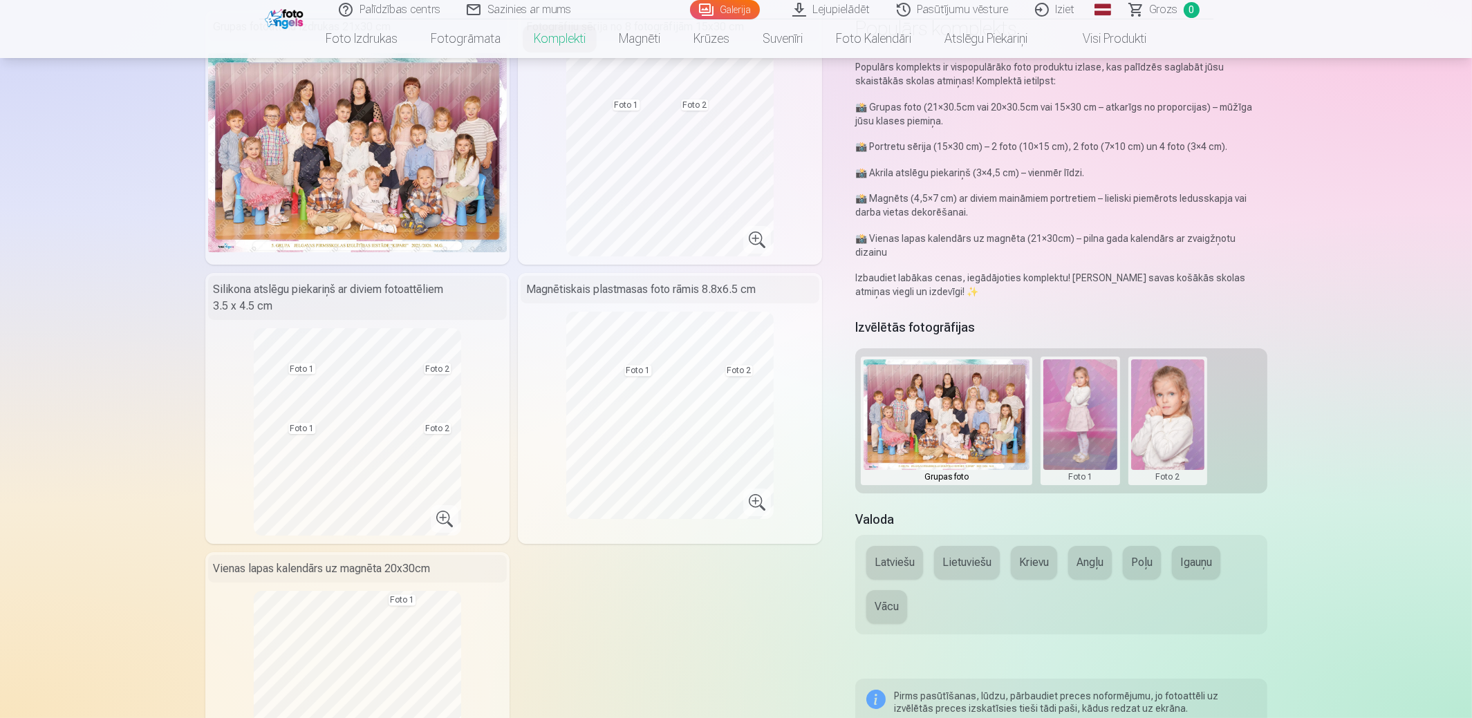
scroll to position [0, 0]
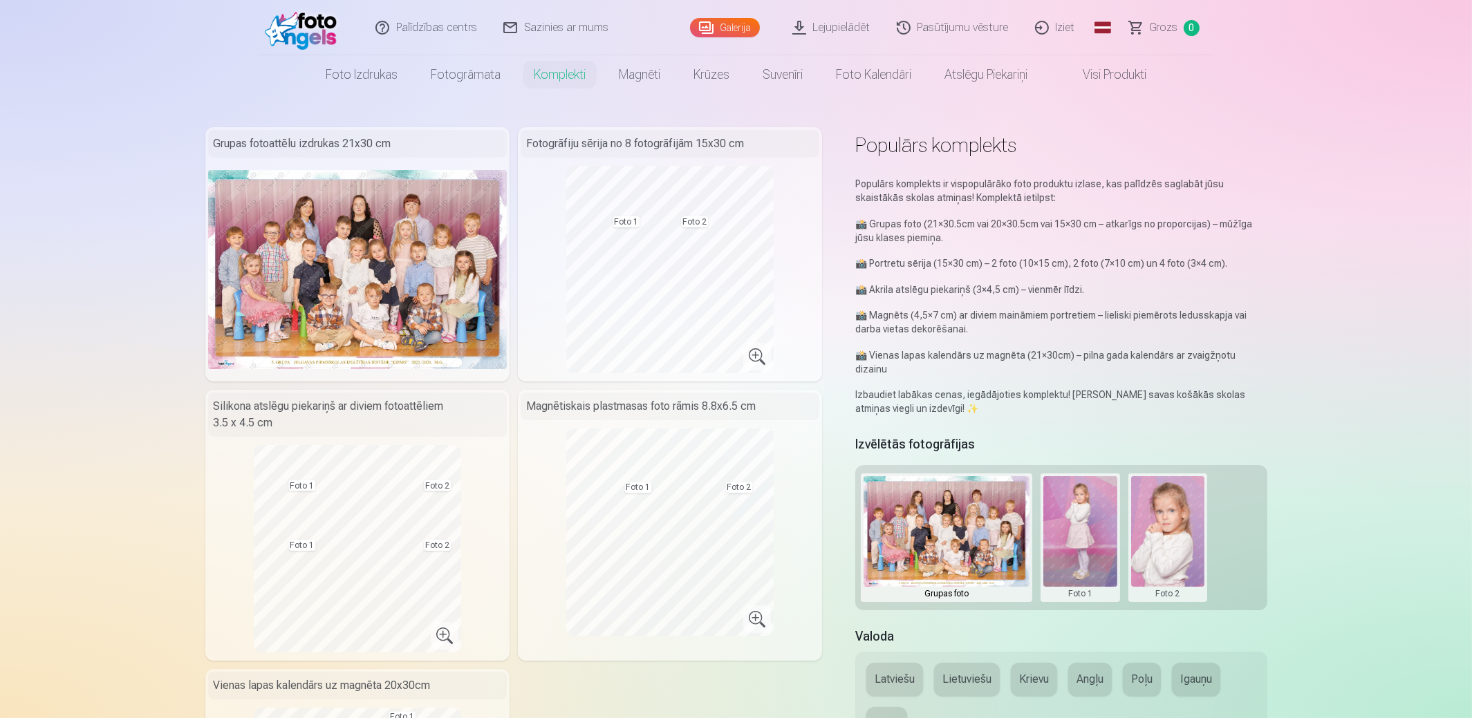
click at [546, 75] on link "Komplekti" at bounding box center [559, 74] width 85 height 39
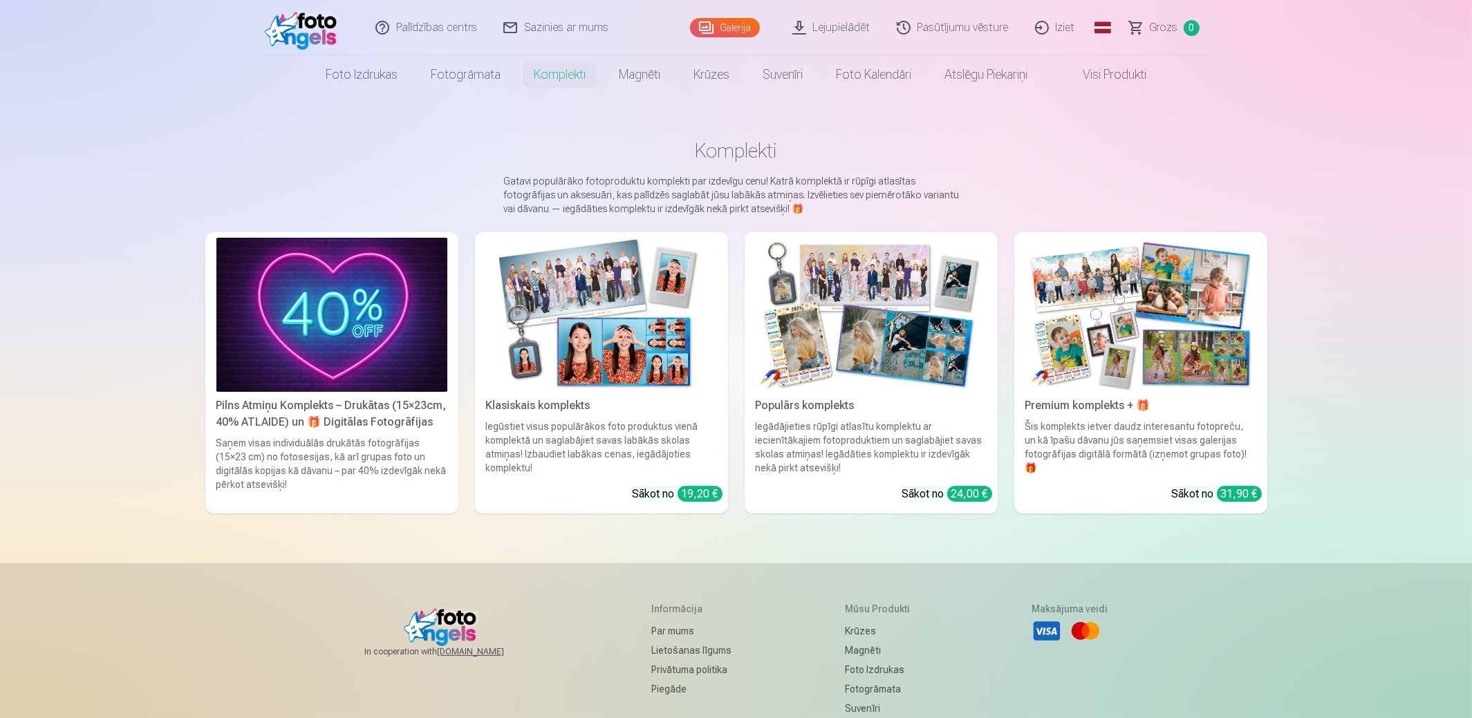
click at [615, 341] on img at bounding box center [601, 315] width 231 height 154
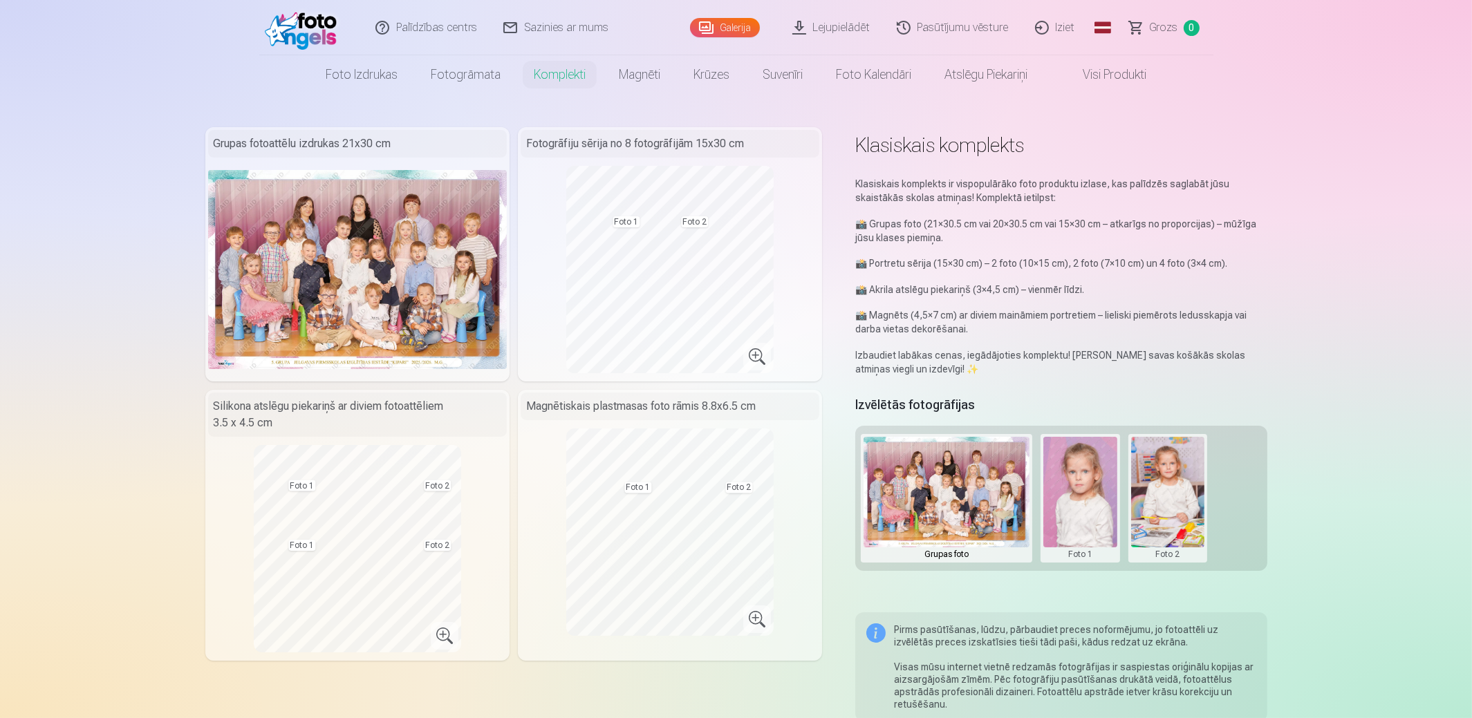
click at [1081, 508] on button at bounding box center [1080, 498] width 74 height 123
click at [1098, 496] on button "Nomainiet foto" at bounding box center [1080, 497] width 113 height 39
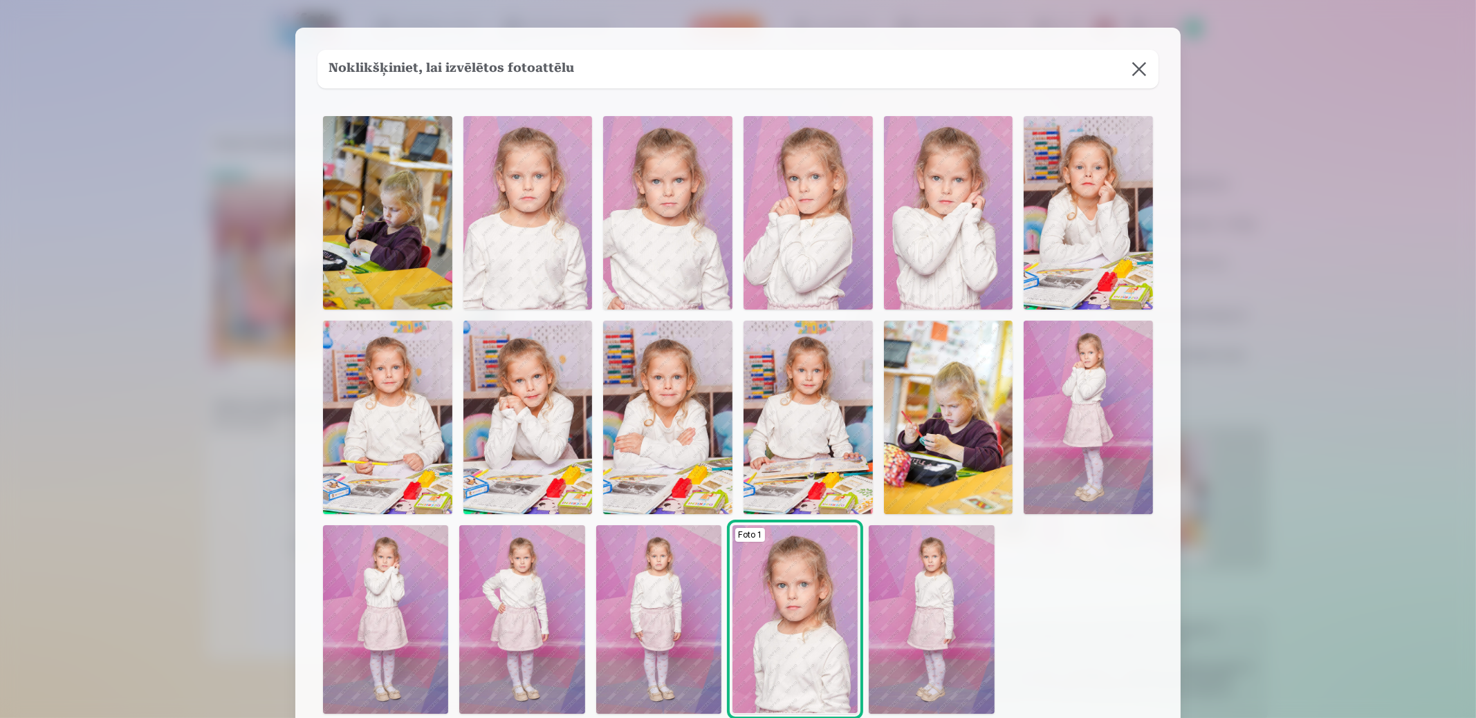
click at [801, 192] on img at bounding box center [807, 213] width 129 height 194
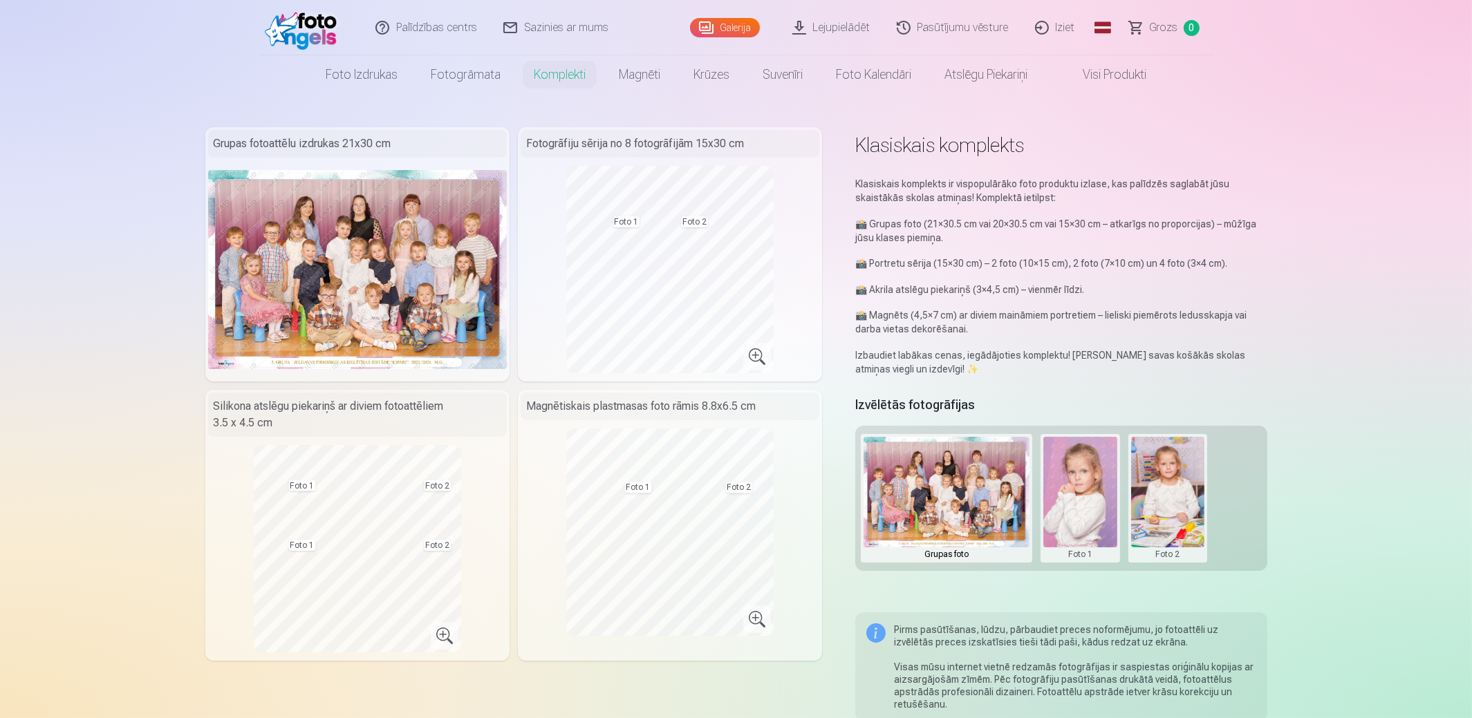
click at [1165, 505] on button at bounding box center [1168, 498] width 74 height 123
click at [1182, 494] on button "Nomainiet foto" at bounding box center [1167, 497] width 113 height 39
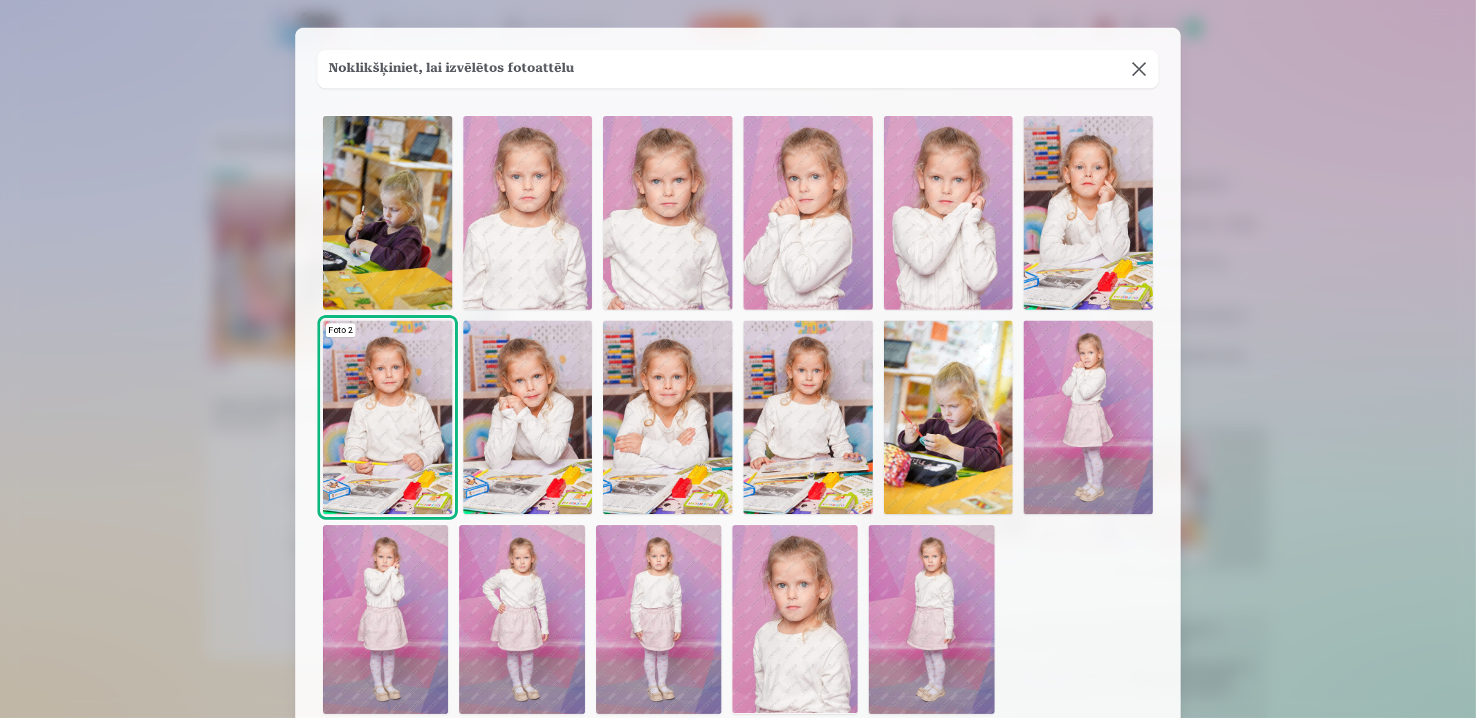
click at [1075, 382] on img at bounding box center [1087, 418] width 129 height 194
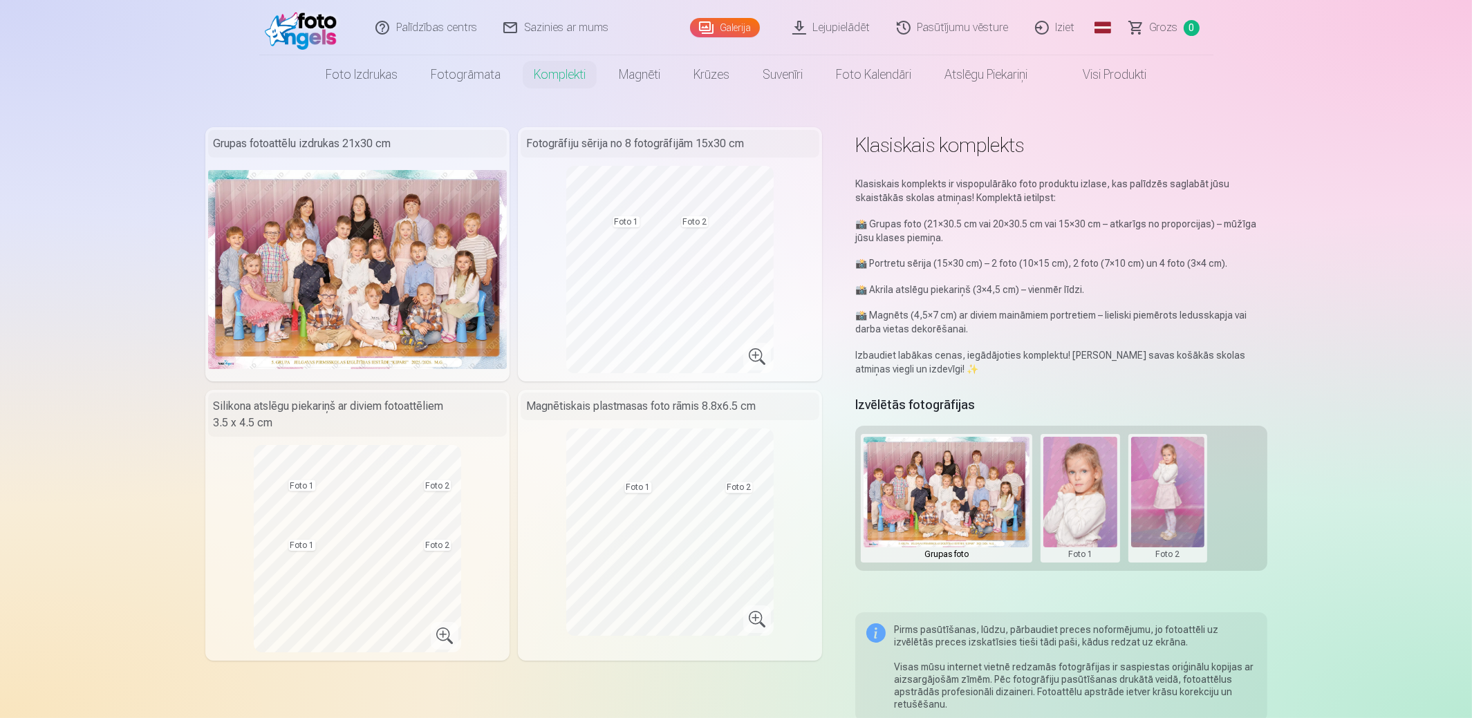
click at [1172, 483] on button at bounding box center [1168, 498] width 74 height 123
click at [1170, 503] on button "Nomainiet foto" at bounding box center [1167, 497] width 113 height 39
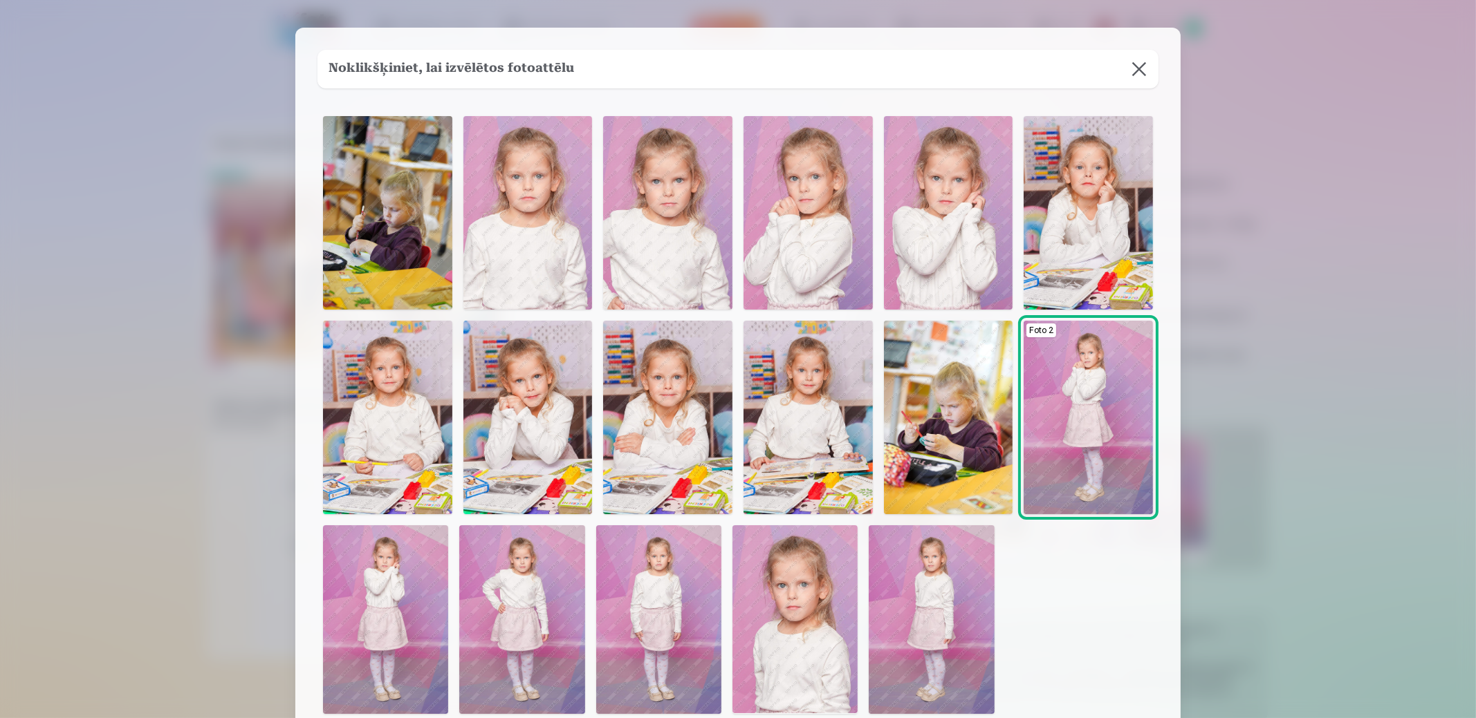
click at [1139, 64] on button at bounding box center [1138, 69] width 39 height 39
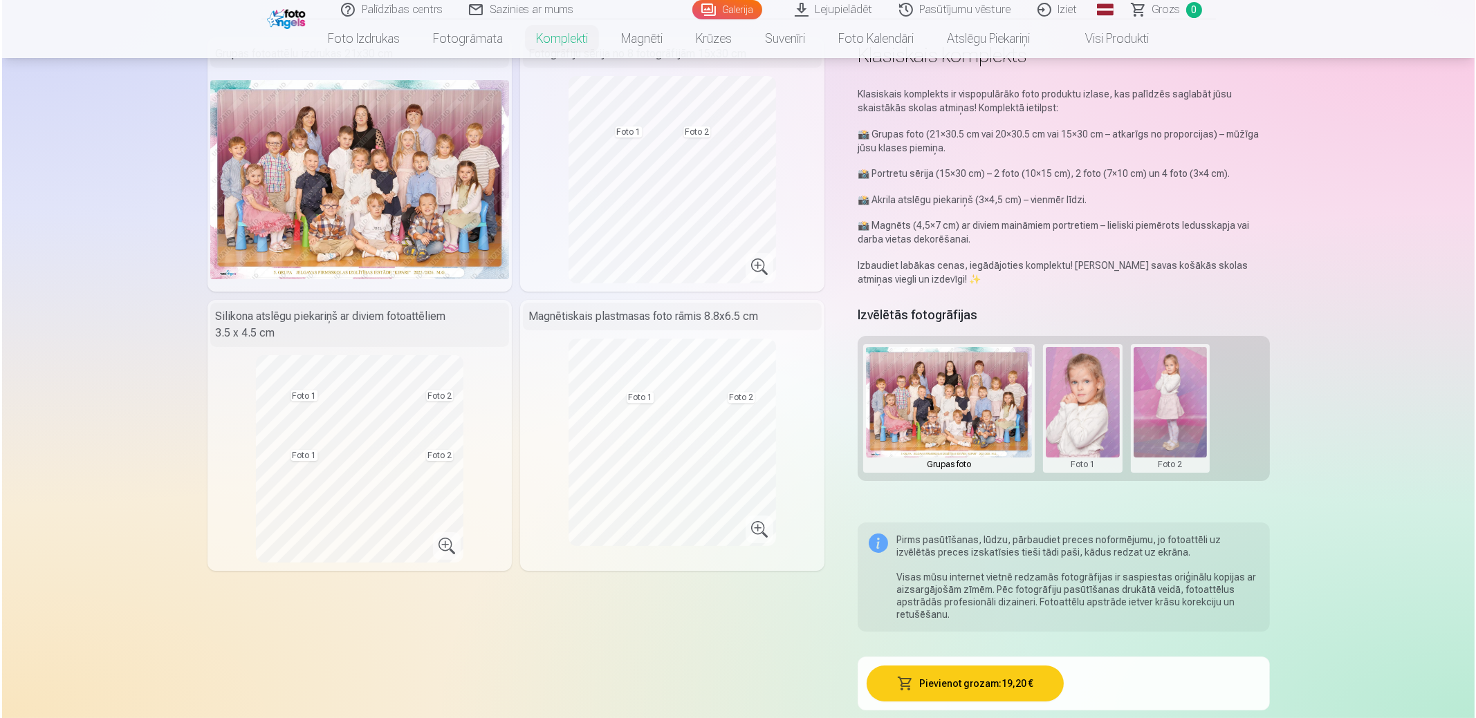
scroll to position [207, 0]
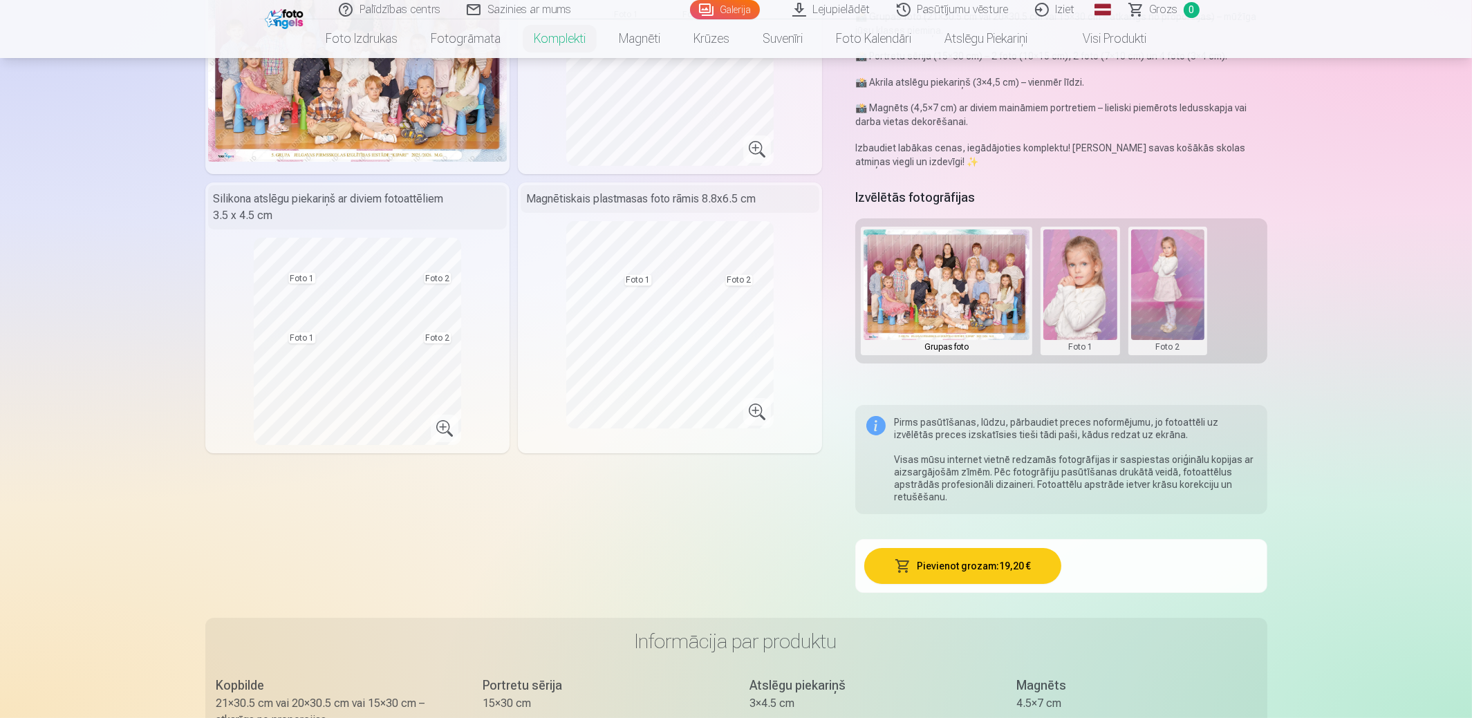
click at [971, 570] on button "Pievienot grozam : 19,20 €" at bounding box center [962, 566] width 197 height 36
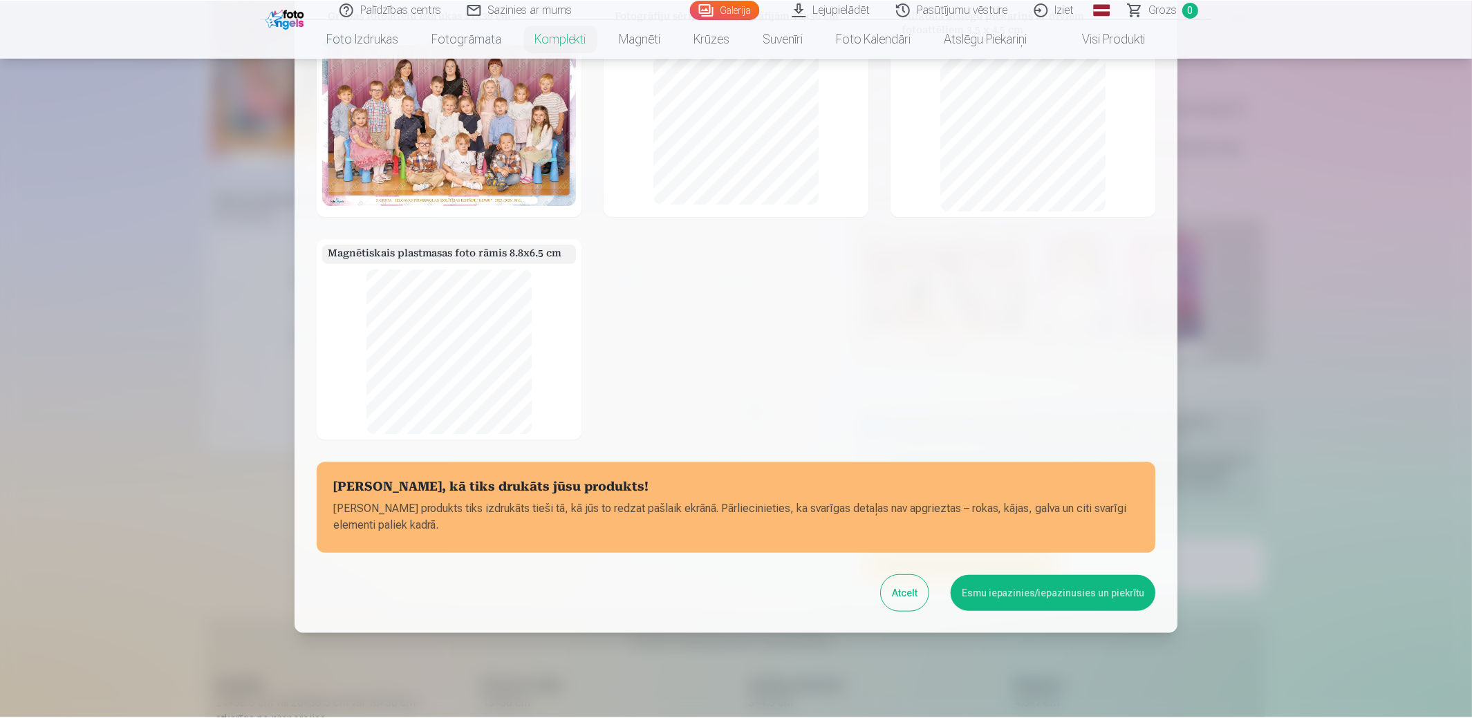
scroll to position [0, 0]
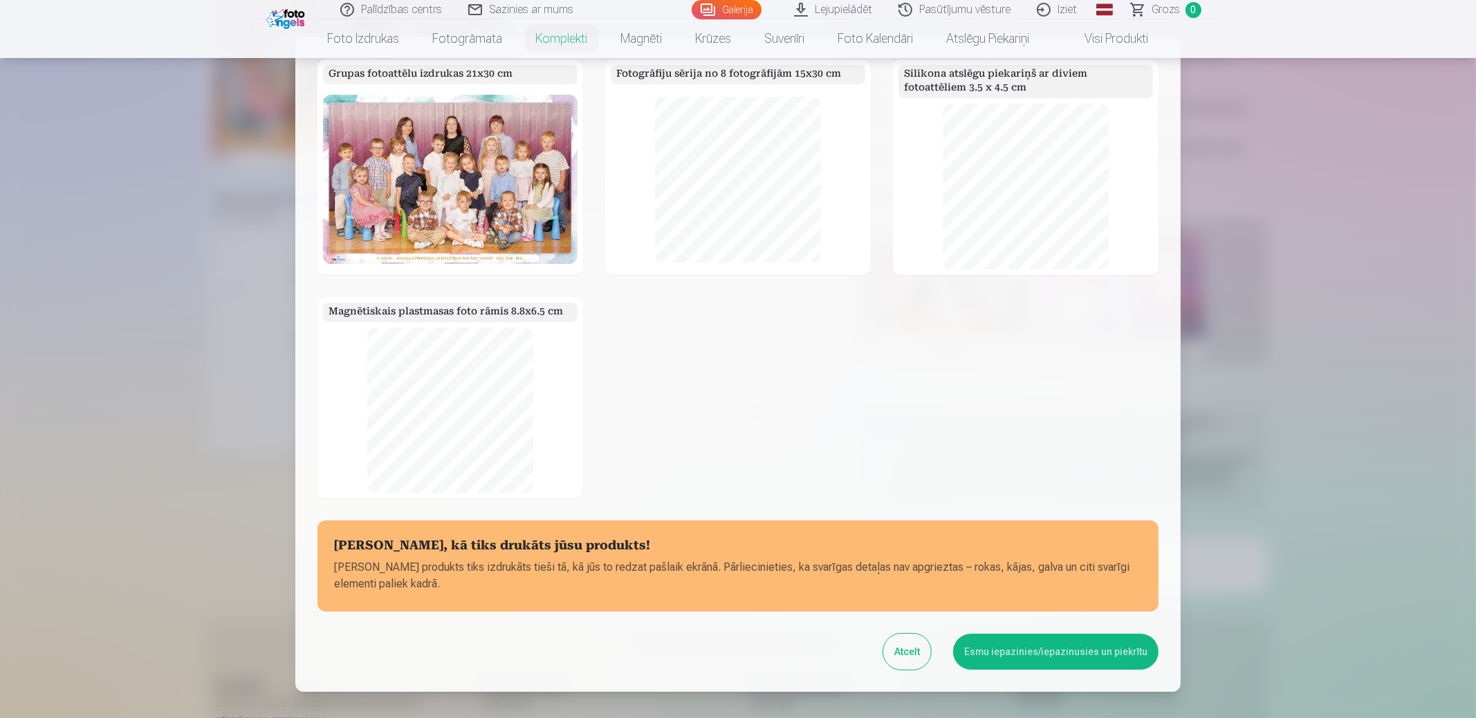
click at [1044, 649] on button "Esmu iepazinies/iepazinusies un piekrītu" at bounding box center [1055, 652] width 205 height 36
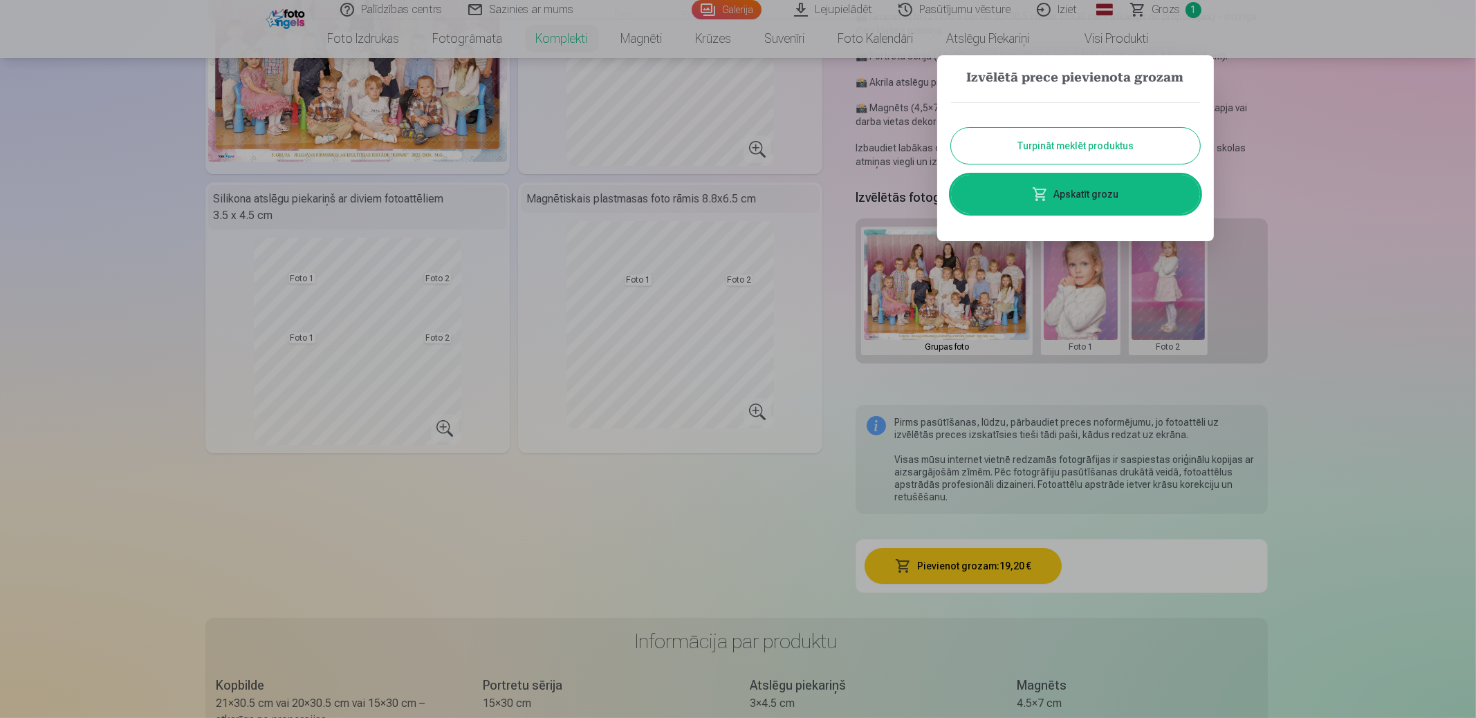
click at [1083, 138] on button "Turpināt meklēt produktus" at bounding box center [1075, 146] width 249 height 36
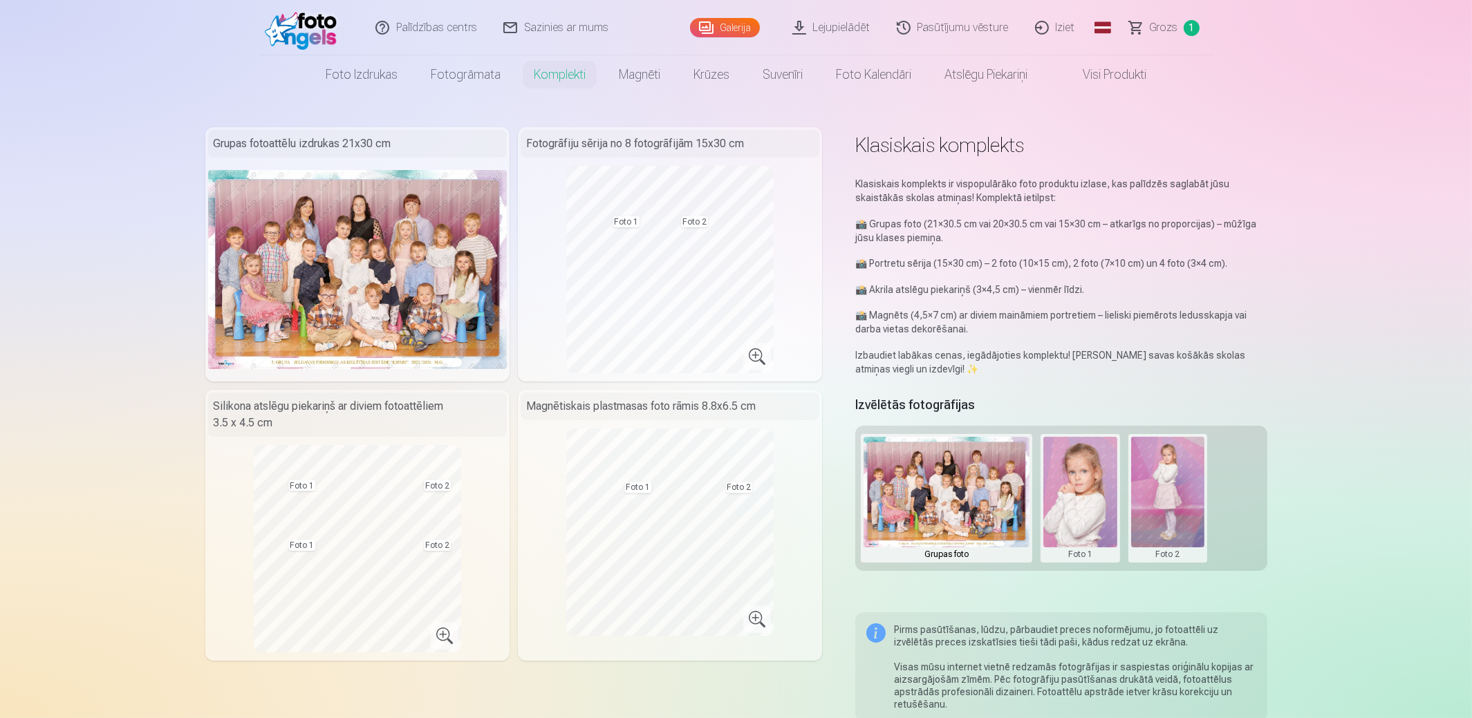
click at [1126, 73] on link "Visi produkti" at bounding box center [1103, 74] width 119 height 39
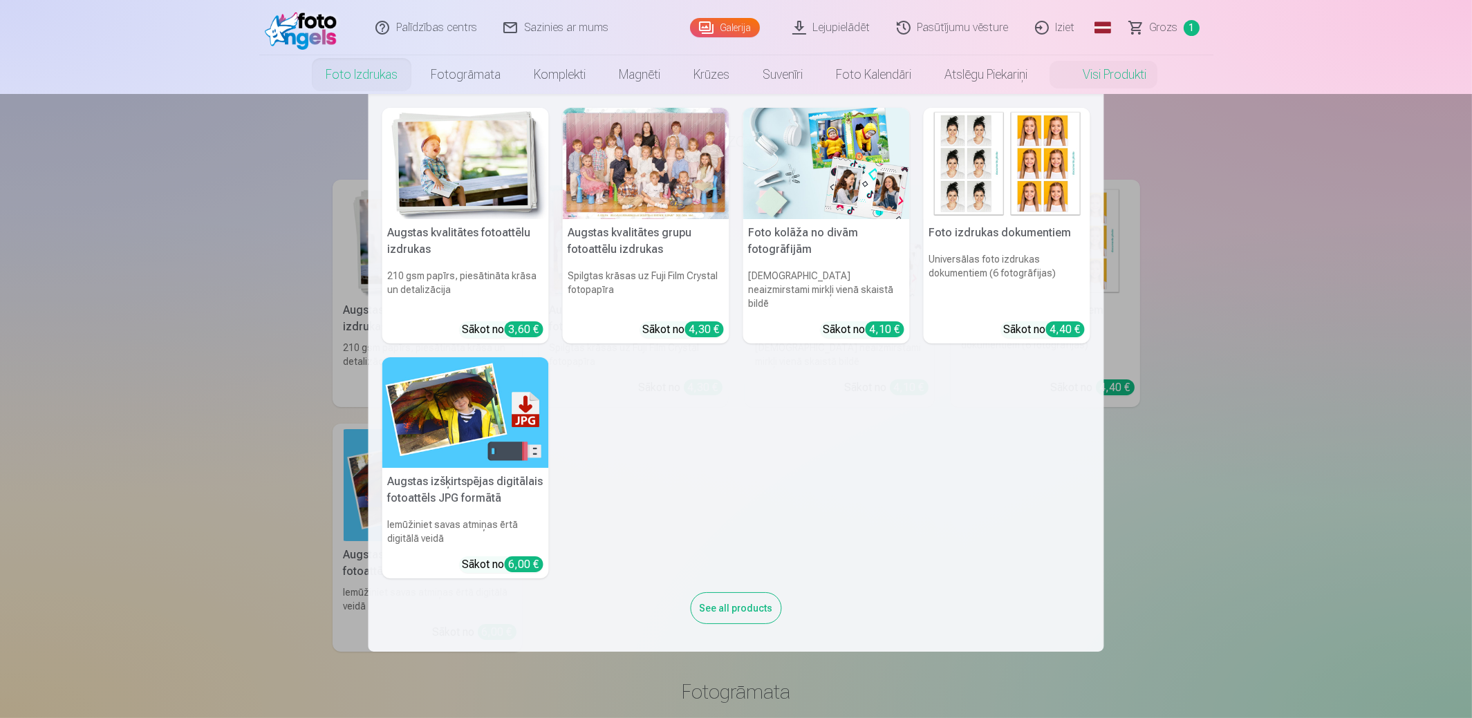
click at [342, 75] on link "Foto izdrukas" at bounding box center [361, 74] width 105 height 39
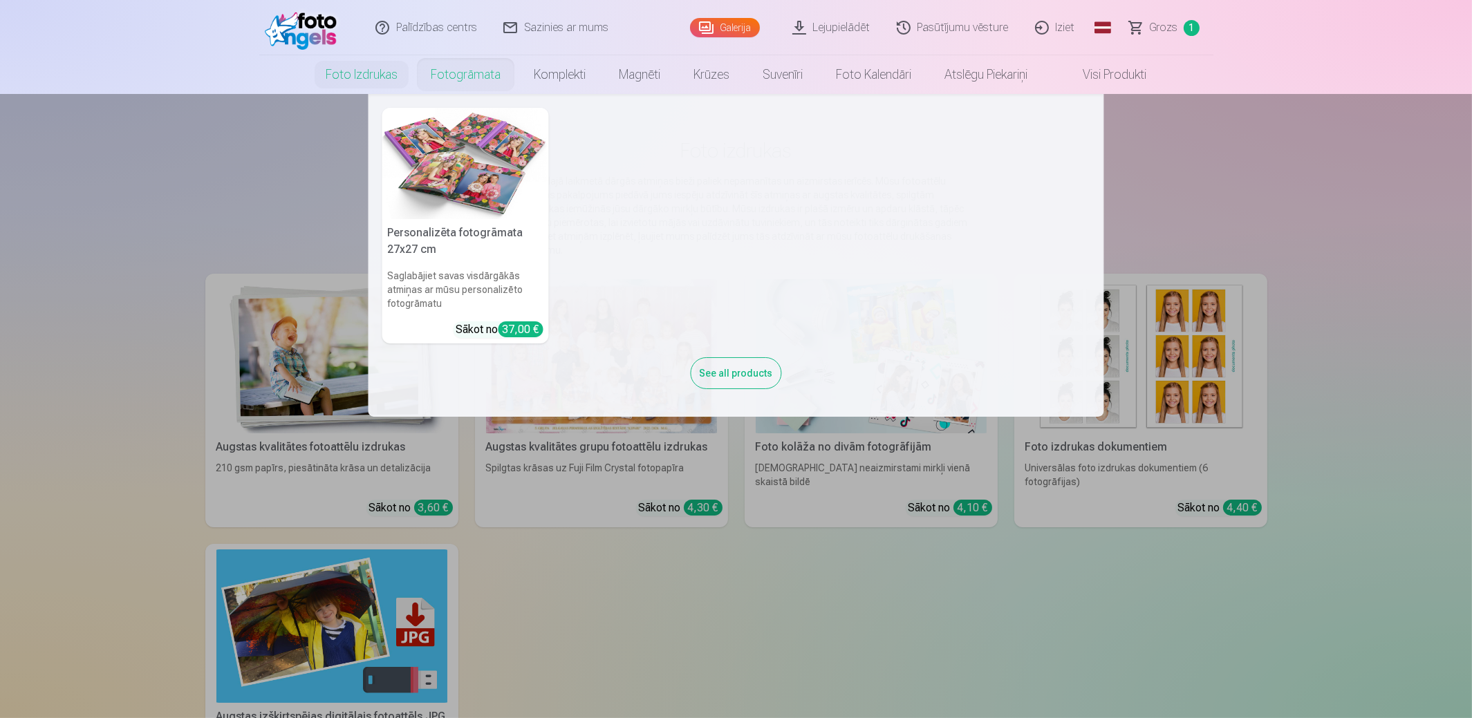
click at [454, 76] on link "Fotogrāmata" at bounding box center [465, 74] width 103 height 39
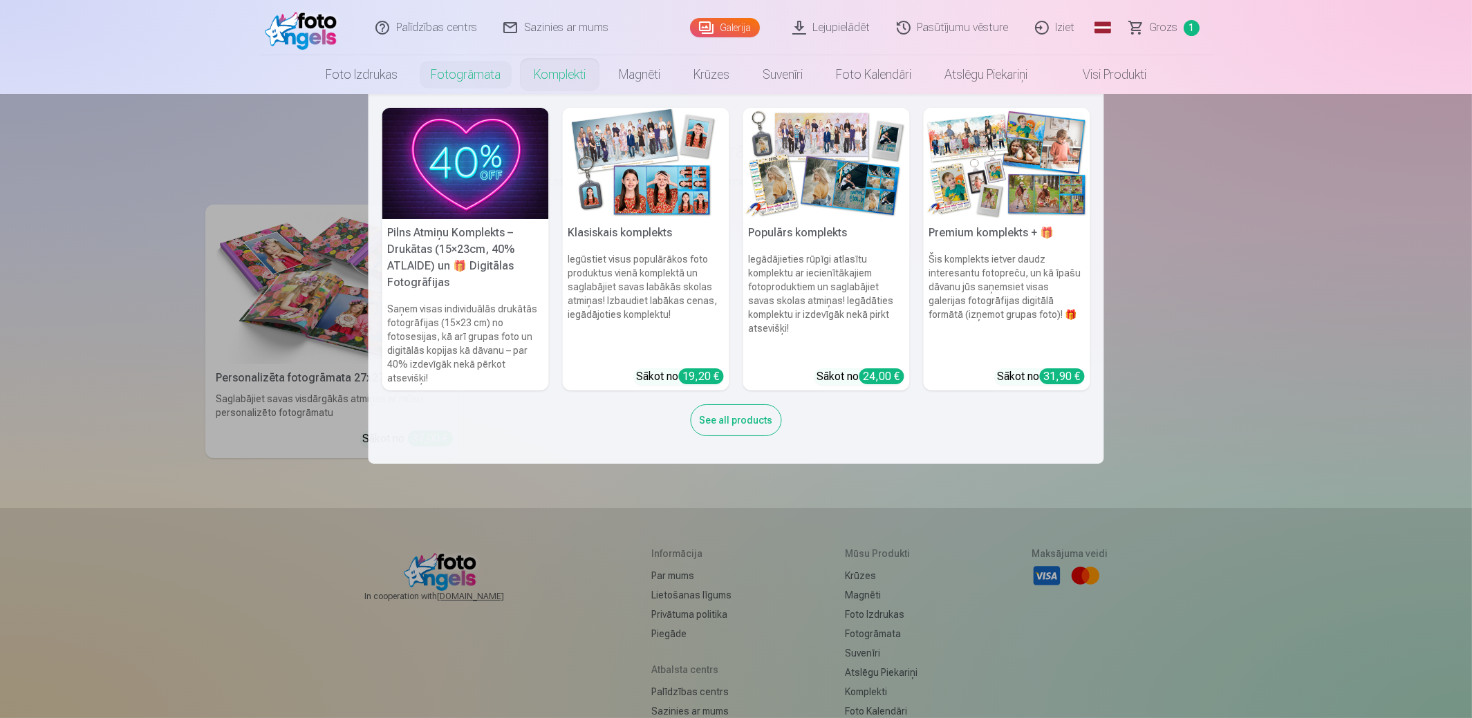
click at [564, 72] on link "Komplekti" at bounding box center [559, 74] width 85 height 39
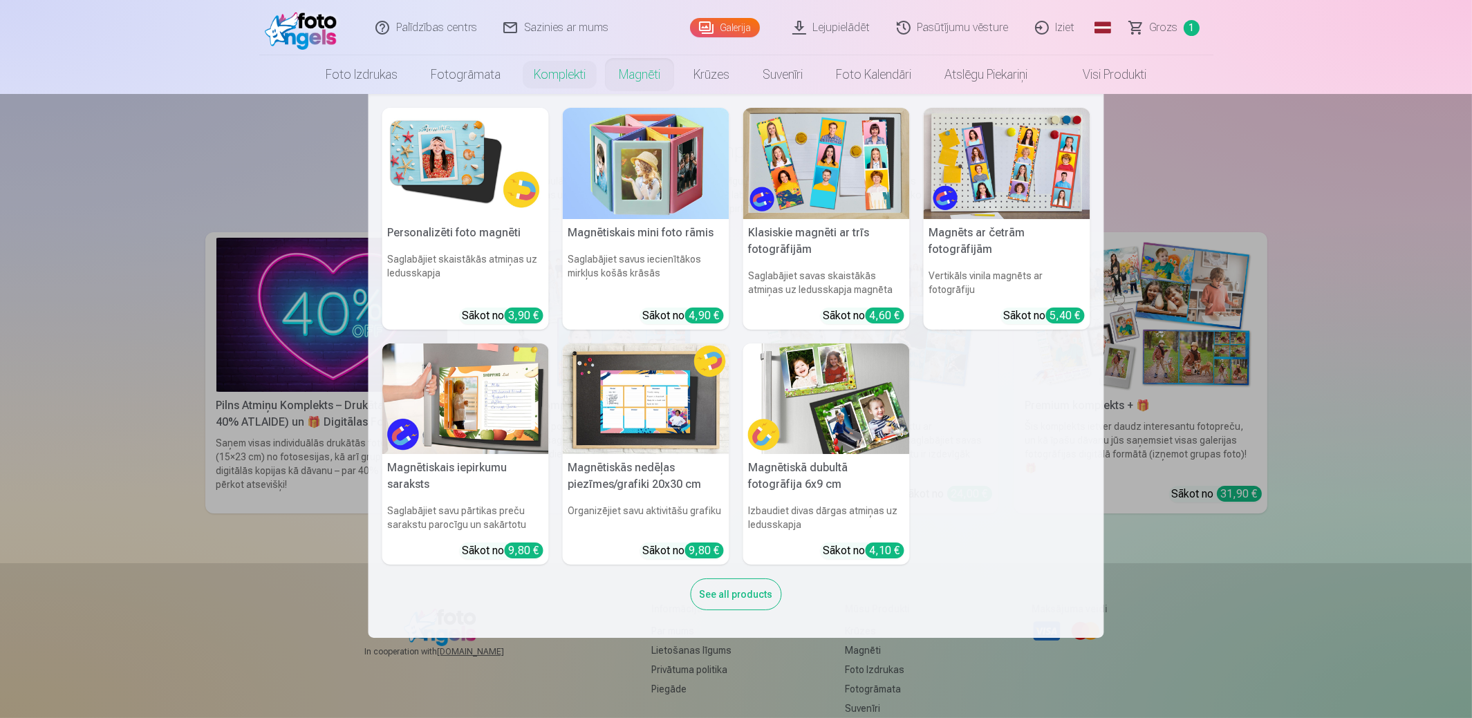
click at [646, 72] on link "Magnēti" at bounding box center [639, 74] width 75 height 39
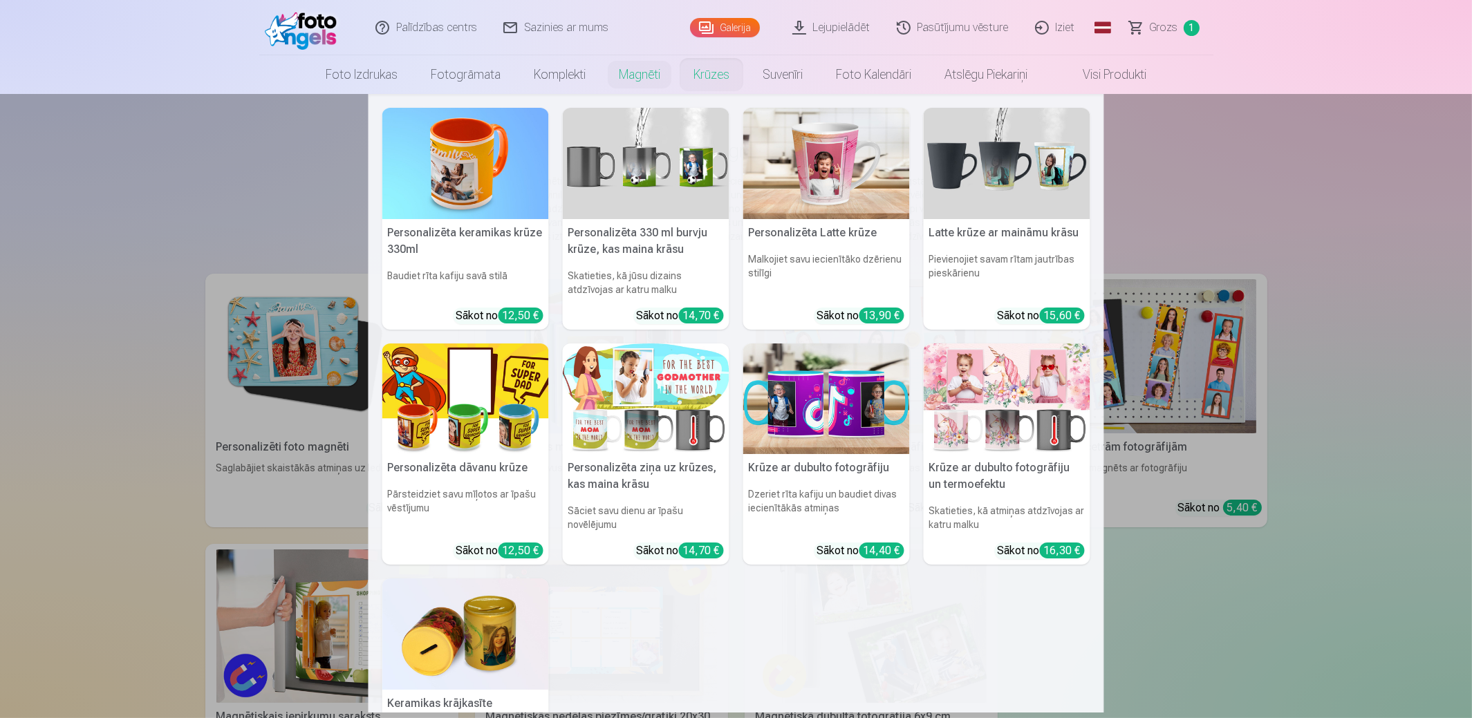
click at [723, 72] on link "Krūzes" at bounding box center [711, 74] width 69 height 39
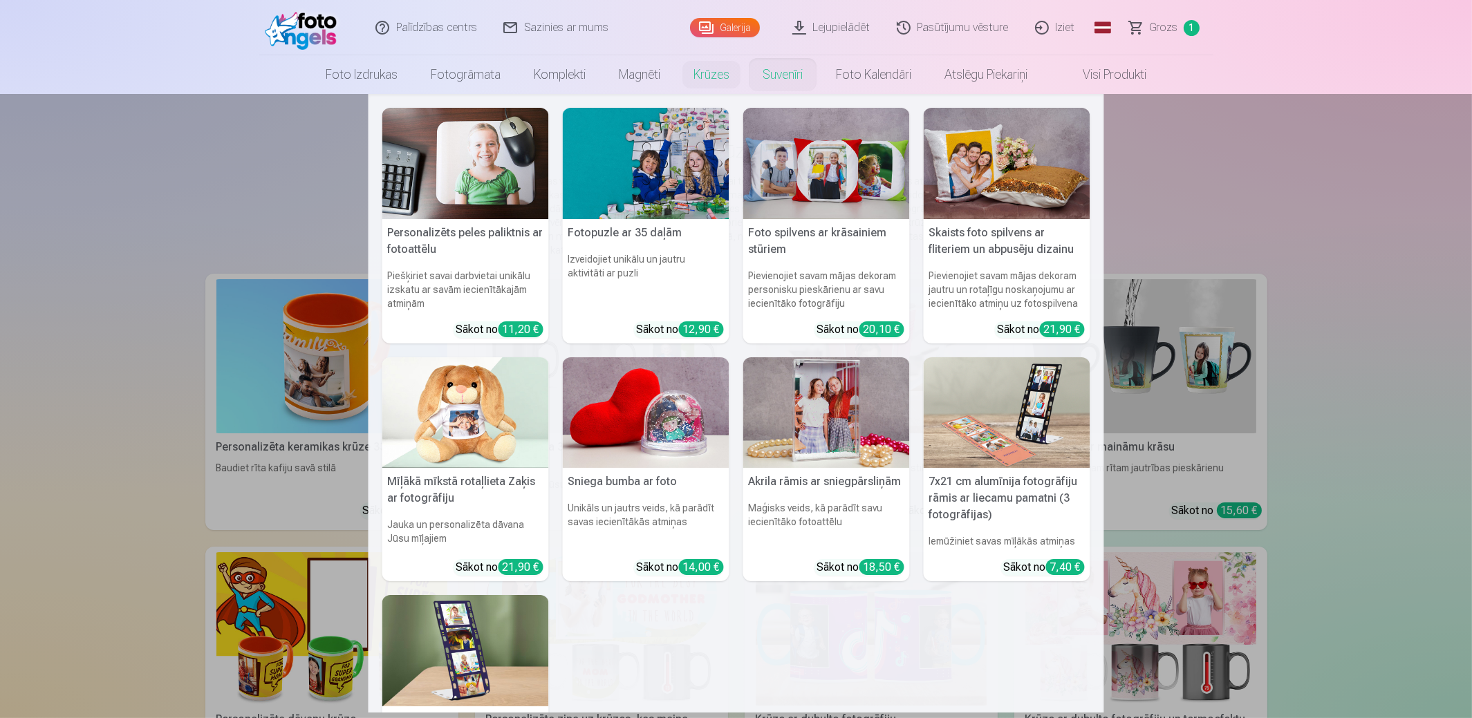
click at [786, 72] on link "Suvenīri" at bounding box center [782, 74] width 73 height 39
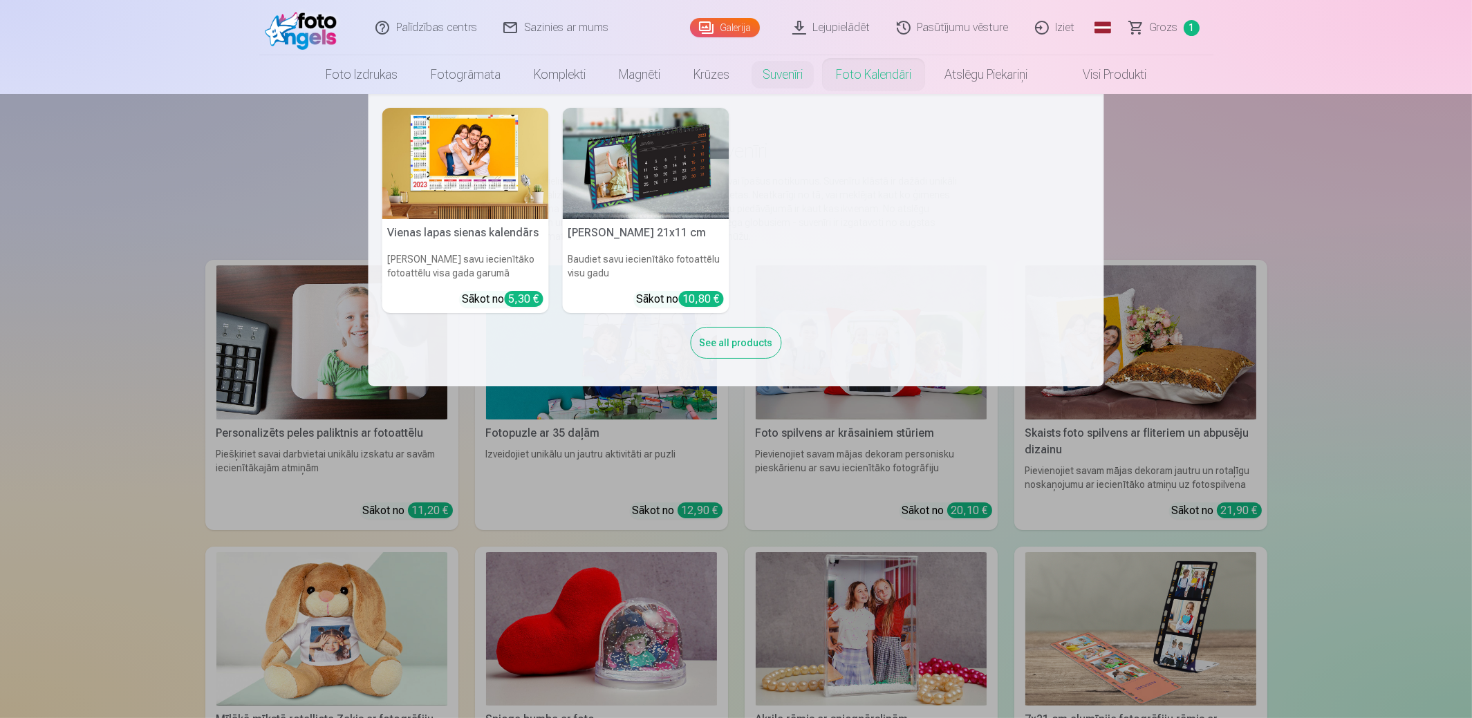
drag, startPoint x: 894, startPoint y: 68, endPoint x: 846, endPoint y: 68, distance: 47.7
click at [895, 68] on link "Foto kalendāri" at bounding box center [873, 74] width 109 height 39
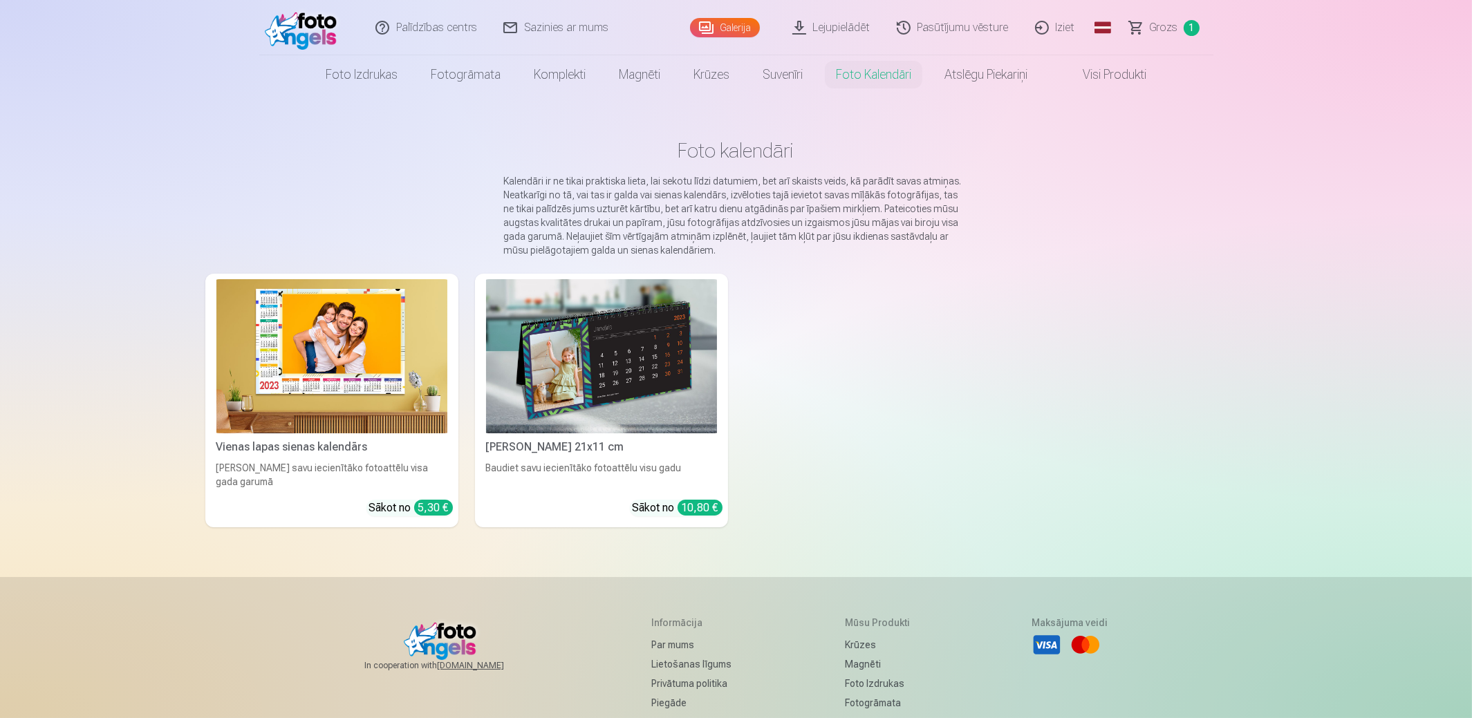
click at [722, 26] on link "Galerija" at bounding box center [725, 27] width 70 height 19
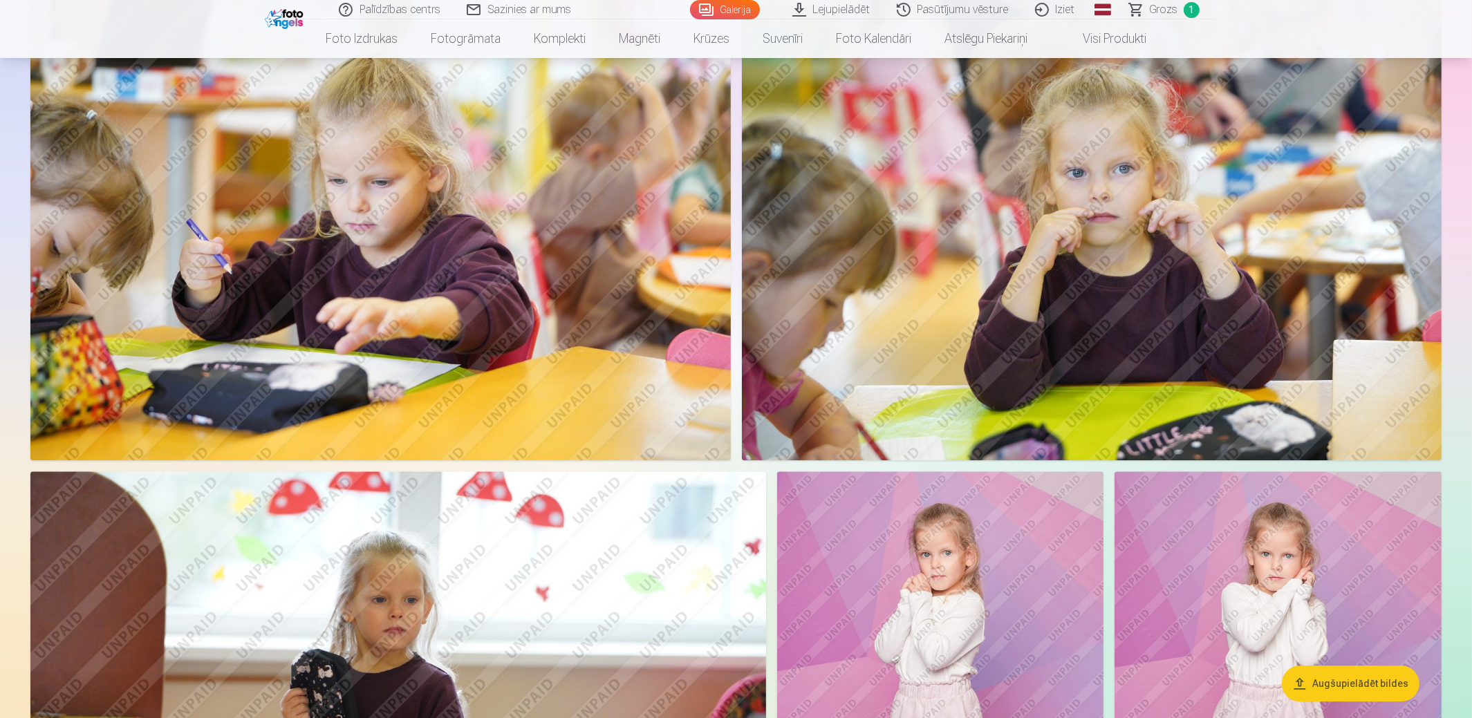
scroll to position [4839, 0]
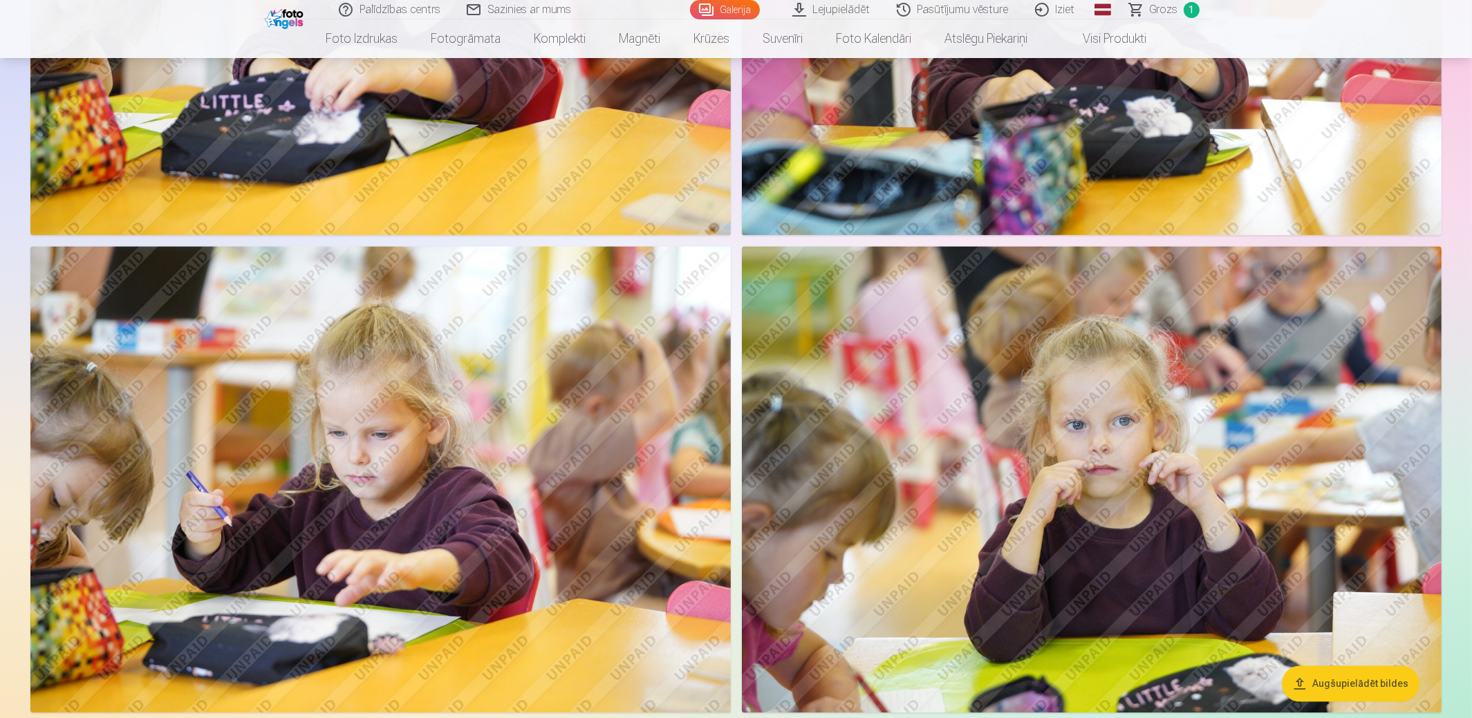
click at [1134, 427] on img at bounding box center [1092, 479] width 700 height 467
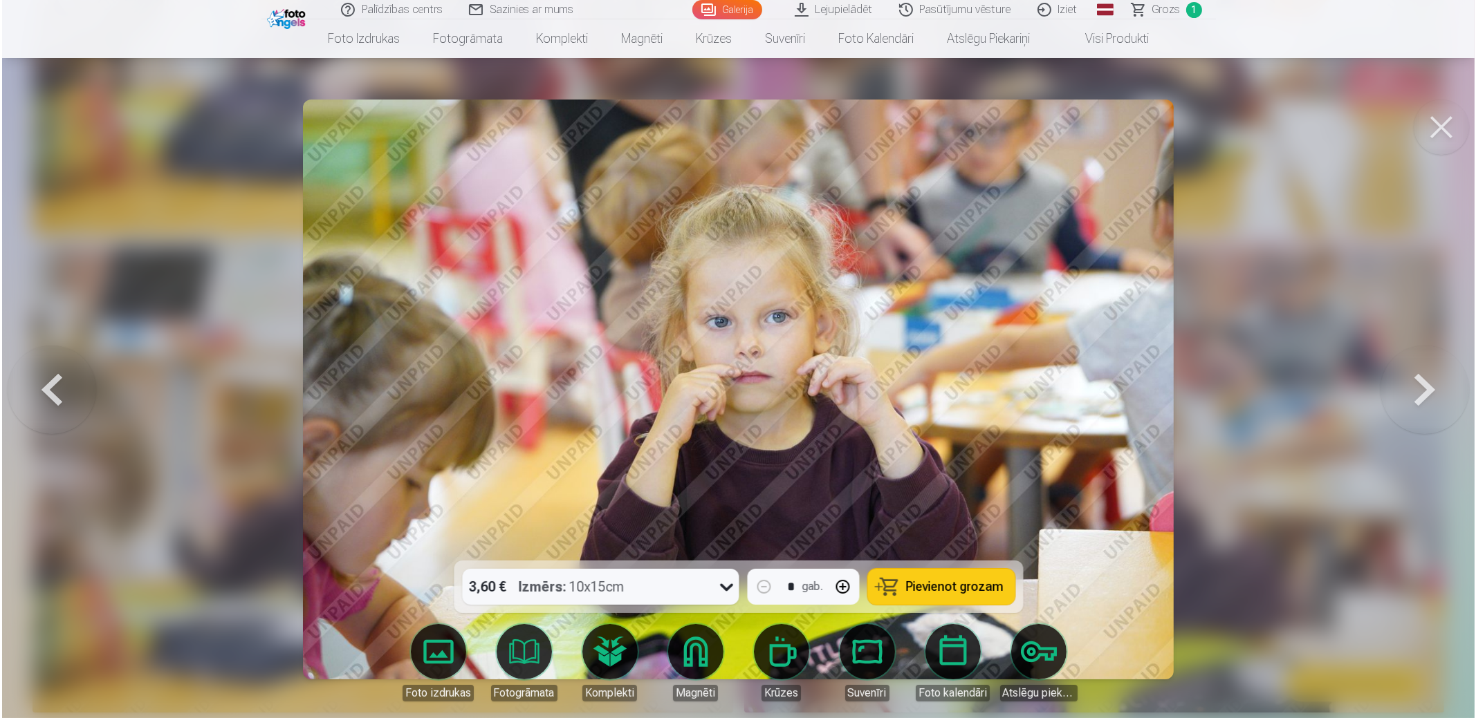
scroll to position [4850, 0]
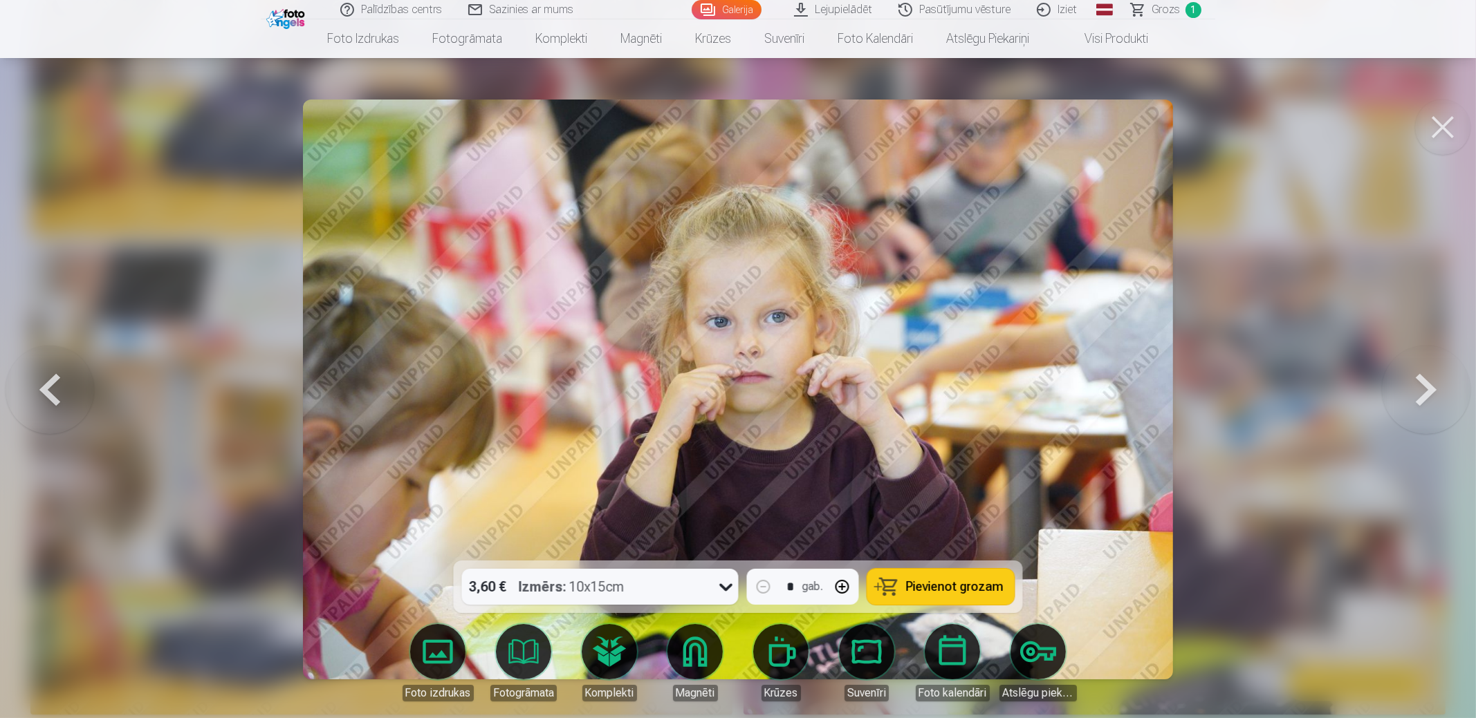
click at [953, 590] on span "Pievienot grozam" at bounding box center [954, 587] width 97 height 12
click at [1445, 122] on button at bounding box center [1442, 127] width 55 height 55
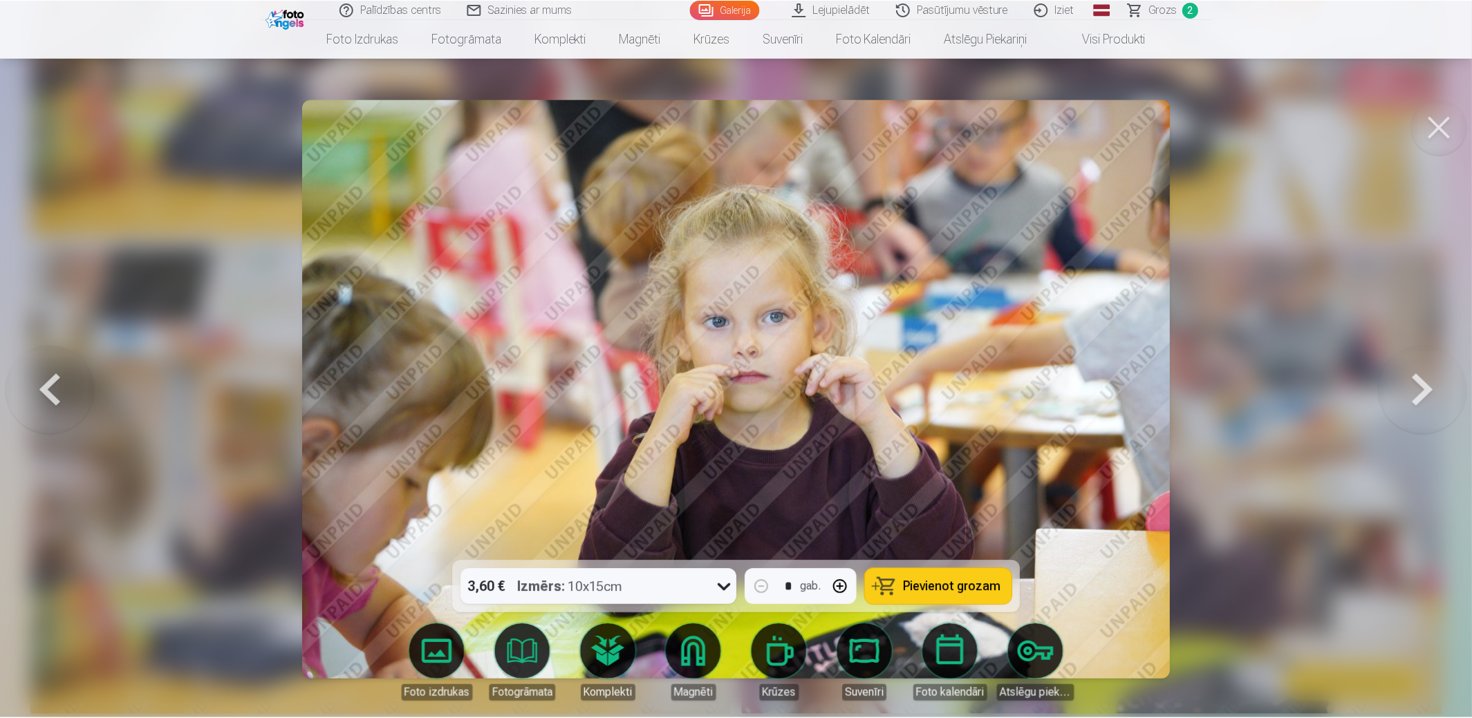
scroll to position [4839, 0]
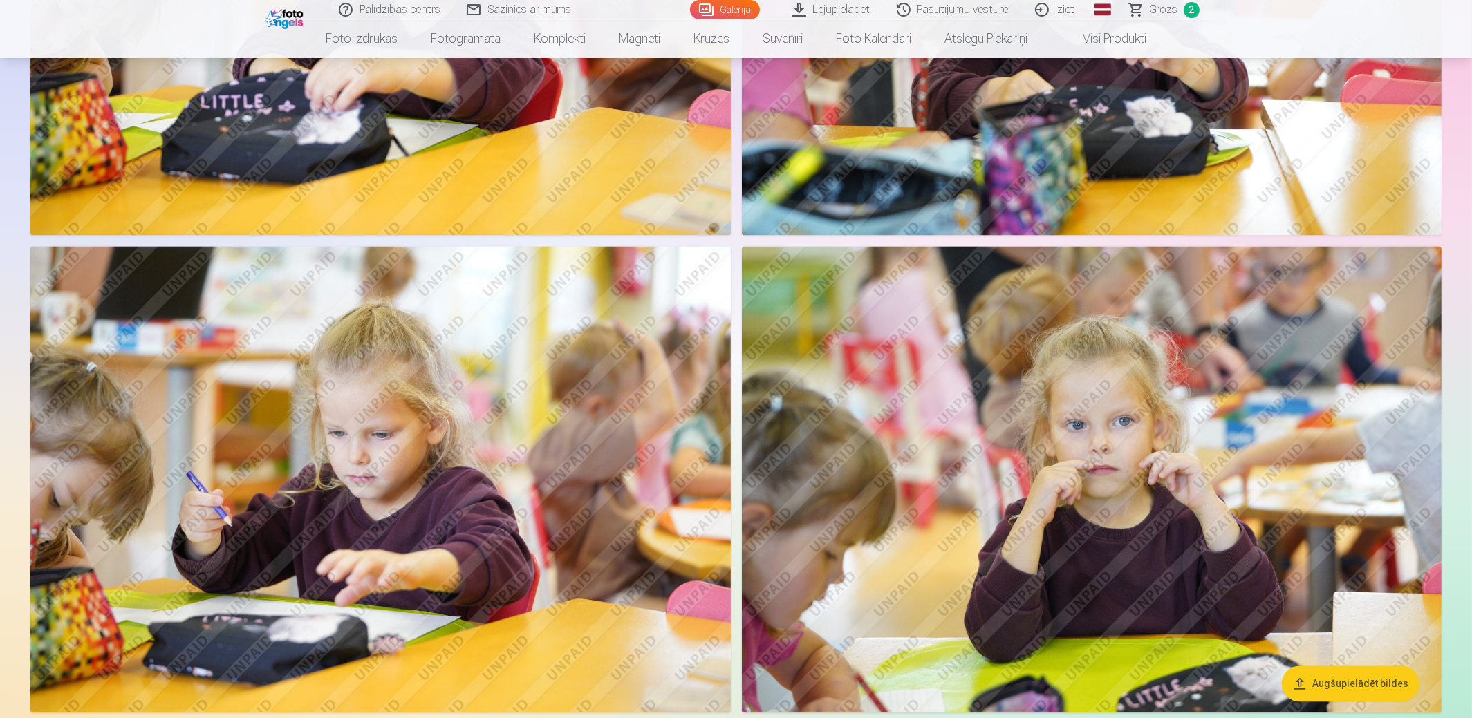
click at [1184, 11] on span "2" at bounding box center [1192, 10] width 16 height 16
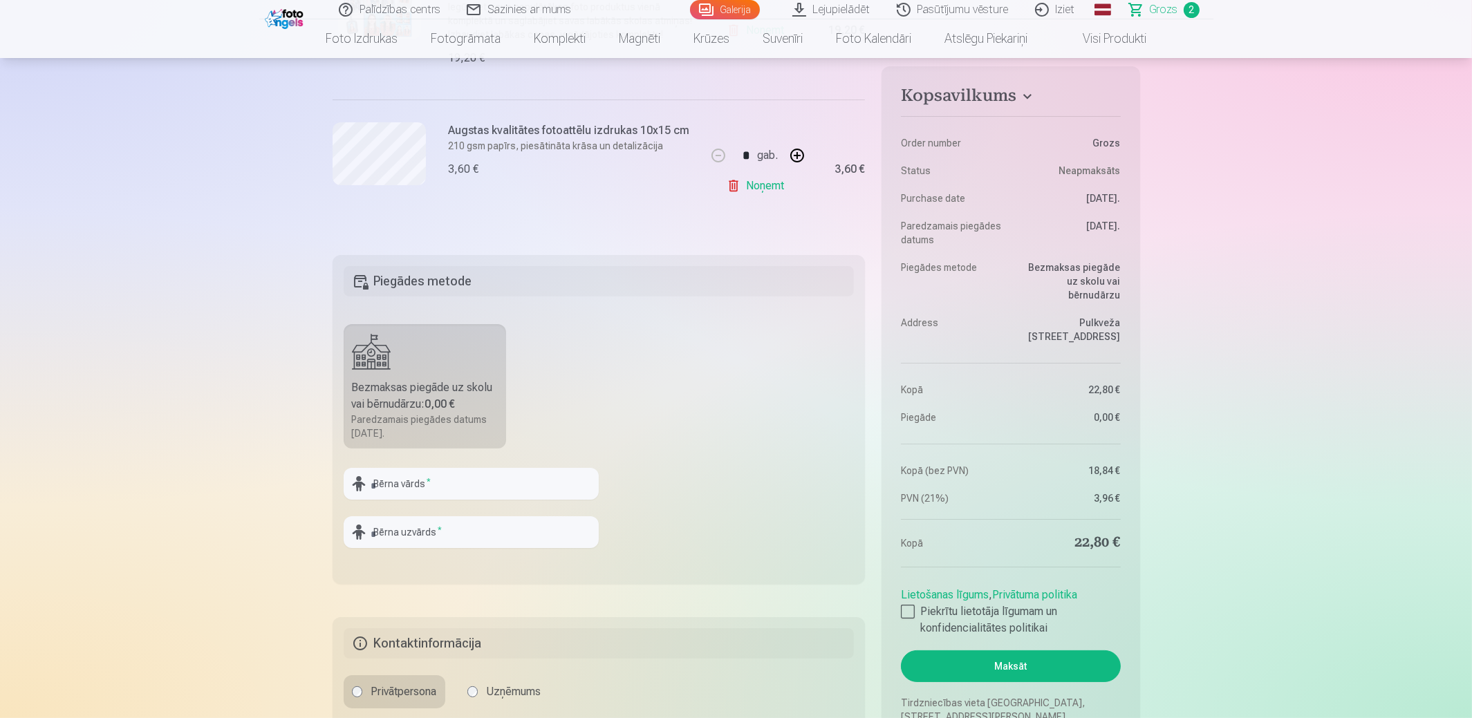
scroll to position [484, 0]
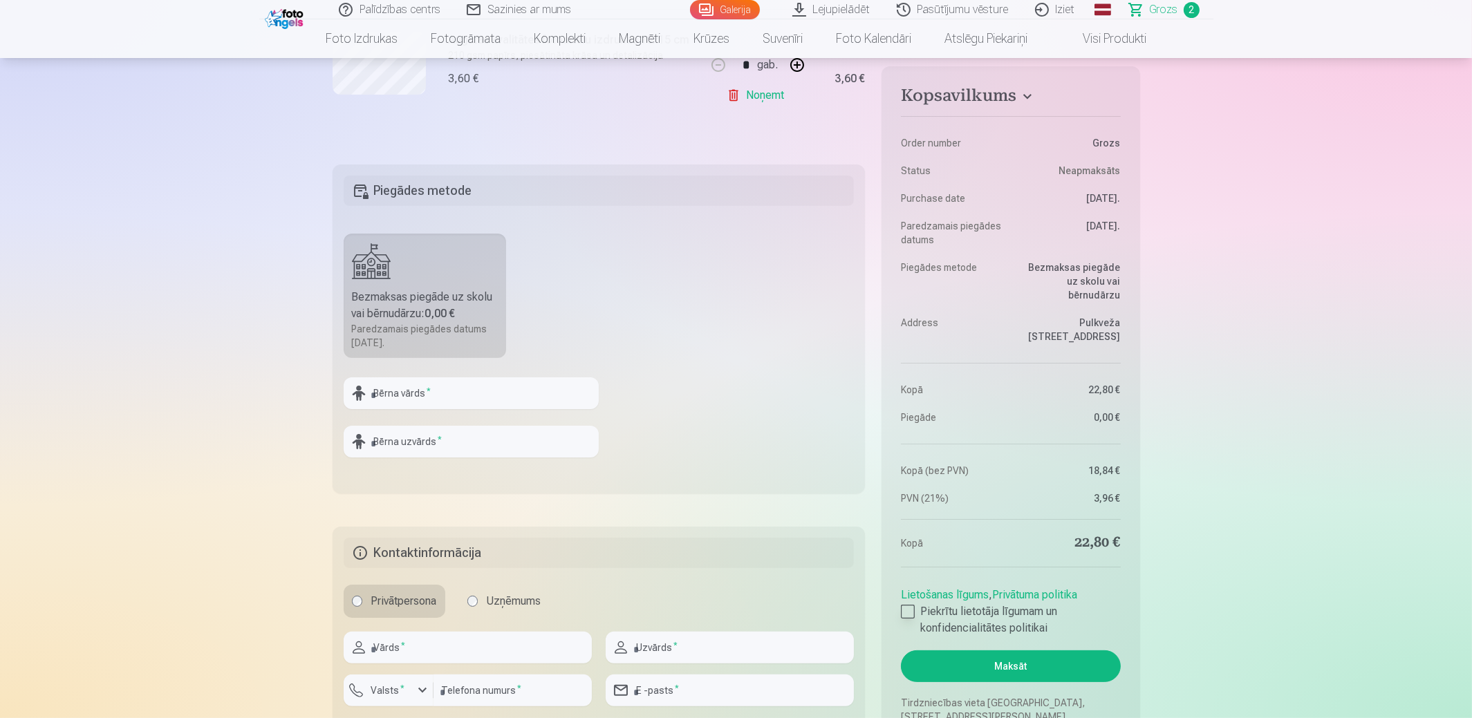
click at [911, 605] on div at bounding box center [908, 612] width 14 height 14
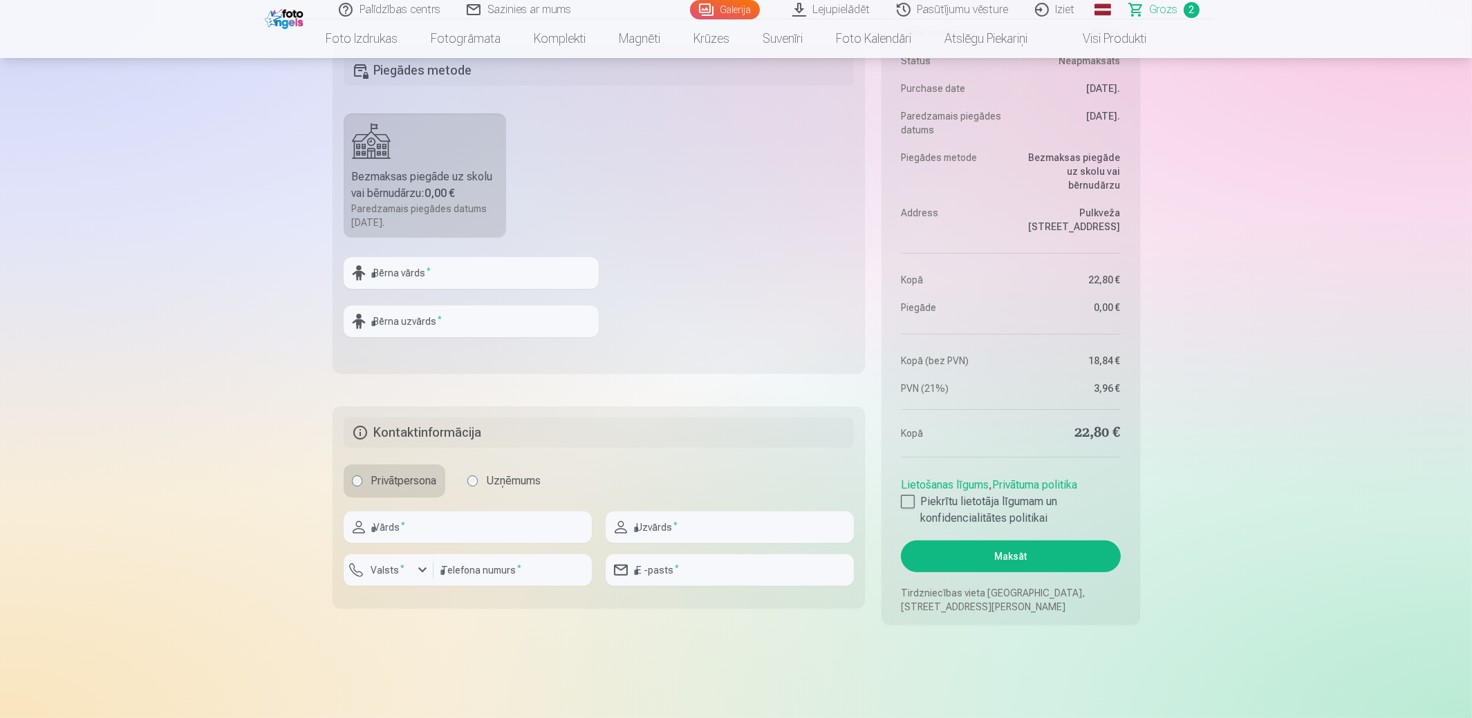
scroll to position [622, 0]
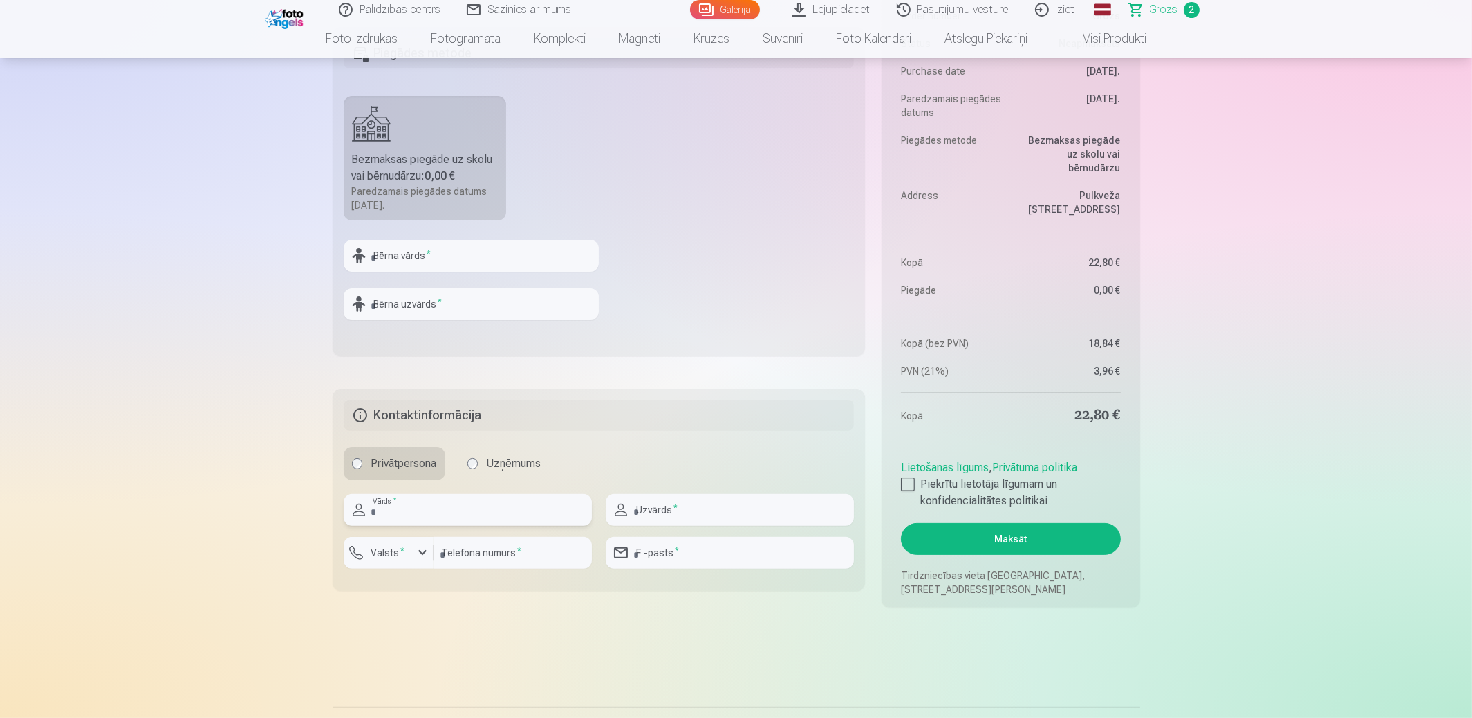
click at [425, 507] on input "text" at bounding box center [468, 510] width 248 height 32
type input "****"
type input "*********"
click at [423, 561] on button "Valsts *" at bounding box center [389, 553] width 90 height 32
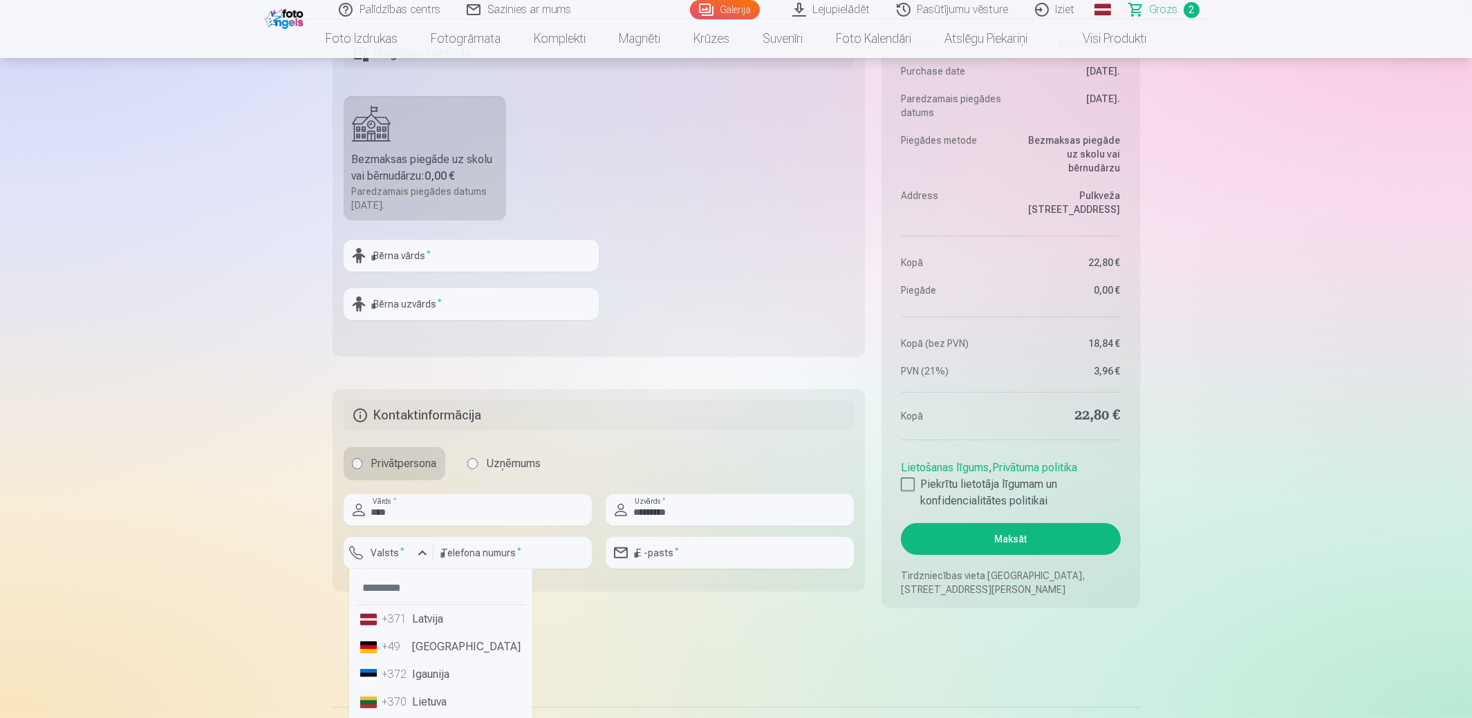
click at [425, 616] on li "+371 Latvija" at bounding box center [441, 620] width 172 height 28
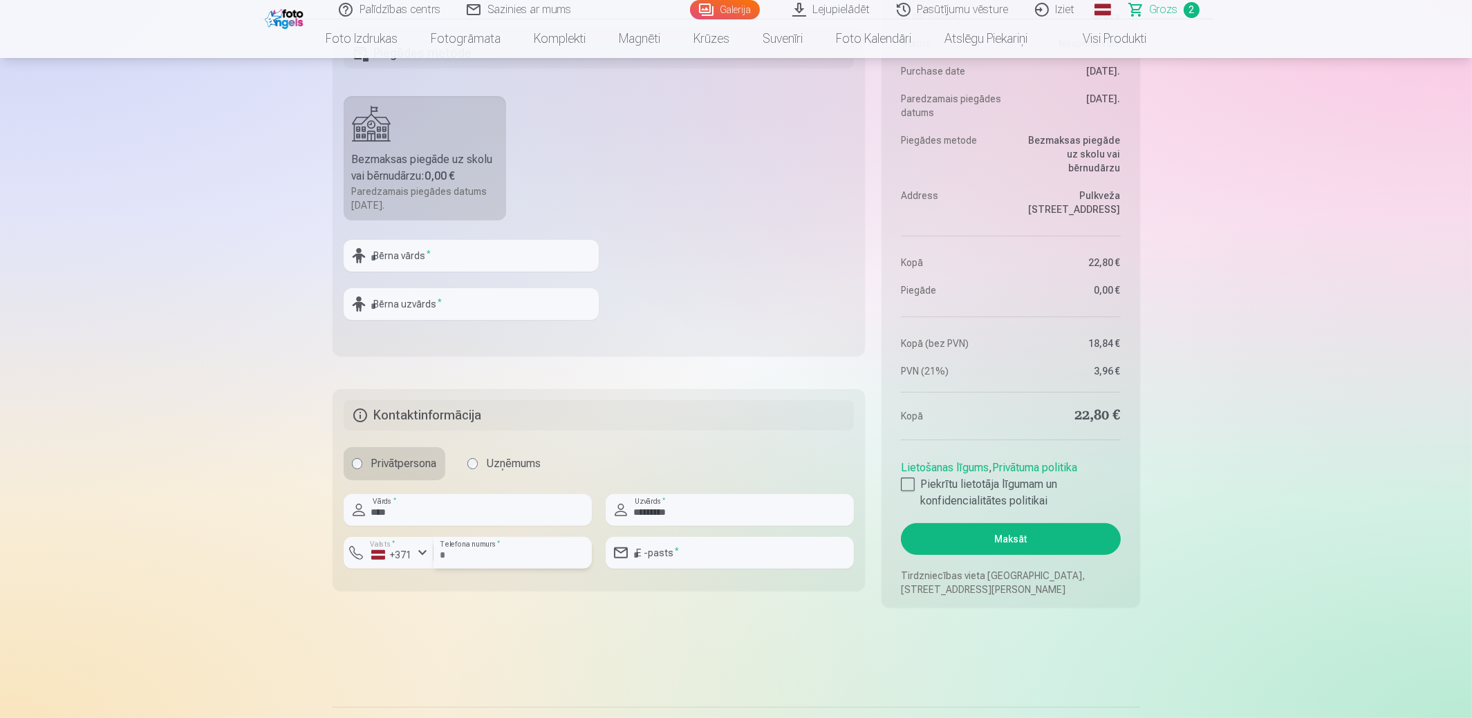
click at [487, 552] on input "number" at bounding box center [513, 553] width 158 height 32
type input "********"
click at [662, 551] on input "email" at bounding box center [730, 553] width 248 height 32
type input "**********"
click at [1023, 541] on button "Maksāt" at bounding box center [1010, 539] width 219 height 32
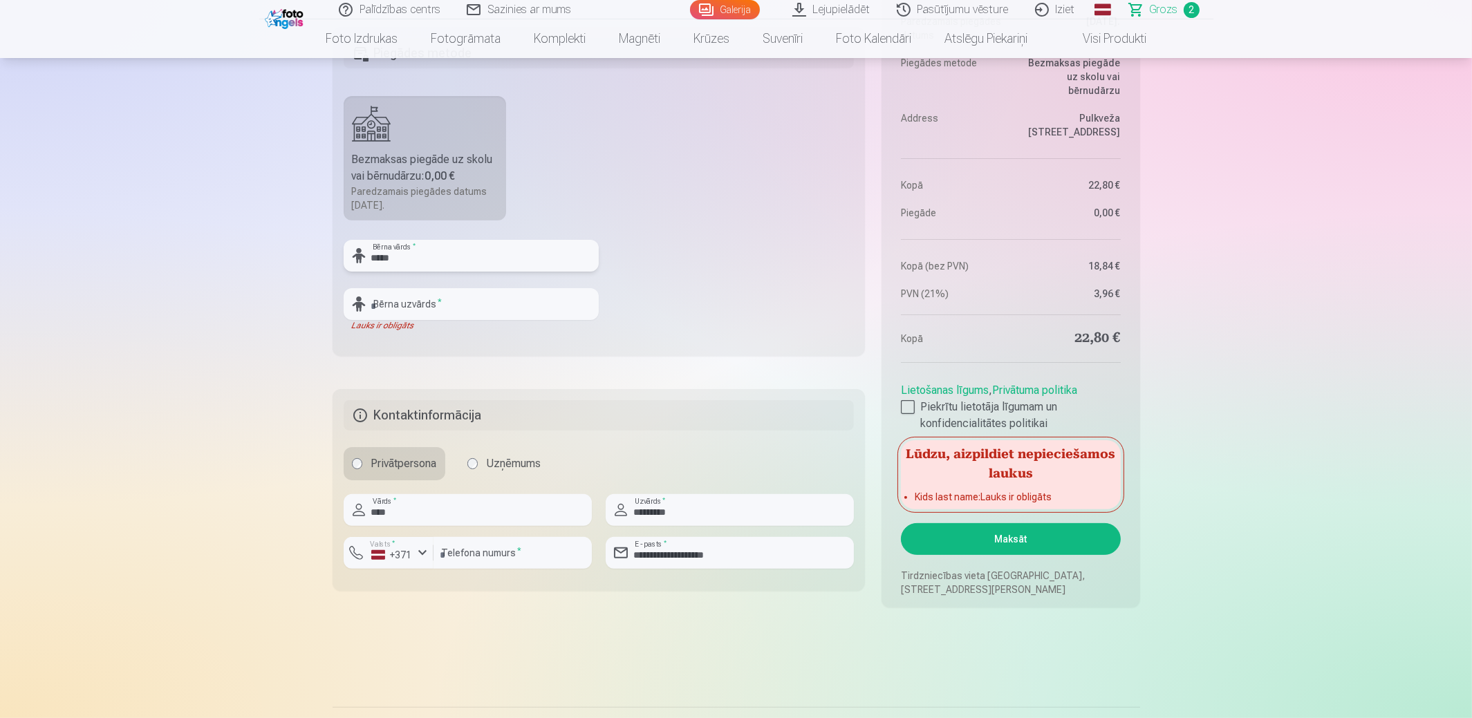
type input "*****"
click at [425, 300] on input "text" at bounding box center [471, 304] width 255 height 32
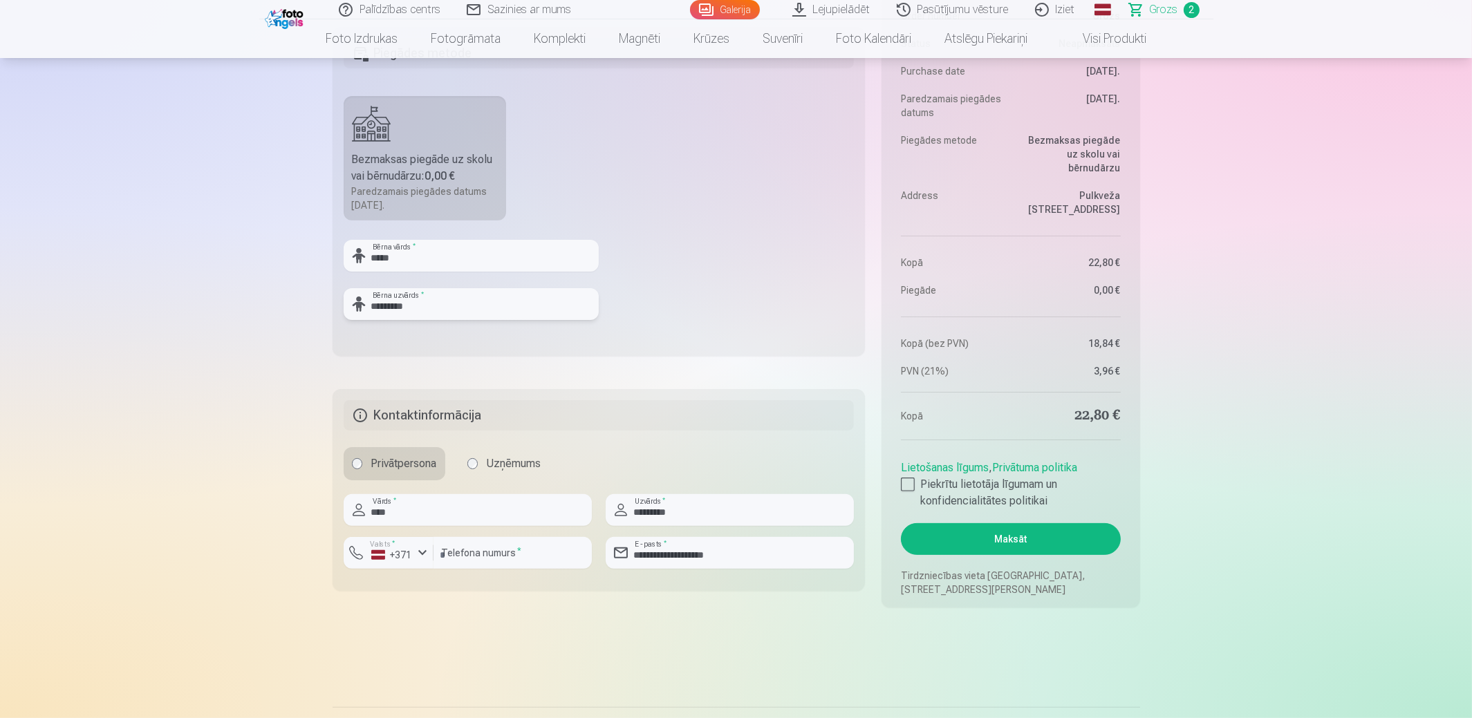
type input "*********"
click at [985, 535] on button "Maksāt" at bounding box center [1010, 539] width 219 height 32
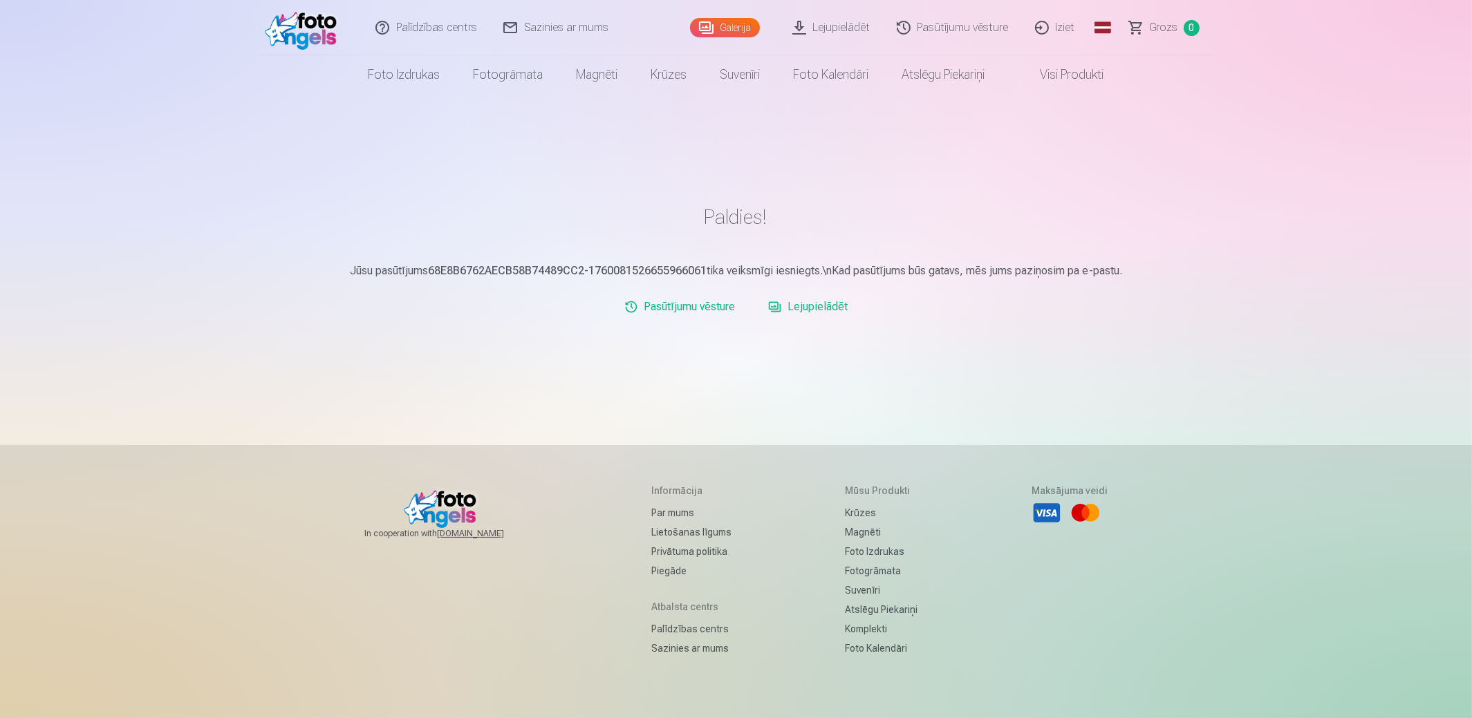
click at [1059, 24] on link "Iziet" at bounding box center [1056, 27] width 66 height 55
